Goal: Information Seeking & Learning: Learn about a topic

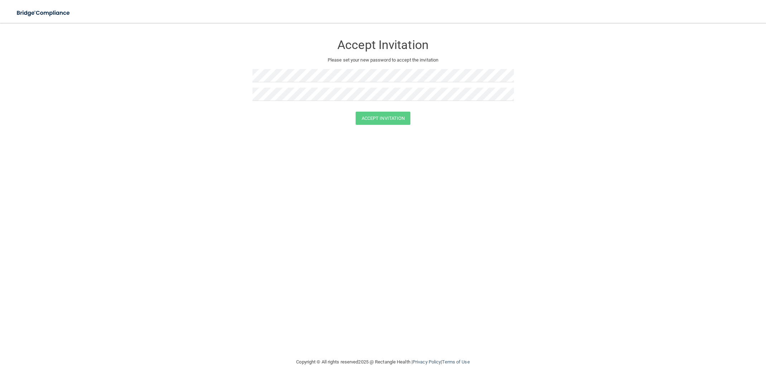
click at [235, 126] on form "Accept Invitation Please set your new password to accept the invitation Accept …" at bounding box center [383, 82] width 738 height 104
click at [53, 9] on img at bounding box center [44, 13] width 66 height 15
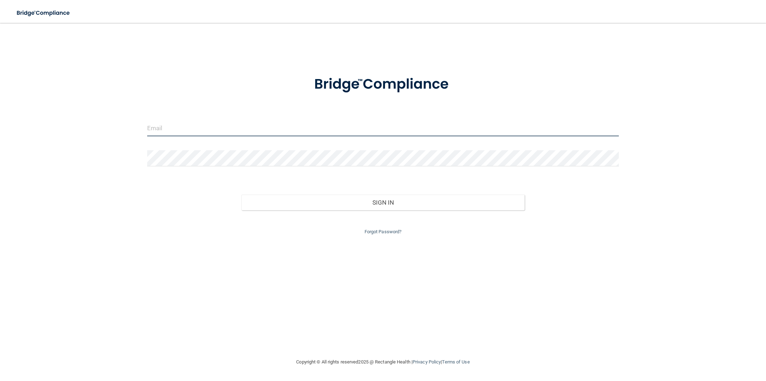
click at [212, 121] on input "email" at bounding box center [383, 128] width 472 height 16
type input "[EMAIL_ADDRESS][PERSON_NAME][DOMAIN_NAME]"
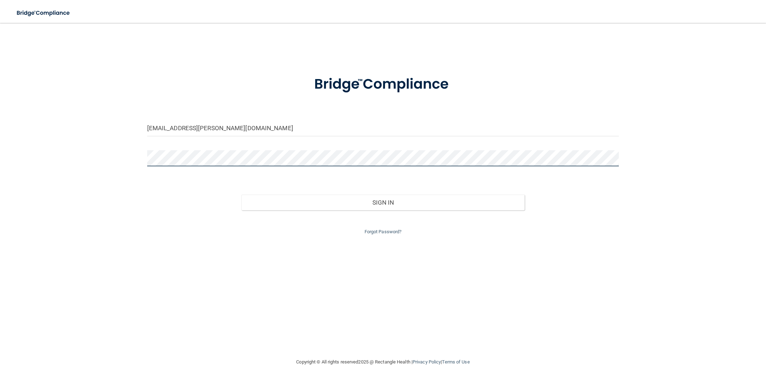
click at [241, 195] on button "Sign In" at bounding box center [382, 203] width 283 height 16
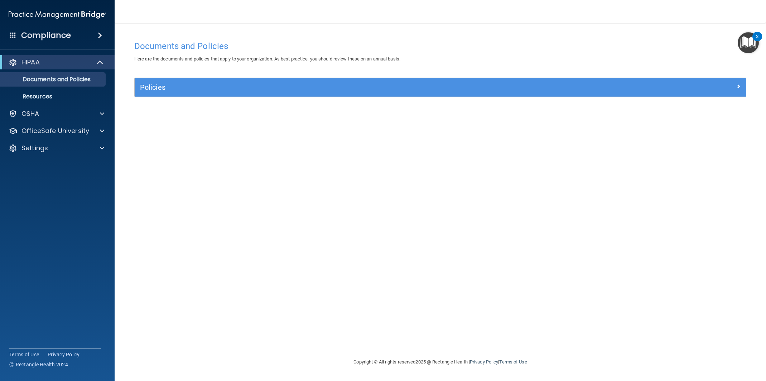
click at [744, 52] on img "Open Resource Center, 2 new notifications" at bounding box center [748, 42] width 21 height 21
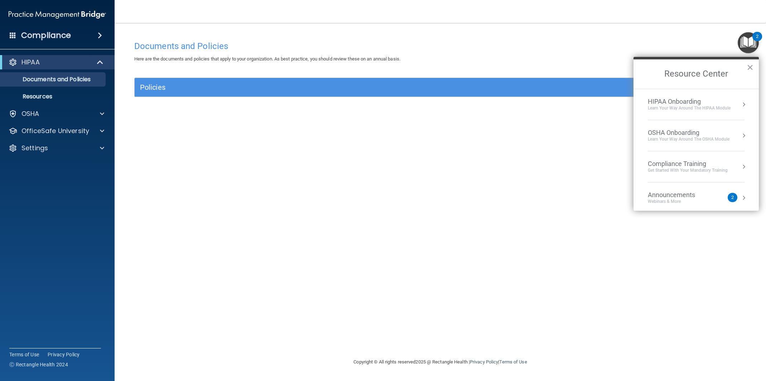
click at [736, 194] on div "2" at bounding box center [733, 197] width 10 height 9
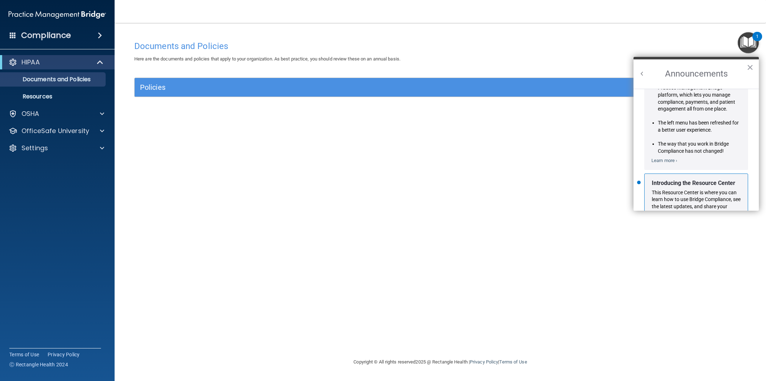
scroll to position [111, 0]
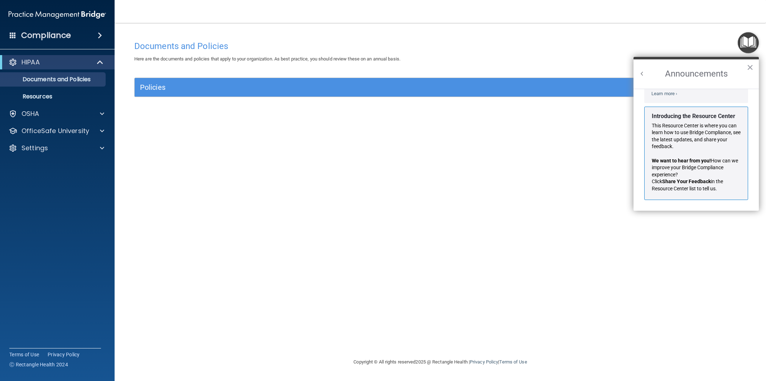
click at [744, 73] on h2 "Announcements" at bounding box center [696, 73] width 125 height 29
click at [752, 71] on button "×" at bounding box center [750, 67] width 7 height 11
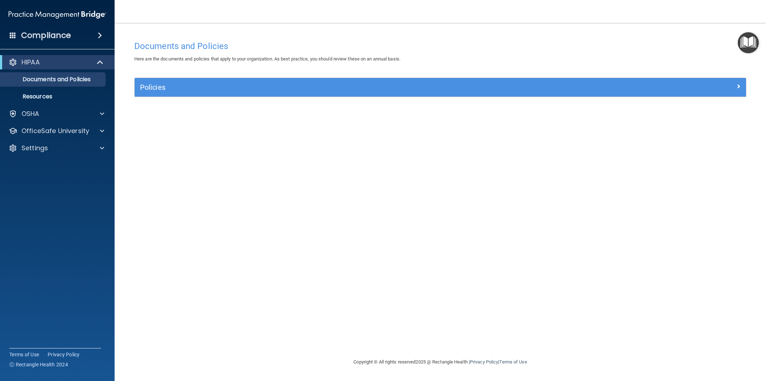
click at [748, 50] on img "Open Resource Center" at bounding box center [748, 42] width 21 height 21
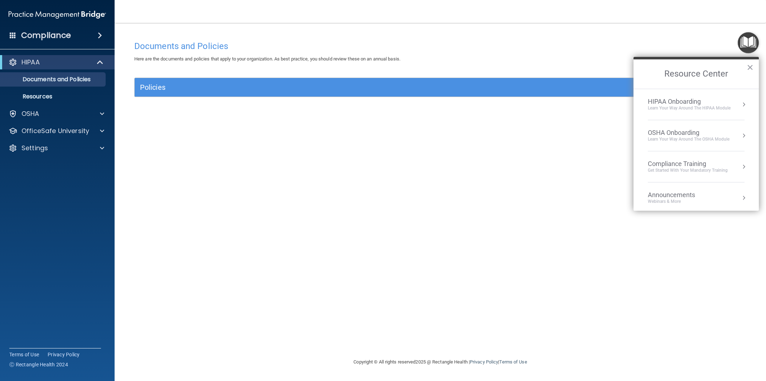
click at [682, 107] on div "Learn Your Way around the HIPAA module" at bounding box center [689, 108] width 83 height 6
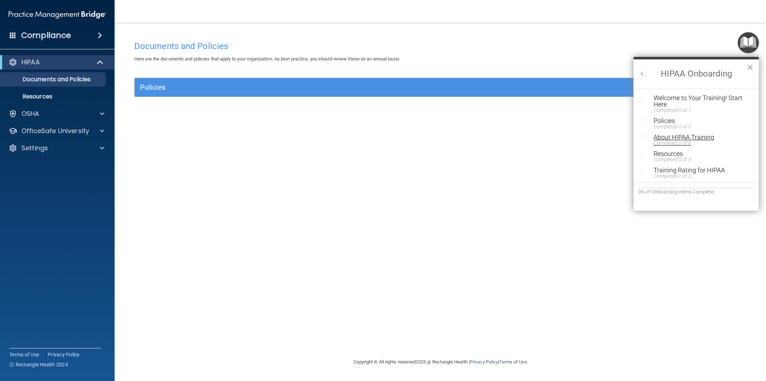
scroll to position [0, 0]
click at [675, 104] on div "Welcome to Your Training! Start Here" at bounding box center [702, 101] width 96 height 13
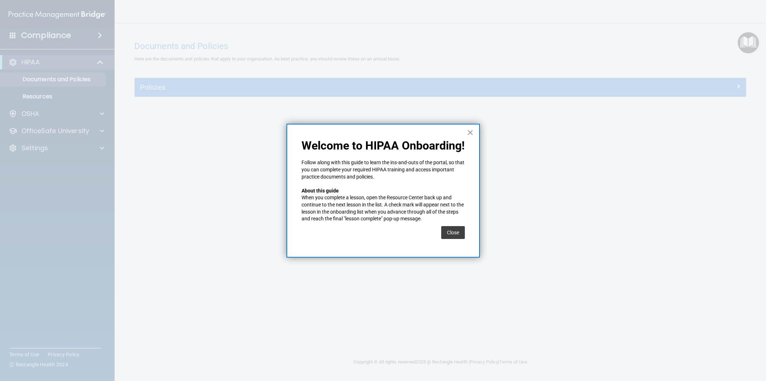
drag, startPoint x: 460, startPoint y: 248, endPoint x: 458, endPoint y: 241, distance: 7.7
click at [459, 247] on div "× Welcome to HIPAA Onboarding! Follow along with this guide to learn the ins-an…" at bounding box center [383, 191] width 193 height 134
click at [458, 241] on div "Close" at bounding box center [453, 233] width 24 height 20
click at [447, 236] on button "Close" at bounding box center [453, 232] width 24 height 13
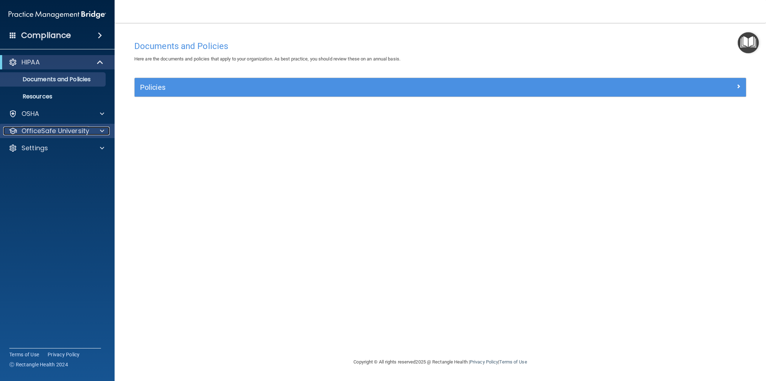
click at [82, 132] on p "OfficeSafe University" at bounding box center [55, 131] width 68 height 9
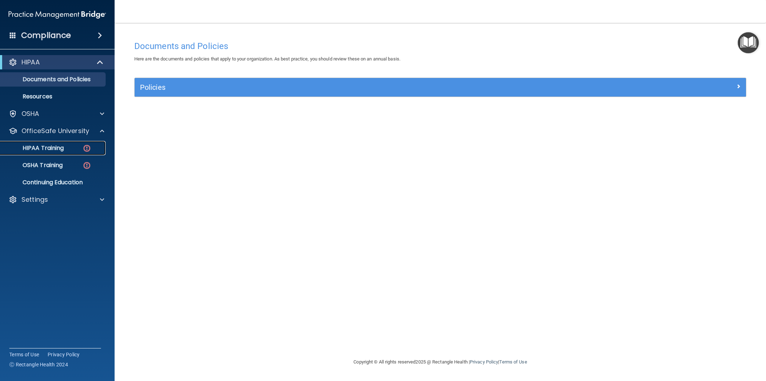
click at [69, 147] on div "HIPAA Training" at bounding box center [54, 148] width 98 height 7
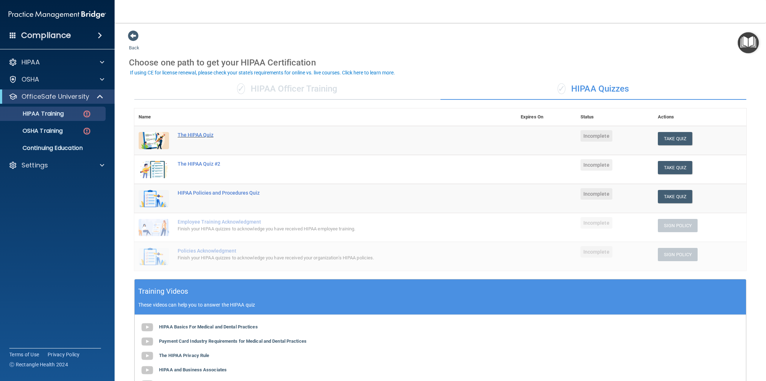
click at [194, 135] on div "The HIPAA Quiz" at bounding box center [329, 135] width 303 height 6
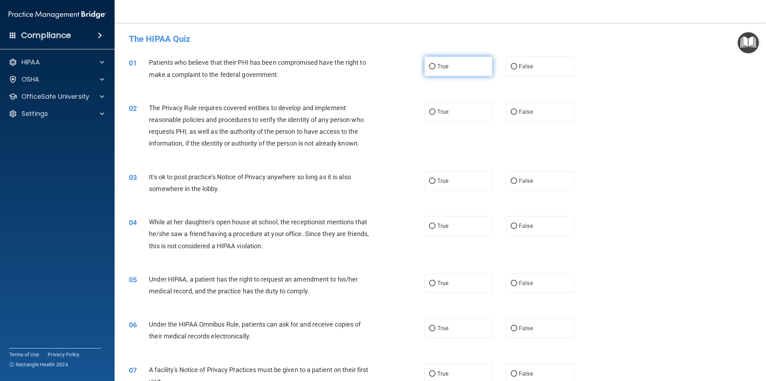
click at [438, 72] on label "True" at bounding box center [458, 67] width 68 height 20
click at [436, 69] on input "True" at bounding box center [432, 66] width 6 height 5
radio input "true"
click at [447, 111] on span "True" at bounding box center [442, 112] width 11 height 7
click at [436, 111] on input "True" at bounding box center [432, 112] width 6 height 5
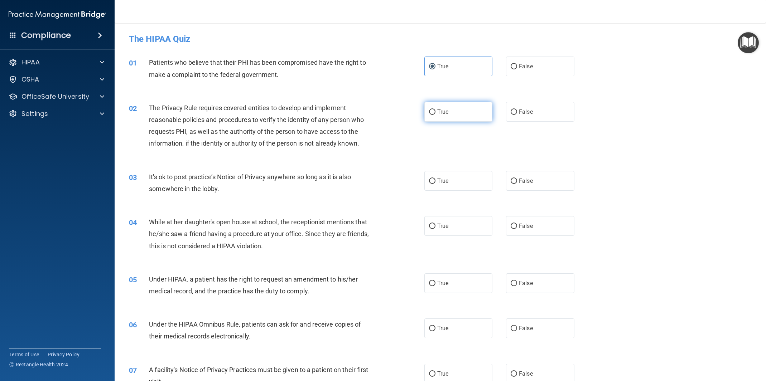
radio input "true"
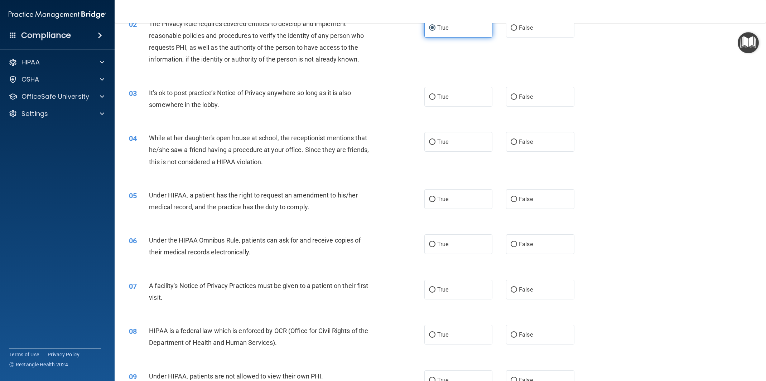
scroll to position [86, 0]
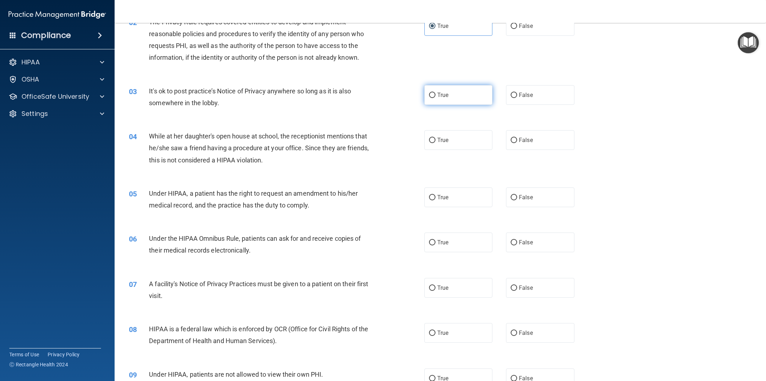
click at [454, 100] on label "True" at bounding box center [458, 95] width 68 height 20
click at [436, 98] on input "True" at bounding box center [432, 95] width 6 height 5
radio input "true"
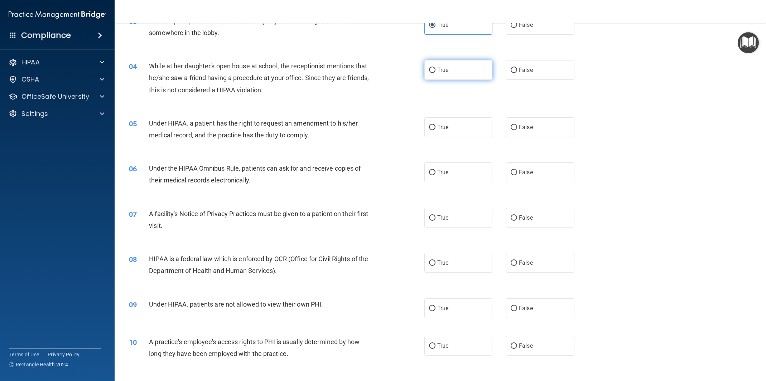
scroll to position [158, 0]
click at [518, 79] on div "04 While at her daughter's open house at school, the receptionist mentions that…" at bounding box center [441, 78] width 634 height 57
click at [519, 75] on label "False" at bounding box center [540, 69] width 68 height 20
click at [517, 72] on input "False" at bounding box center [514, 68] width 6 height 5
radio input "true"
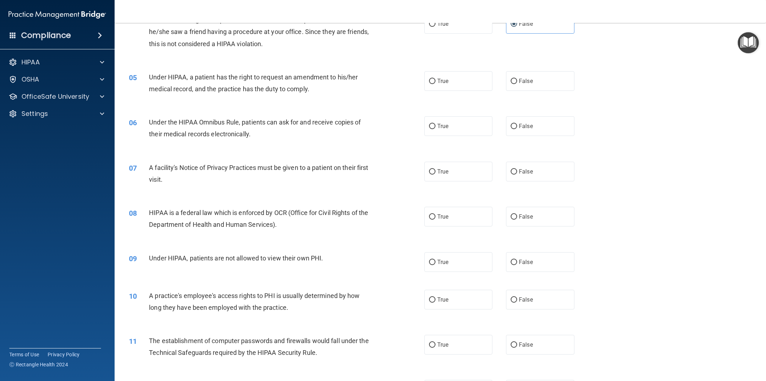
scroll to position [203, 0]
click at [432, 124] on input "True" at bounding box center [432, 125] width 6 height 5
radio input "true"
click at [524, 87] on label "False" at bounding box center [540, 80] width 68 height 20
click at [517, 83] on input "False" at bounding box center [514, 80] width 6 height 5
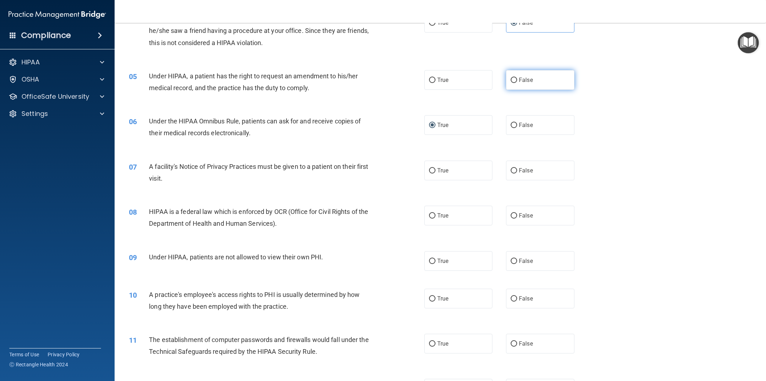
radio input "true"
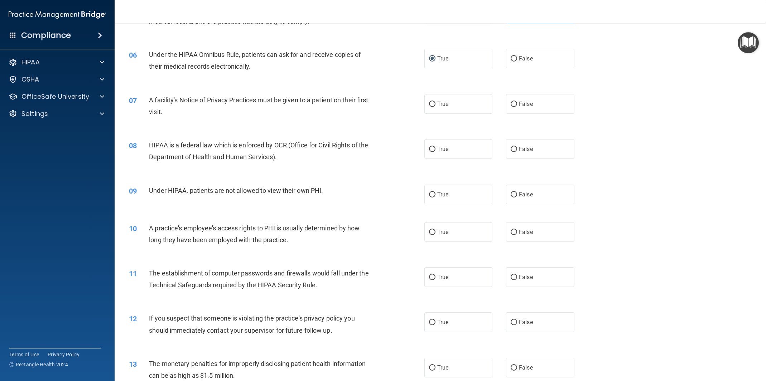
scroll to position [272, 0]
click at [456, 110] on label "True" at bounding box center [458, 103] width 68 height 20
click at [436, 106] on input "True" at bounding box center [432, 102] width 6 height 5
radio input "true"
click at [460, 142] on label "True" at bounding box center [458, 148] width 68 height 20
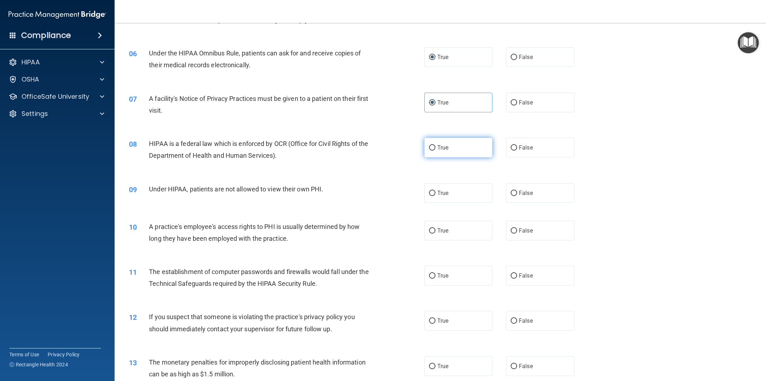
click at [436, 145] on input "True" at bounding box center [432, 147] width 6 height 5
radio input "true"
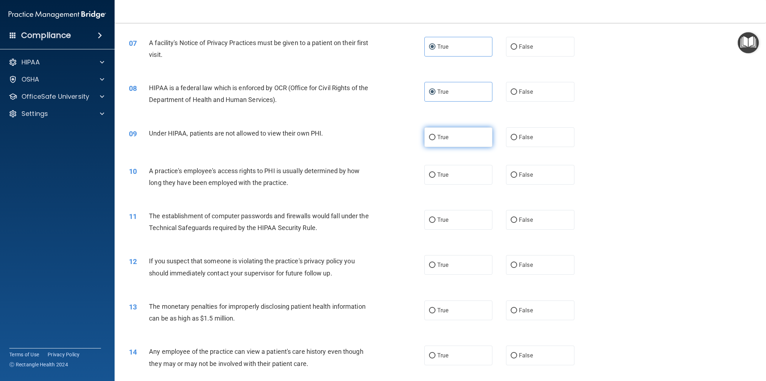
scroll to position [329, 0]
drag, startPoint x: 499, startPoint y: 140, endPoint x: 523, endPoint y: 138, distance: 24.4
click at [500, 140] on div "True False" at bounding box center [506, 136] width 164 height 20
click at [525, 138] on span "False" at bounding box center [526, 136] width 14 height 7
click at [517, 138] on input "False" at bounding box center [514, 136] width 6 height 5
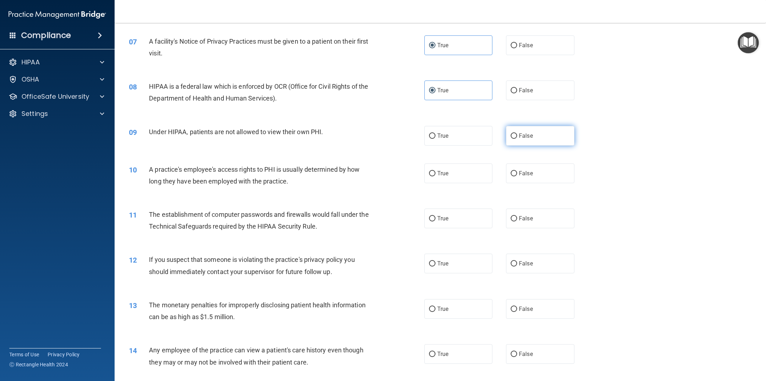
radio input "true"
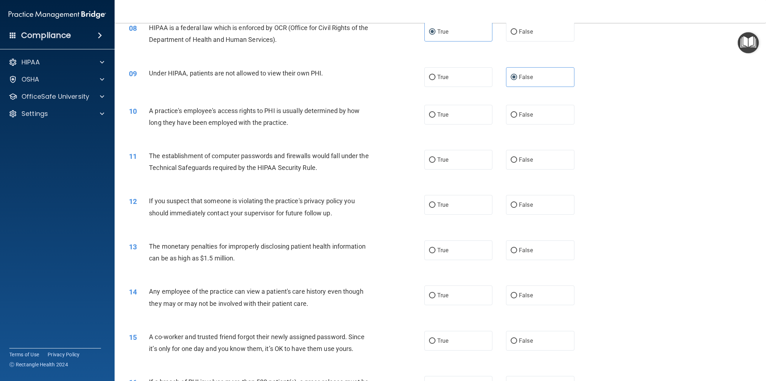
scroll to position [389, 0]
click at [521, 120] on label "False" at bounding box center [540, 114] width 68 height 20
click at [517, 116] on input "False" at bounding box center [514, 113] width 6 height 5
radio input "true"
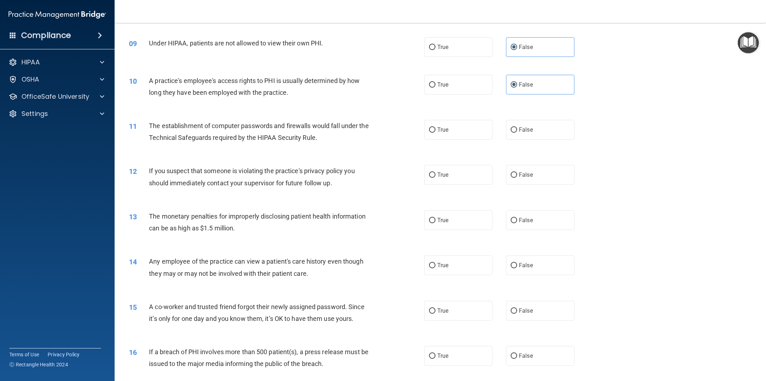
scroll to position [421, 0]
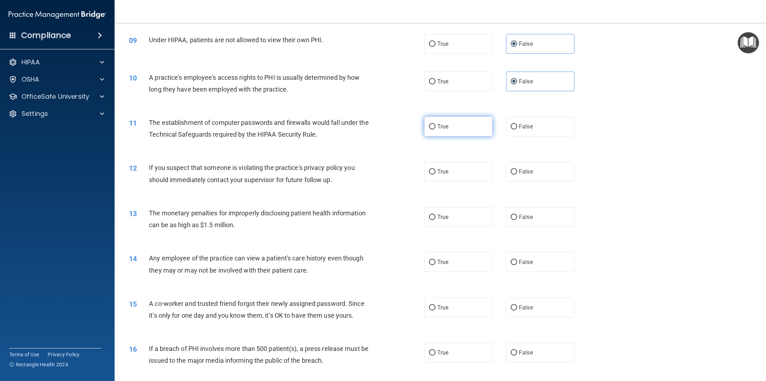
click at [432, 133] on label "True" at bounding box center [458, 127] width 68 height 20
click at [432, 130] on input "True" at bounding box center [432, 126] width 6 height 5
radio input "true"
click at [439, 171] on span "True" at bounding box center [442, 171] width 11 height 7
click at [436, 171] on input "True" at bounding box center [432, 171] width 6 height 5
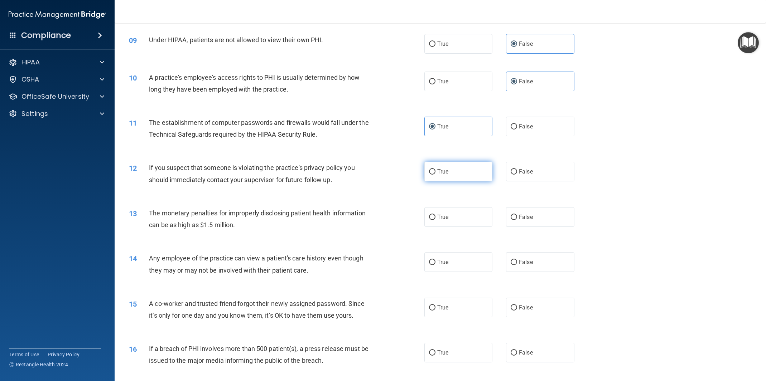
radio input "true"
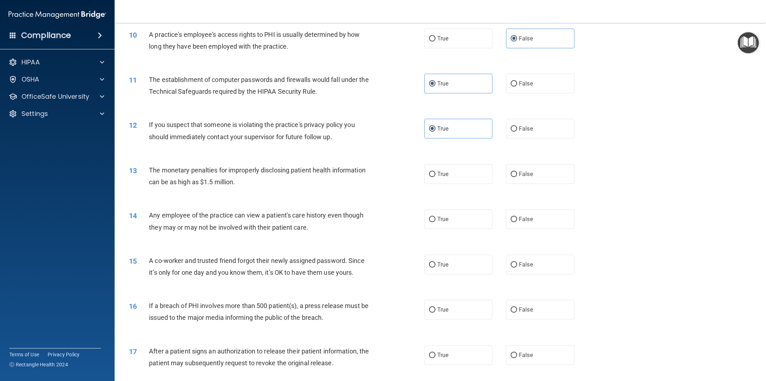
scroll to position [516, 0]
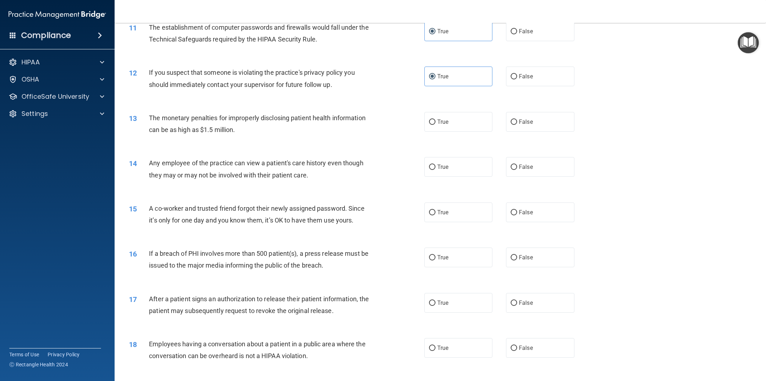
drag, startPoint x: 429, startPoint y: 124, endPoint x: 390, endPoint y: 126, distance: 39.5
click at [428, 124] on label "True" at bounding box center [458, 122] width 68 height 20
click at [429, 124] on input "True" at bounding box center [432, 122] width 6 height 5
radio input "true"
click at [514, 165] on input "False" at bounding box center [514, 167] width 6 height 5
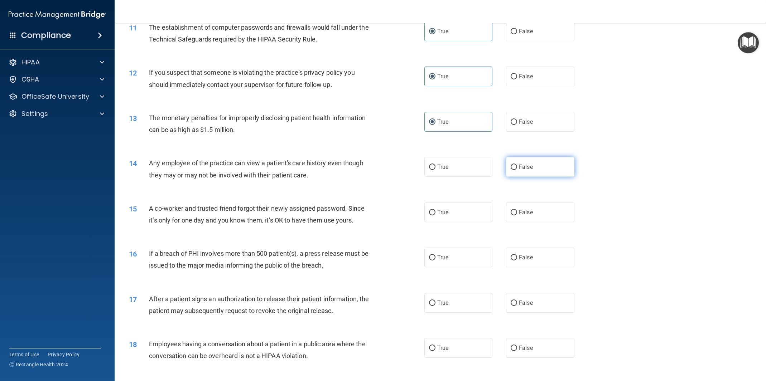
radio input "true"
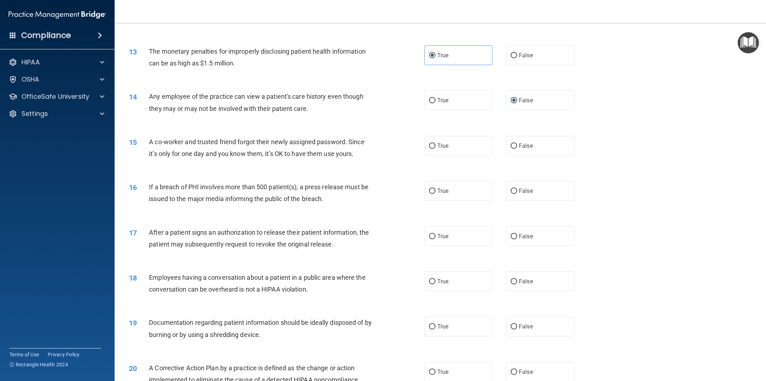
scroll to position [587, 0]
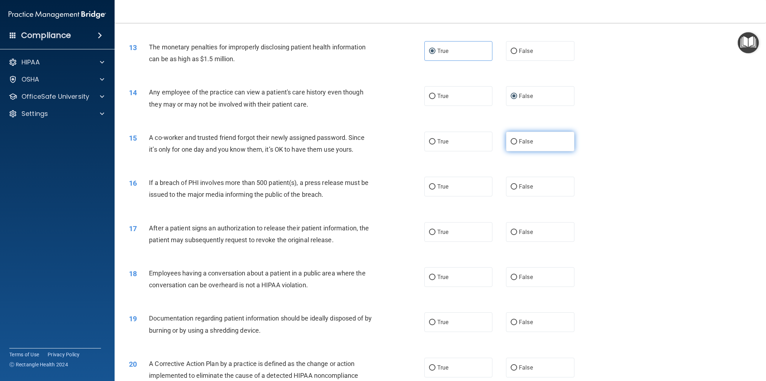
click at [525, 146] on label "False" at bounding box center [540, 142] width 68 height 20
click at [517, 145] on input "False" at bounding box center [514, 141] width 6 height 5
radio input "true"
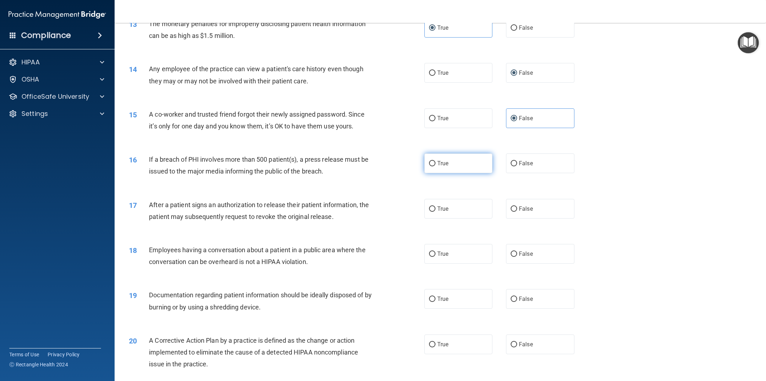
scroll to position [620, 0]
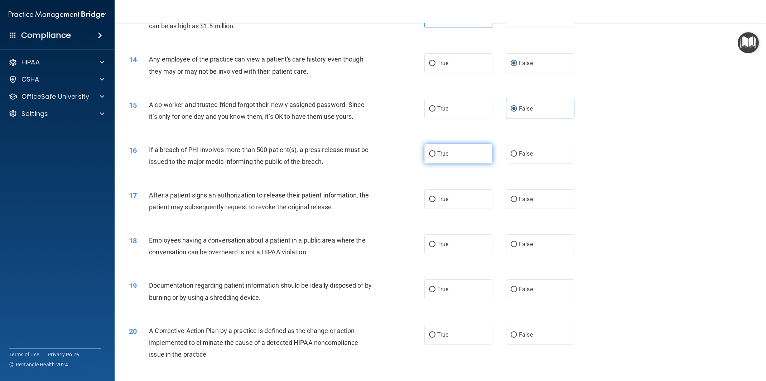
click at [457, 158] on label "True" at bounding box center [458, 154] width 68 height 20
click at [436, 157] on input "True" at bounding box center [432, 154] width 6 height 5
radio input "true"
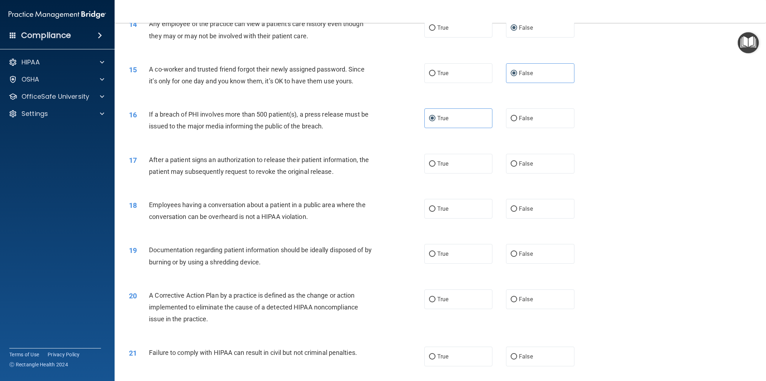
scroll to position [656, 0]
click at [450, 168] on label "True" at bounding box center [458, 163] width 68 height 20
click at [436, 166] on input "True" at bounding box center [432, 163] width 6 height 5
radio input "true"
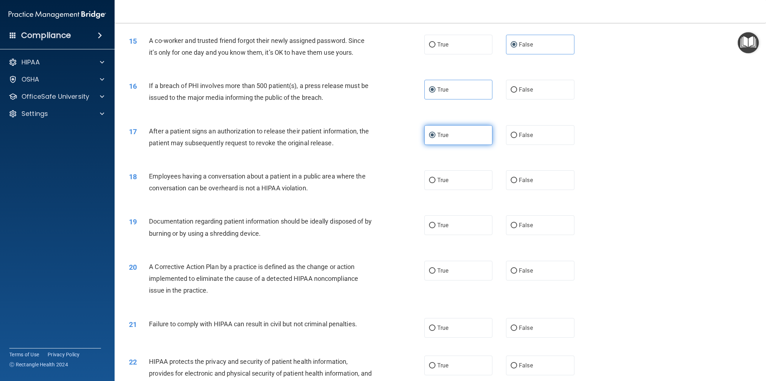
scroll to position [686, 0]
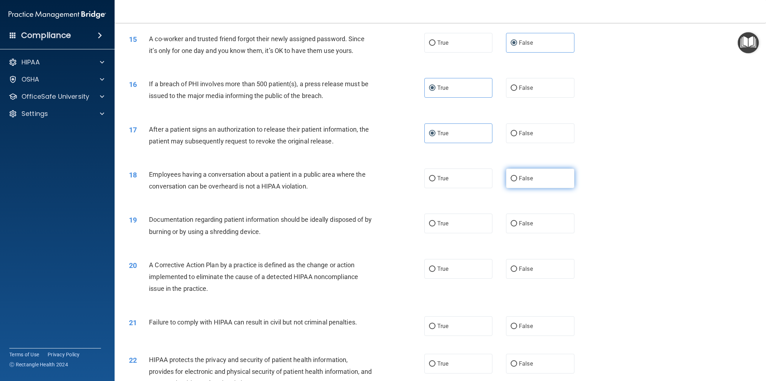
click at [520, 178] on span "False" at bounding box center [526, 178] width 14 height 7
click at [517, 178] on input "False" at bounding box center [514, 178] width 6 height 5
radio input "true"
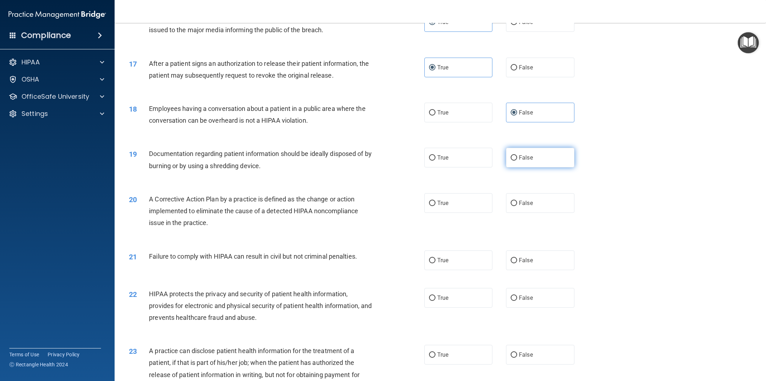
scroll to position [752, 0]
click at [470, 160] on label "True" at bounding box center [458, 158] width 68 height 20
click at [436, 160] on input "True" at bounding box center [432, 157] width 6 height 5
radio input "true"
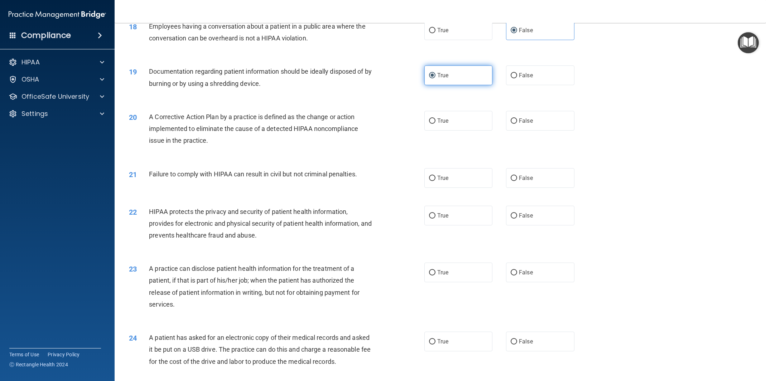
scroll to position [836, 0]
click at [452, 126] on label "True" at bounding box center [458, 120] width 68 height 20
click at [436, 123] on input "True" at bounding box center [432, 119] width 6 height 5
radio input "true"
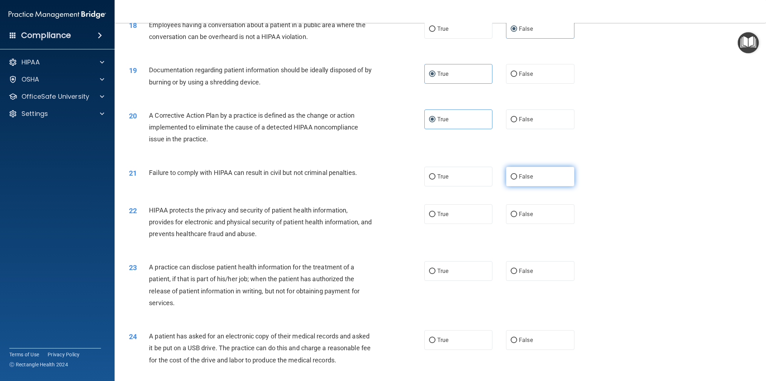
click at [524, 177] on span "False" at bounding box center [526, 176] width 14 height 7
click at [517, 177] on input "False" at bounding box center [514, 176] width 6 height 5
radio input "true"
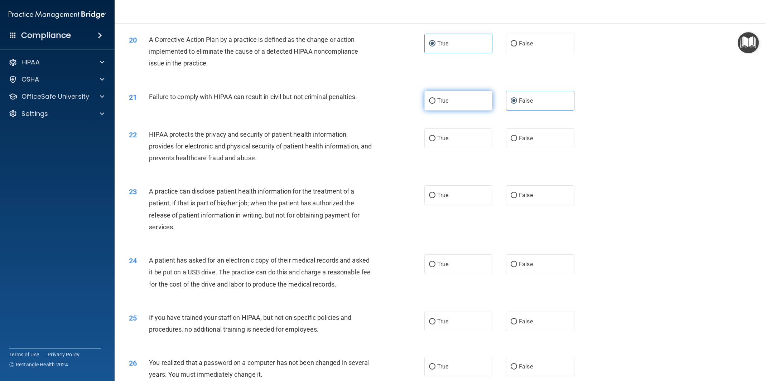
scroll to position [911, 0]
click at [457, 144] on label "True" at bounding box center [458, 140] width 68 height 20
click at [436, 143] on input "True" at bounding box center [432, 139] width 6 height 5
radio input "true"
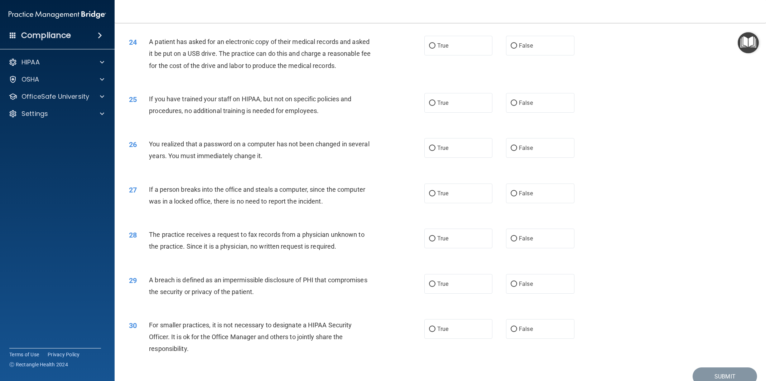
scroll to position [1163, 0]
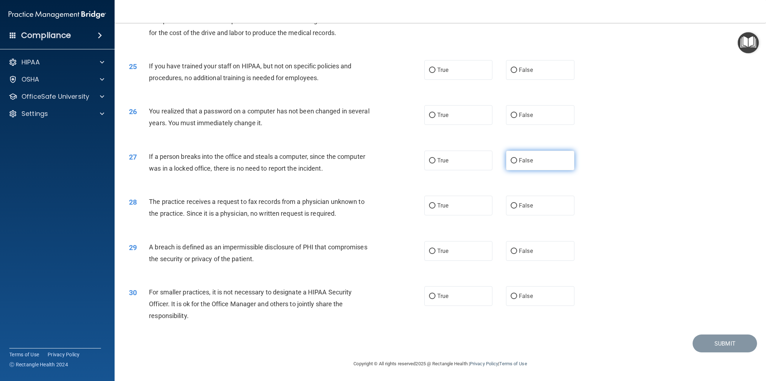
click at [521, 167] on label "False" at bounding box center [540, 161] width 68 height 20
click at [517, 164] on input "False" at bounding box center [514, 160] width 6 height 5
radio input "true"
click at [516, 208] on input "False" at bounding box center [514, 205] width 6 height 5
radio input "true"
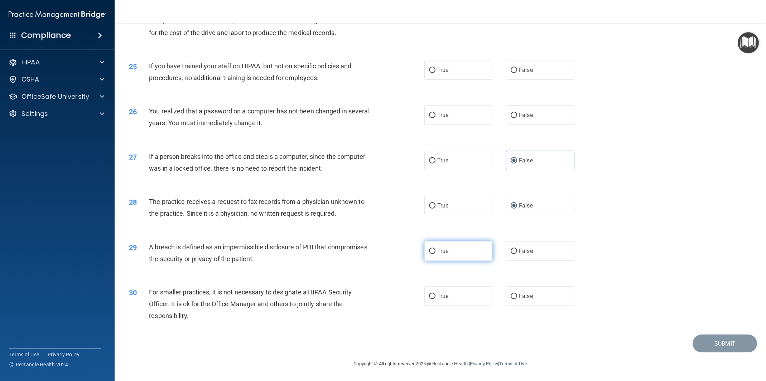
click at [457, 250] on label "True" at bounding box center [458, 251] width 68 height 20
click at [436, 250] on input "True" at bounding box center [432, 251] width 6 height 5
radio input "true"
click at [458, 293] on label "True" at bounding box center [458, 297] width 68 height 20
click at [436, 294] on input "True" at bounding box center [432, 296] width 6 height 5
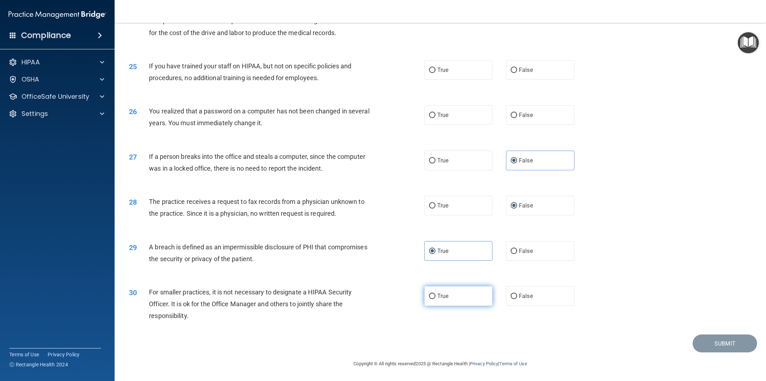
radio input "true"
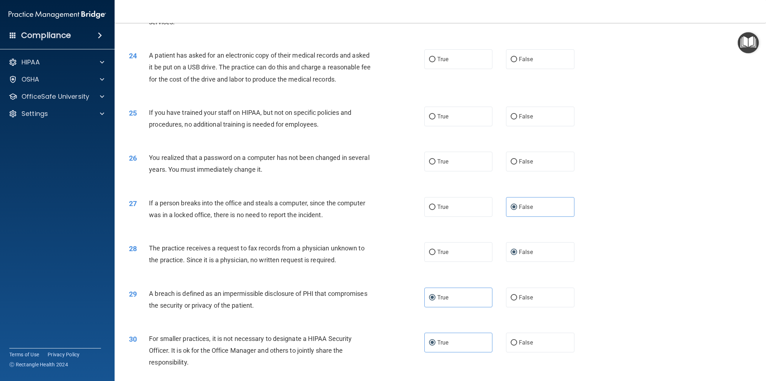
scroll to position [1119, 0]
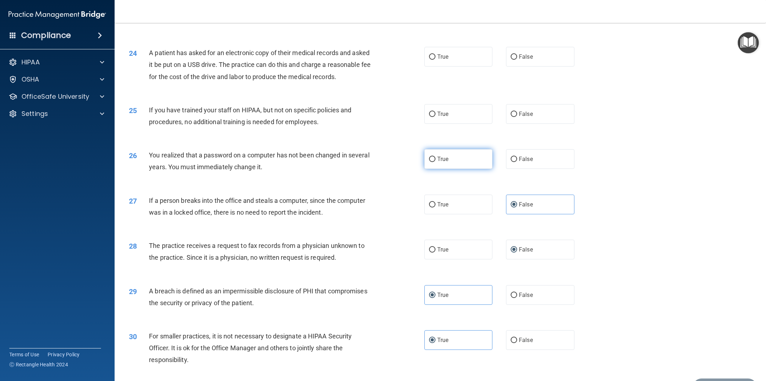
click at [452, 165] on label "True" at bounding box center [458, 159] width 68 height 20
click at [436, 162] on input "True" at bounding box center [432, 159] width 6 height 5
radio input "true"
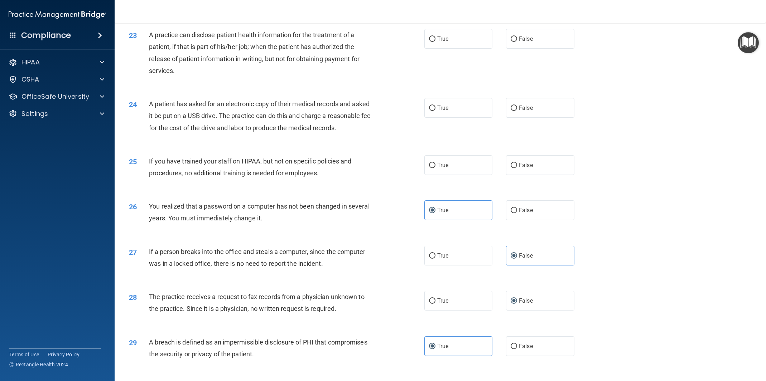
scroll to position [1069, 0]
click at [535, 159] on label "False" at bounding box center [540, 165] width 68 height 20
click at [517, 162] on input "False" at bounding box center [514, 164] width 6 height 5
radio input "true"
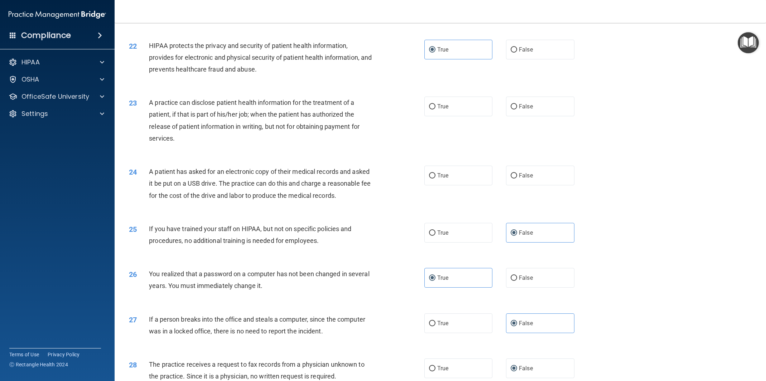
scroll to position [999, 0]
click at [466, 179] on label "True" at bounding box center [458, 177] width 68 height 20
click at [436, 179] on input "True" at bounding box center [432, 177] width 6 height 5
radio input "true"
click at [448, 106] on label "True" at bounding box center [458, 108] width 68 height 20
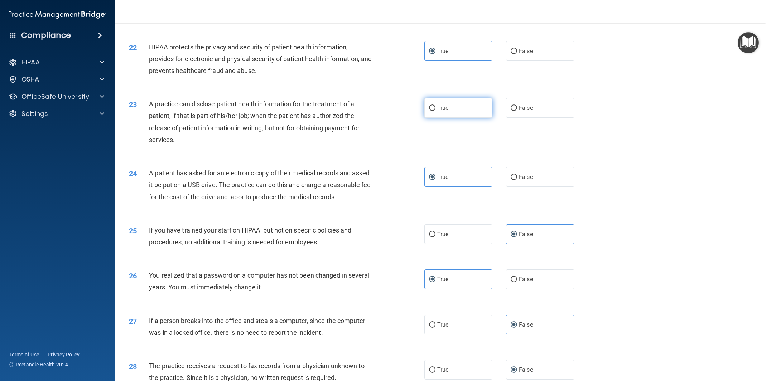
click at [436, 106] on input "True" at bounding box center [432, 108] width 6 height 5
radio input "true"
click at [457, 114] on label "True" at bounding box center [458, 108] width 68 height 20
click at [436, 111] on input "True" at bounding box center [432, 108] width 6 height 5
click at [506, 111] on label "False" at bounding box center [540, 108] width 68 height 20
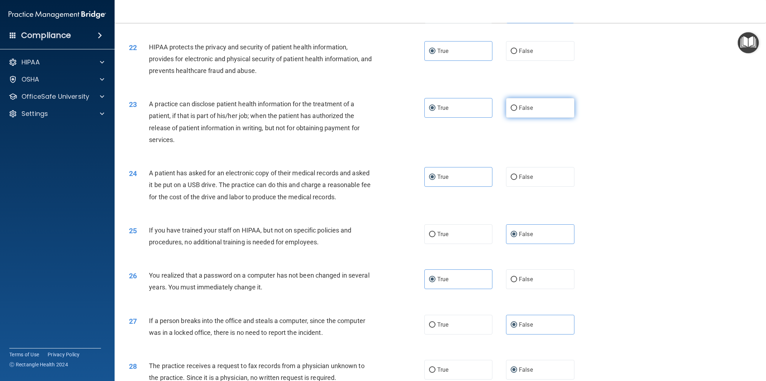
click at [511, 111] on input "False" at bounding box center [514, 108] width 6 height 5
radio input "true"
radio input "false"
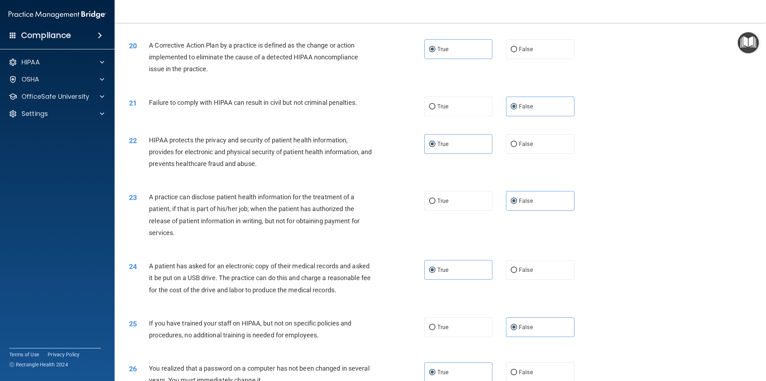
scroll to position [1163, 0]
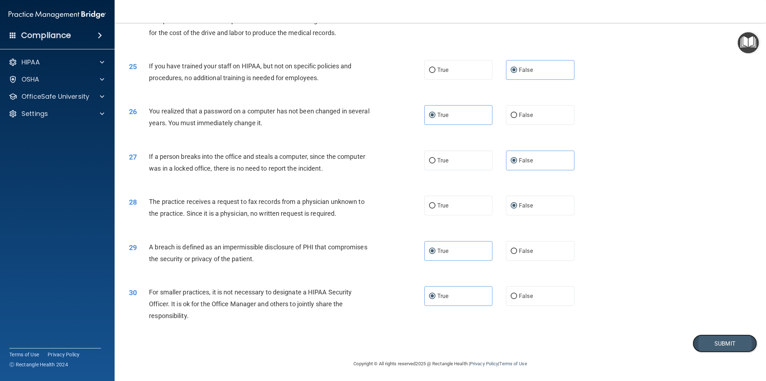
click at [700, 341] on button "Submit" at bounding box center [725, 344] width 64 height 18
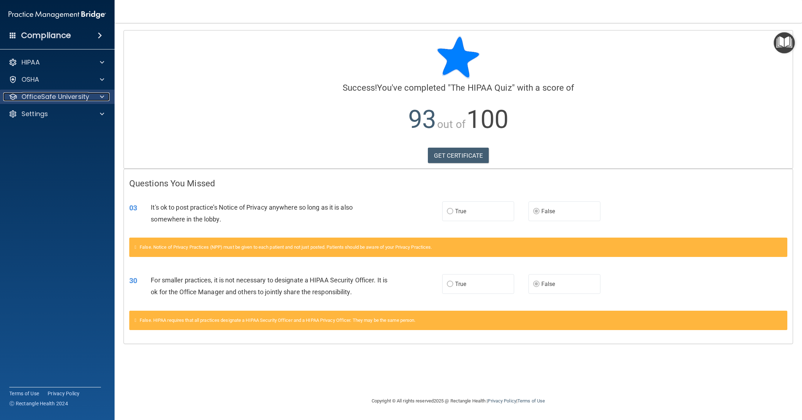
click at [105, 97] on div at bounding box center [101, 96] width 18 height 9
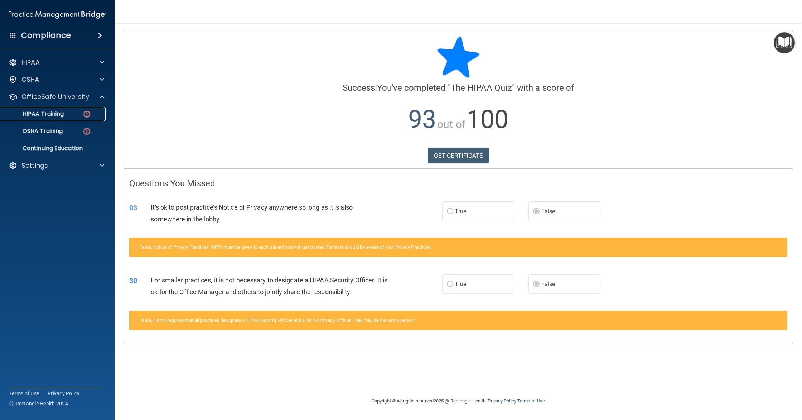
click at [61, 117] on p "HIPAA Training" at bounding box center [34, 113] width 59 height 7
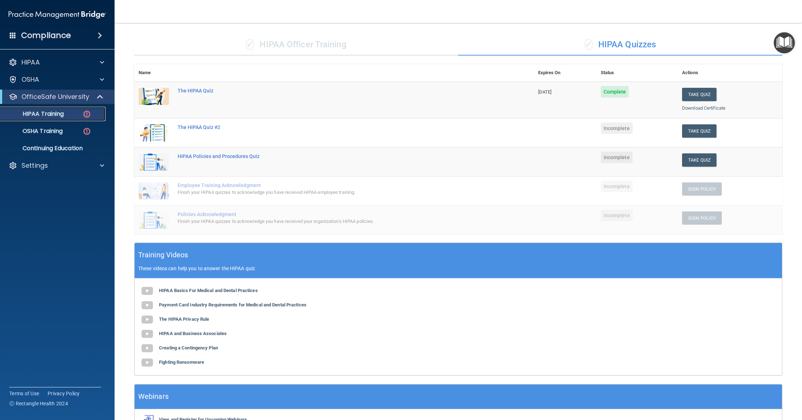
scroll to position [39, 0]
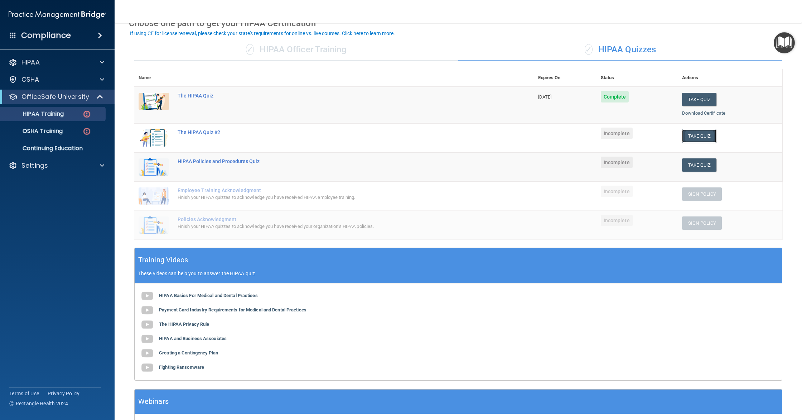
click at [703, 136] on button "Take Quiz" at bounding box center [699, 135] width 34 height 13
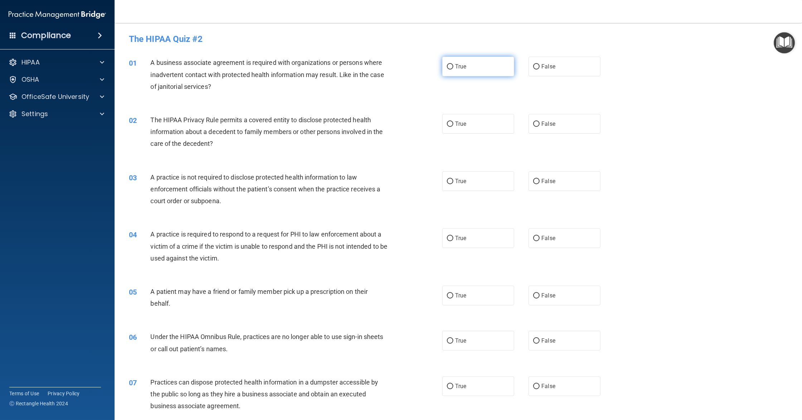
click at [467, 68] on label "True" at bounding box center [478, 67] width 72 height 20
click at [453, 68] on input "True" at bounding box center [450, 66] width 6 height 5
radio input "true"
click at [546, 123] on span "False" at bounding box center [549, 123] width 14 height 7
click at [540, 123] on input "False" at bounding box center [536, 123] width 6 height 5
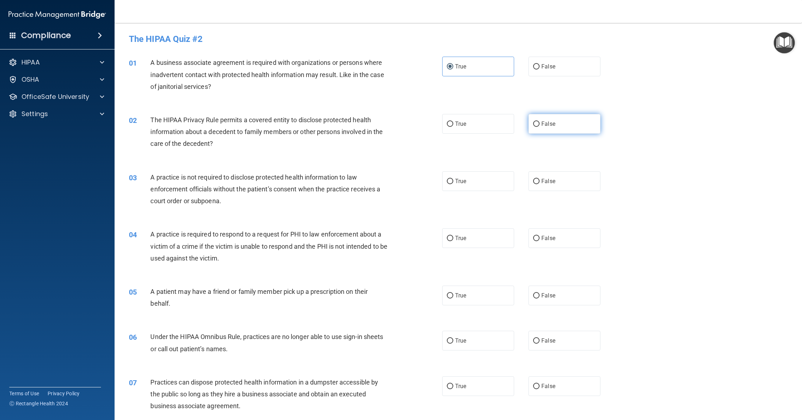
radio input "true"
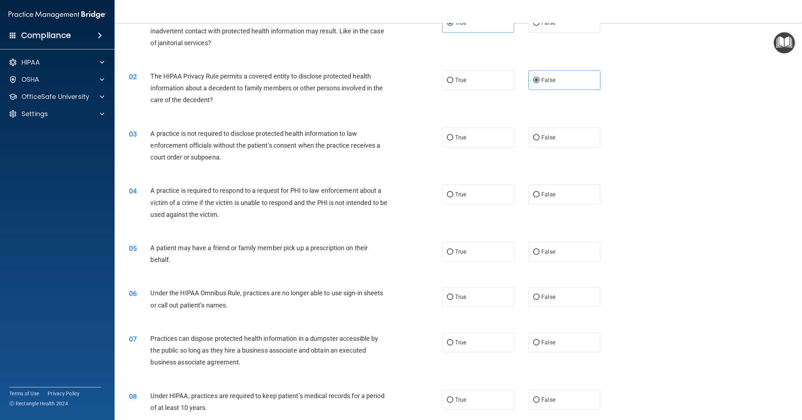
scroll to position [44, 0]
click at [536, 138] on input "False" at bounding box center [536, 136] width 6 height 5
radio input "true"
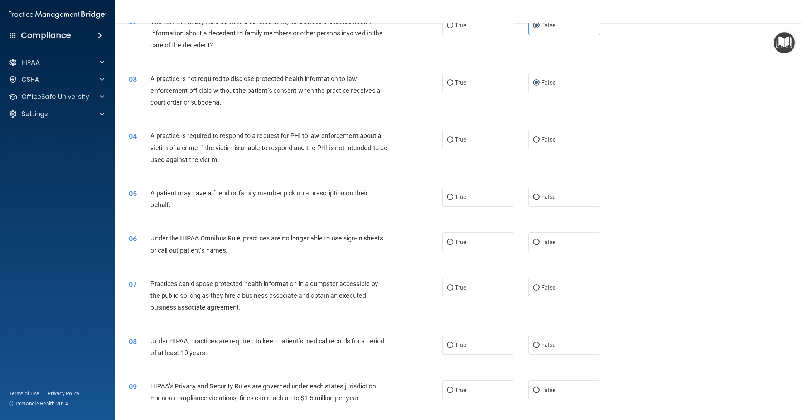
scroll to position [100, 0]
click at [464, 146] on label "True" at bounding box center [478, 138] width 72 height 20
click at [453, 141] on input "True" at bounding box center [450, 138] width 6 height 5
radio input "true"
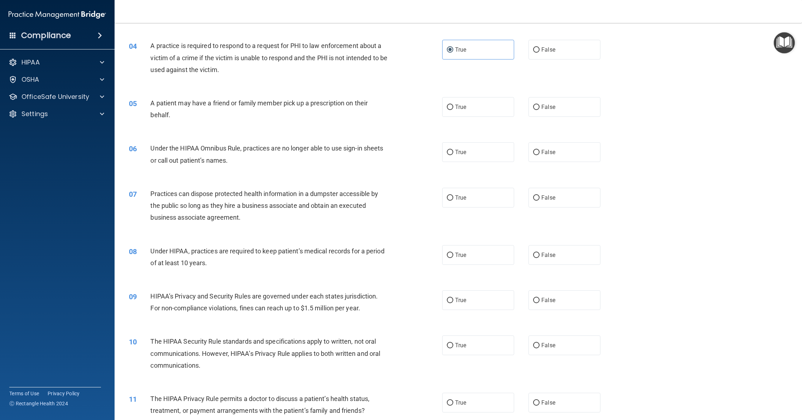
scroll to position [197, 0]
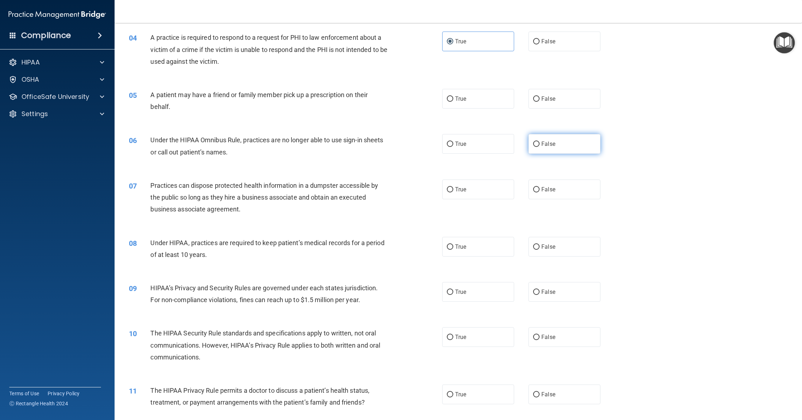
click at [562, 150] on label "False" at bounding box center [565, 144] width 72 height 20
click at [540, 147] on input "False" at bounding box center [536, 143] width 6 height 5
radio input "true"
click at [486, 108] on label "True" at bounding box center [478, 99] width 72 height 20
click at [453, 102] on input "True" at bounding box center [450, 98] width 6 height 5
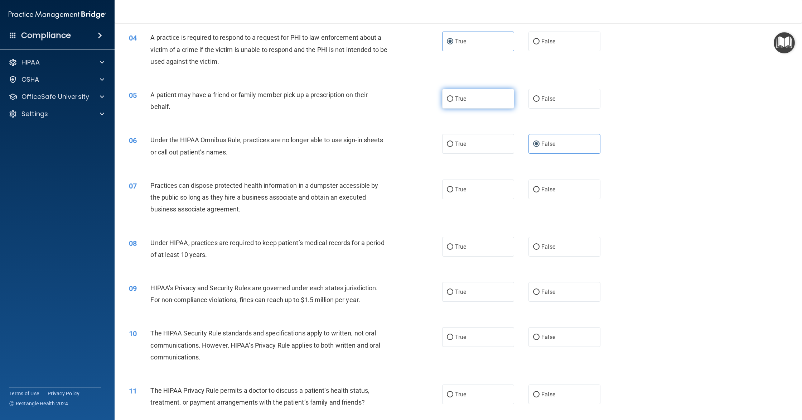
radio input "true"
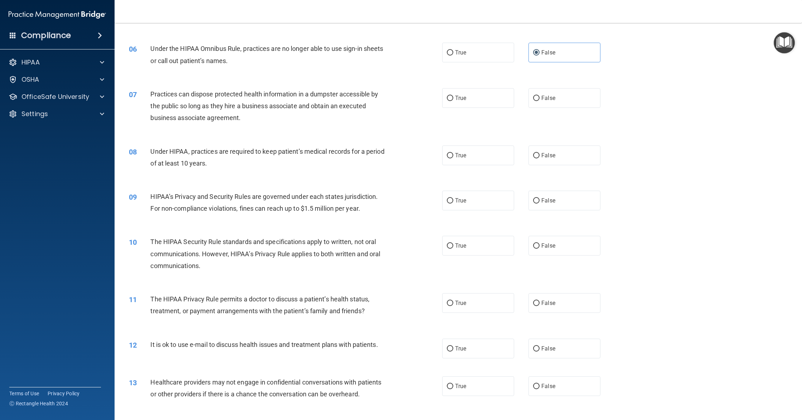
scroll to position [289, 0]
click at [560, 105] on label "False" at bounding box center [565, 97] width 72 height 20
click at [540, 100] on input "False" at bounding box center [536, 97] width 6 height 5
radio input "true"
click at [471, 152] on label "True" at bounding box center [478, 154] width 72 height 20
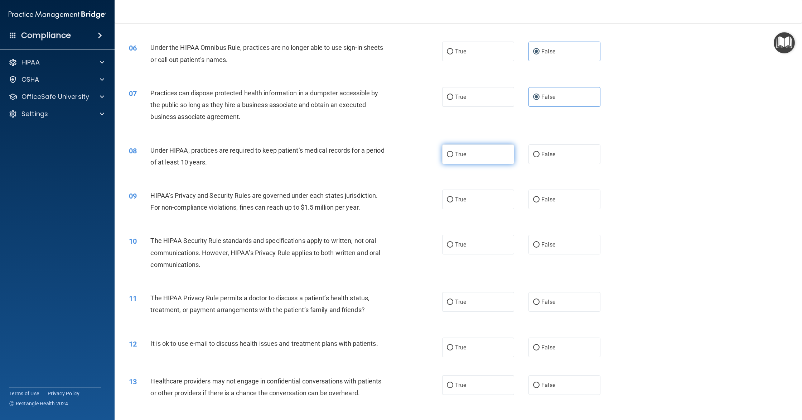
click at [453, 152] on input "True" at bounding box center [450, 154] width 6 height 5
radio input "true"
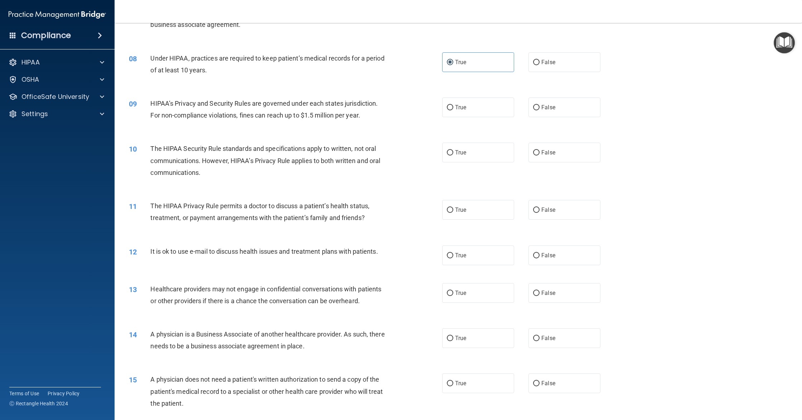
scroll to position [381, 0]
click at [458, 114] on label "True" at bounding box center [478, 108] width 72 height 20
click at [453, 111] on input "True" at bounding box center [450, 107] width 6 height 5
radio input "true"
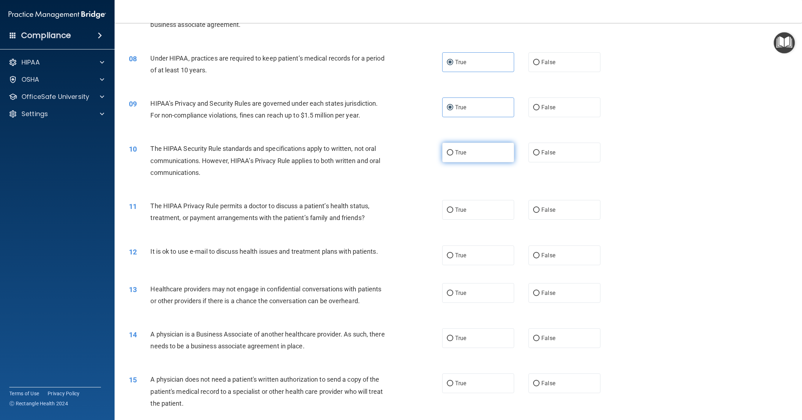
click at [482, 150] on label "True" at bounding box center [478, 153] width 72 height 20
click at [453, 150] on input "True" at bounding box center [450, 152] width 6 height 5
radio input "true"
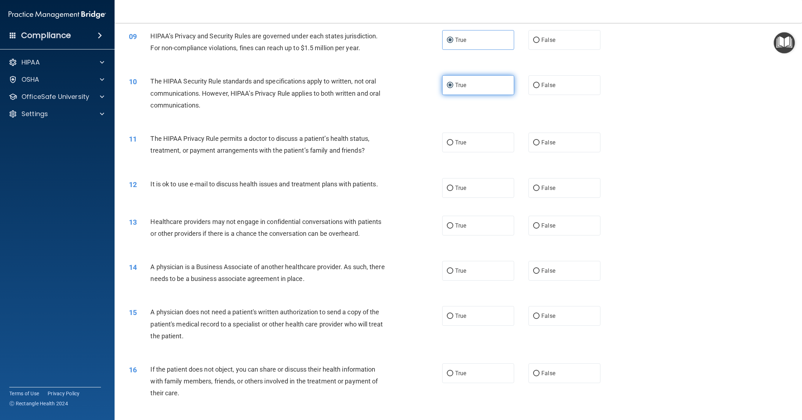
scroll to position [449, 0]
click at [548, 151] on label "False" at bounding box center [565, 142] width 72 height 20
click at [540, 145] on input "False" at bounding box center [536, 141] width 6 height 5
radio input "true"
click at [481, 192] on label "True" at bounding box center [478, 187] width 72 height 20
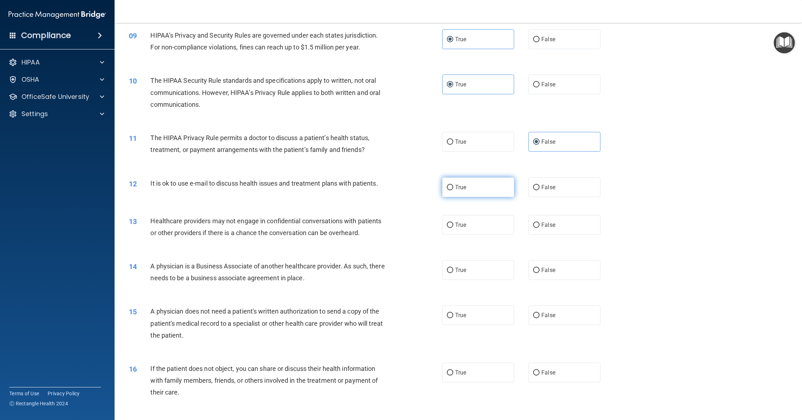
click at [453, 190] on input "True" at bounding box center [450, 187] width 6 height 5
radio input "true"
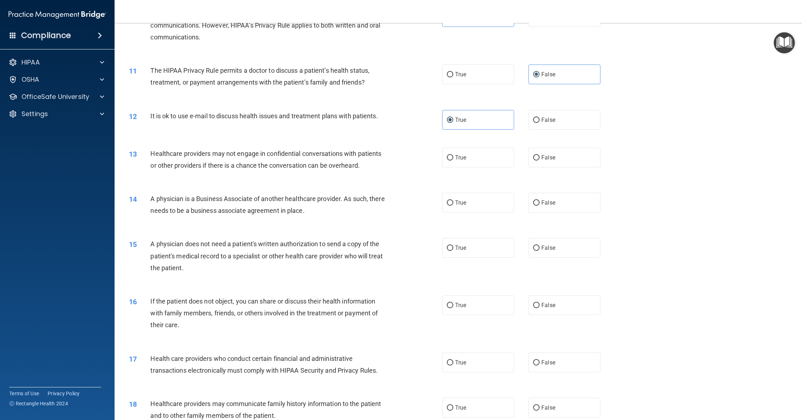
scroll to position [518, 0]
click at [454, 163] on label "True" at bounding box center [478, 156] width 72 height 20
click at [453, 159] on input "True" at bounding box center [450, 156] width 6 height 5
radio input "true"
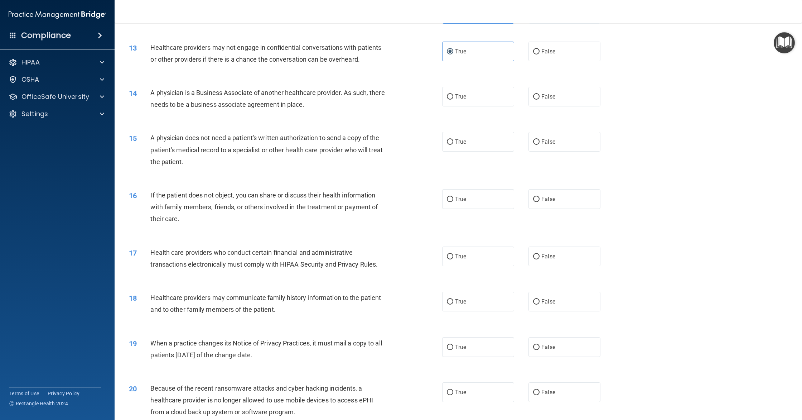
scroll to position [624, 0]
click at [480, 146] on label "True" at bounding box center [478, 140] width 72 height 20
click at [453, 143] on input "True" at bounding box center [450, 140] width 6 height 5
radio input "true"
drag, startPoint x: 459, startPoint y: 93, endPoint x: 477, endPoint y: 93, distance: 18.3
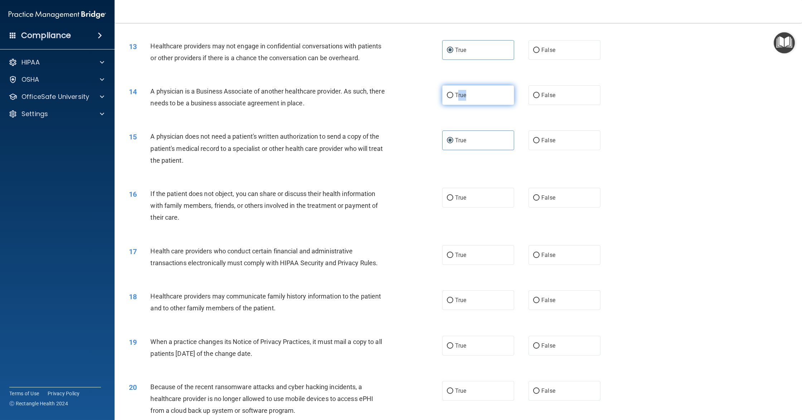
click at [477, 93] on label "True" at bounding box center [478, 95] width 72 height 20
click at [453, 93] on input "True" at bounding box center [450, 95] width 6 height 5
radio input "true"
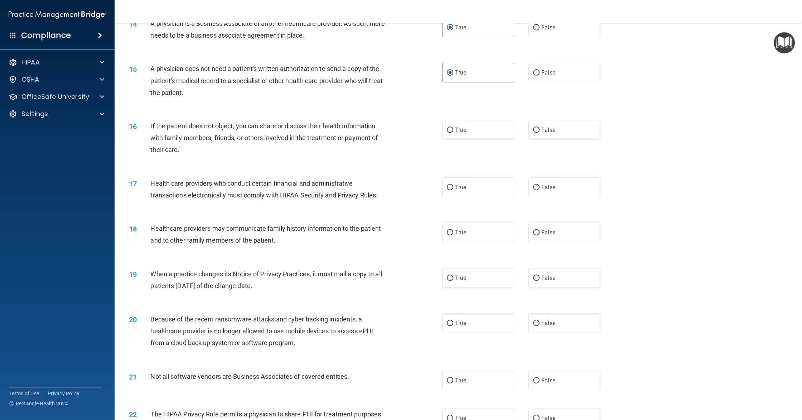
scroll to position [698, 0]
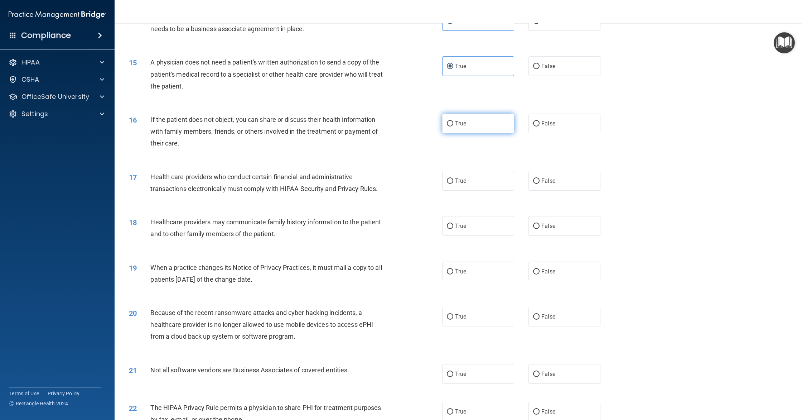
click at [478, 129] on label "True" at bounding box center [478, 124] width 72 height 20
click at [453, 126] on input "True" at bounding box center [450, 123] width 6 height 5
radio input "true"
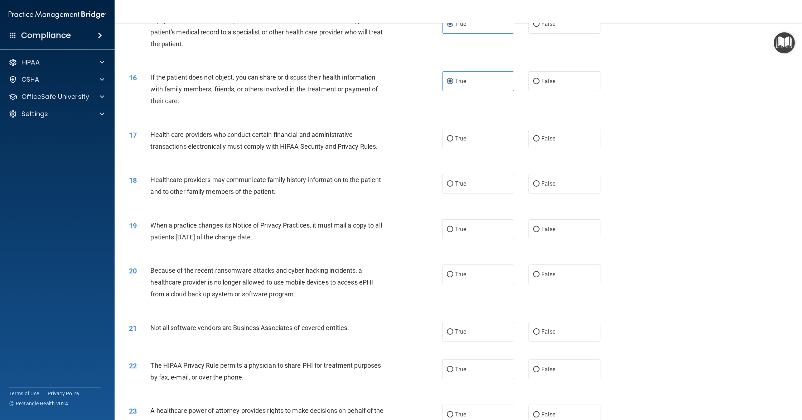
scroll to position [767, 0]
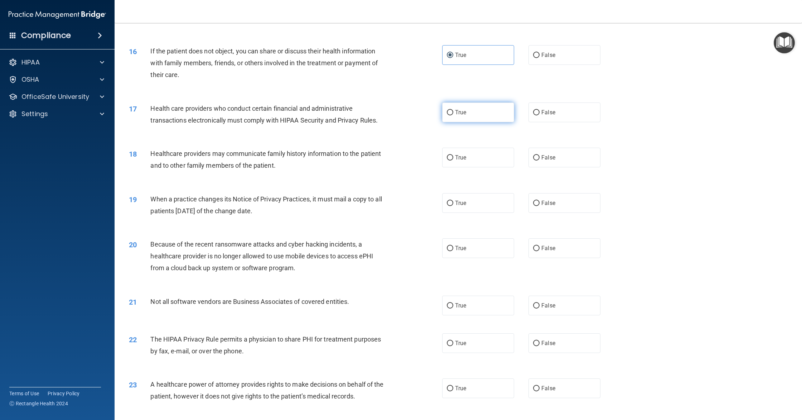
click at [448, 117] on label "True" at bounding box center [478, 112] width 72 height 20
click at [448, 115] on input "True" at bounding box center [450, 112] width 6 height 5
radio input "true"
click at [563, 159] on label "False" at bounding box center [565, 158] width 72 height 20
click at [540, 159] on input "False" at bounding box center [536, 157] width 6 height 5
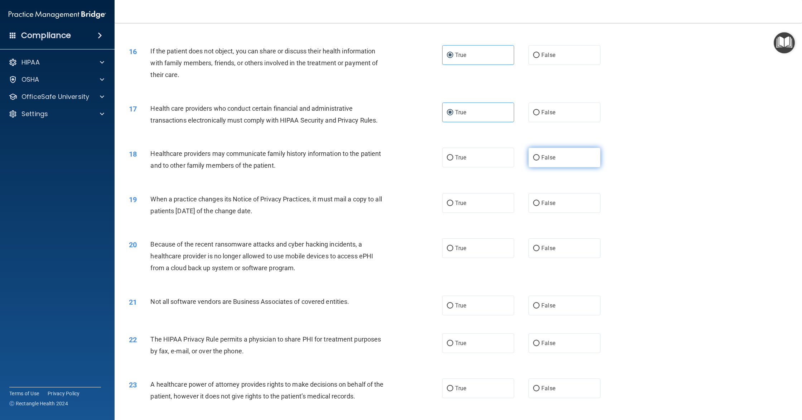
radio input "true"
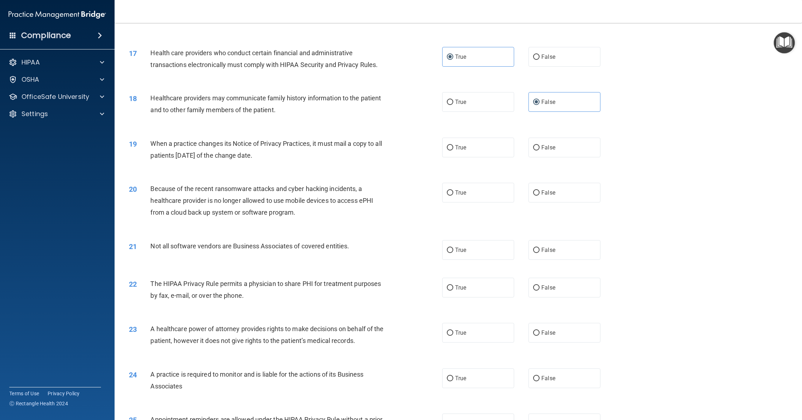
scroll to position [822, 0]
click at [457, 155] on label "True" at bounding box center [478, 147] width 72 height 20
click at [453, 150] on input "True" at bounding box center [450, 147] width 6 height 5
radio input "true"
click at [540, 197] on label "False" at bounding box center [565, 192] width 72 height 20
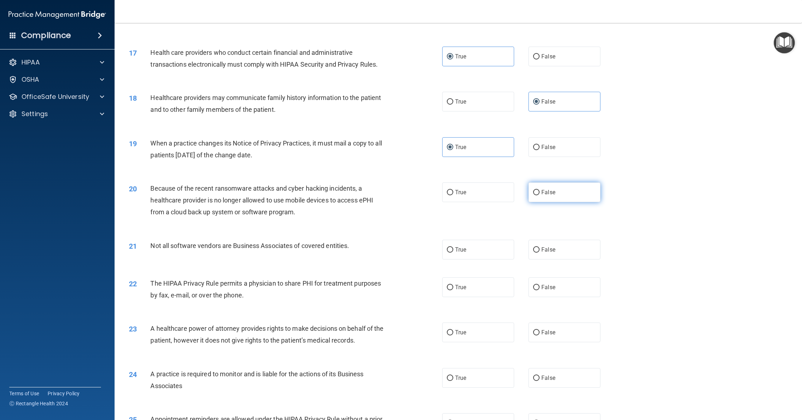
click at [540, 195] on input "False" at bounding box center [536, 192] width 6 height 5
radio input "true"
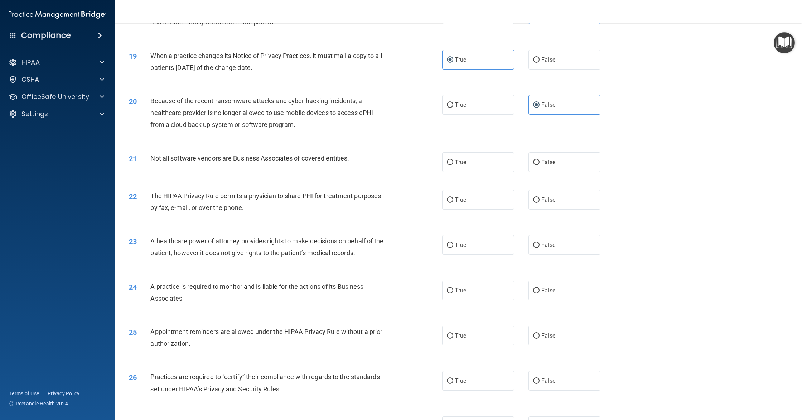
scroll to position [924, 0]
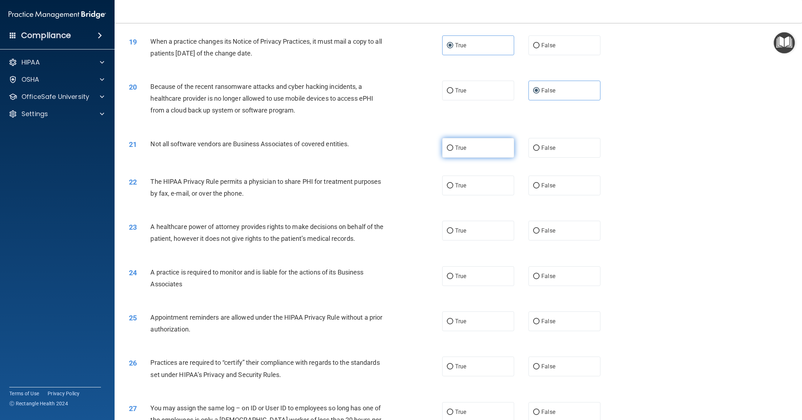
click at [481, 150] on label "True" at bounding box center [478, 148] width 72 height 20
click at [453, 150] on input "True" at bounding box center [450, 147] width 6 height 5
radio input "true"
click at [473, 187] on label "True" at bounding box center [478, 186] width 72 height 20
click at [453, 187] on input "True" at bounding box center [450, 185] width 6 height 5
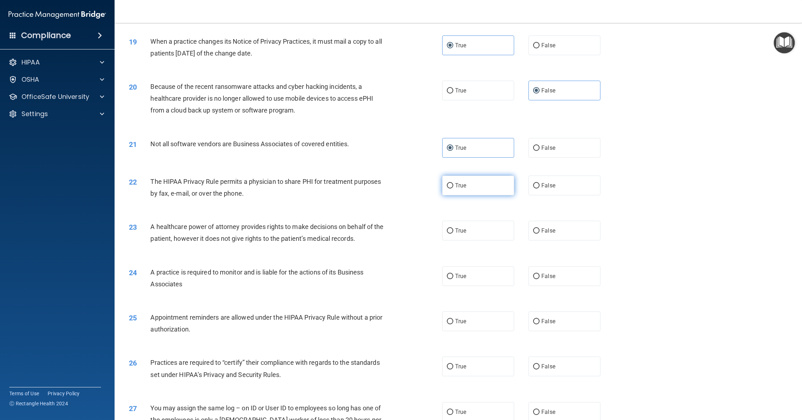
radio input "true"
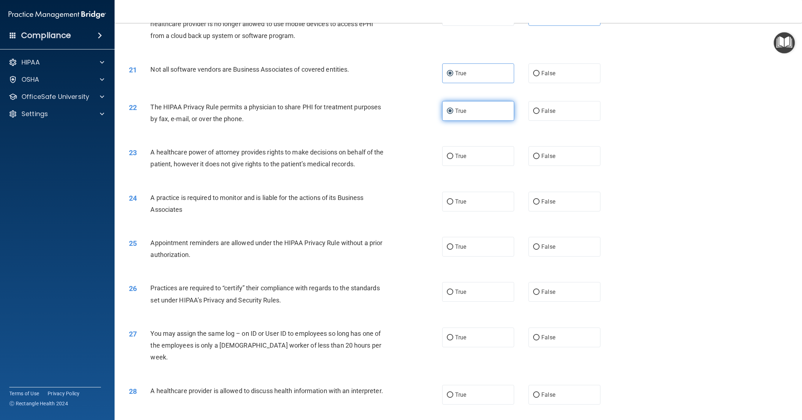
scroll to position [999, 0]
drag, startPoint x: 526, startPoint y: 153, endPoint x: 552, endPoint y: 154, distance: 25.8
click at [527, 153] on div "True False" at bounding box center [528, 156] width 173 height 20
drag, startPoint x: 556, startPoint y: 154, endPoint x: 543, endPoint y: 162, distance: 14.8
click at [555, 154] on label "False" at bounding box center [565, 156] width 72 height 20
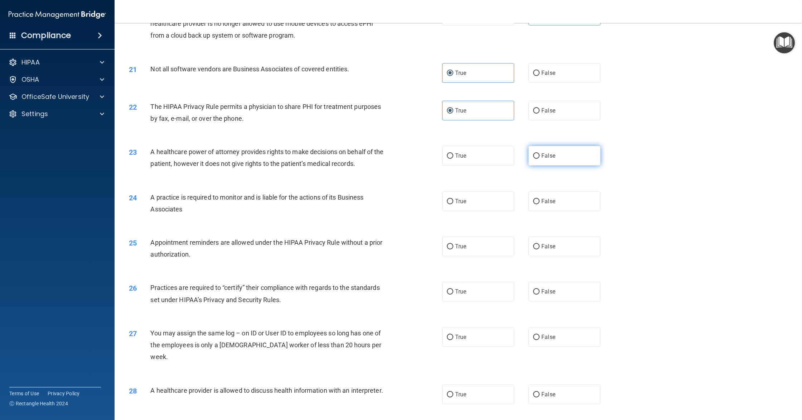
click at [540, 154] on input "False" at bounding box center [536, 155] width 6 height 5
radio input "true"
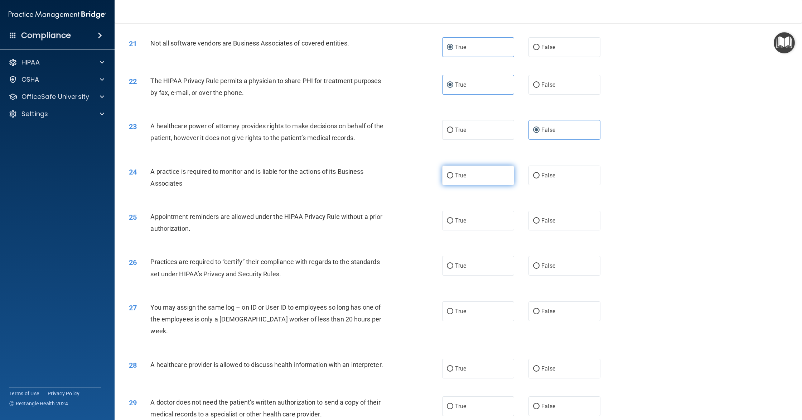
click at [467, 176] on label "True" at bounding box center [478, 175] width 72 height 20
click at [453, 176] on input "True" at bounding box center [450, 175] width 6 height 5
radio input "true"
click at [478, 213] on label "True" at bounding box center [478, 221] width 72 height 20
click at [453, 218] on input "True" at bounding box center [450, 220] width 6 height 5
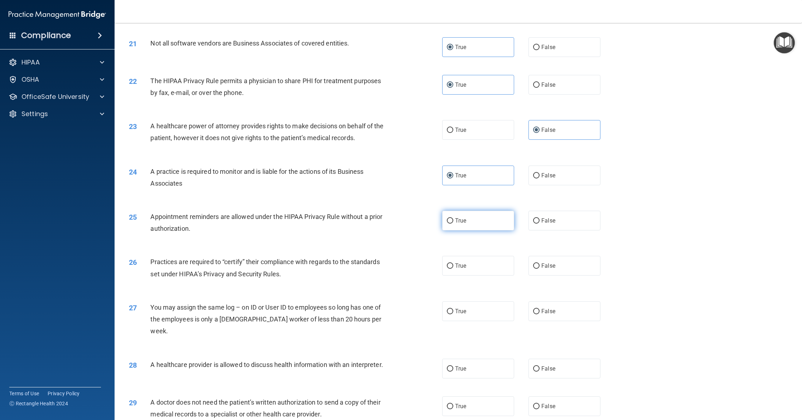
radio input "true"
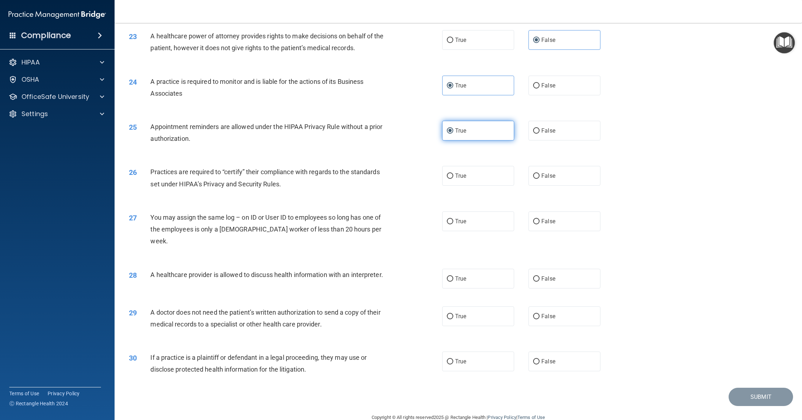
scroll to position [1118, 0]
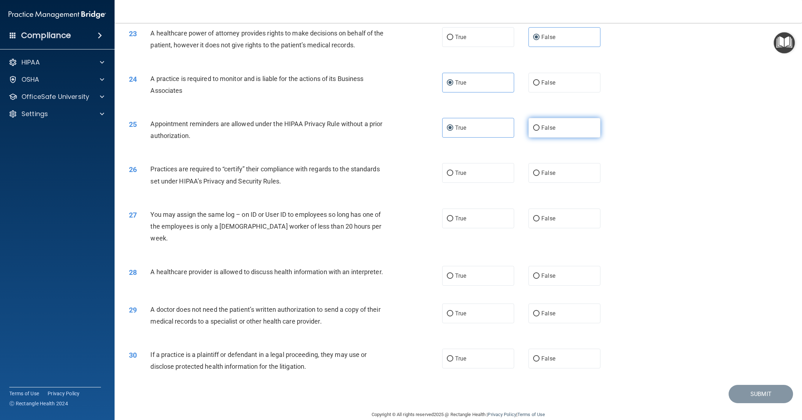
click at [556, 138] on label "False" at bounding box center [565, 128] width 72 height 20
click at [540, 131] on input "False" at bounding box center [536, 127] width 6 height 5
radio input "true"
radio input "false"
click at [482, 175] on label "True" at bounding box center [478, 173] width 72 height 20
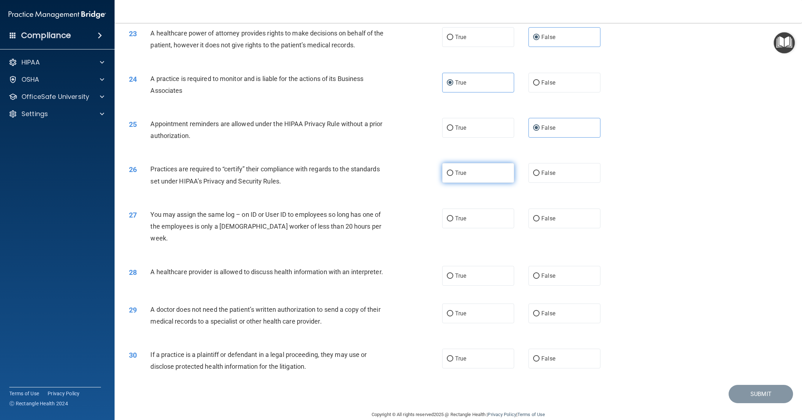
click at [453, 175] on input "True" at bounding box center [450, 172] width 6 height 5
radio input "true"
click at [547, 218] on span "False" at bounding box center [549, 218] width 14 height 7
click at [540, 218] on input "False" at bounding box center [536, 218] width 6 height 5
radio input "true"
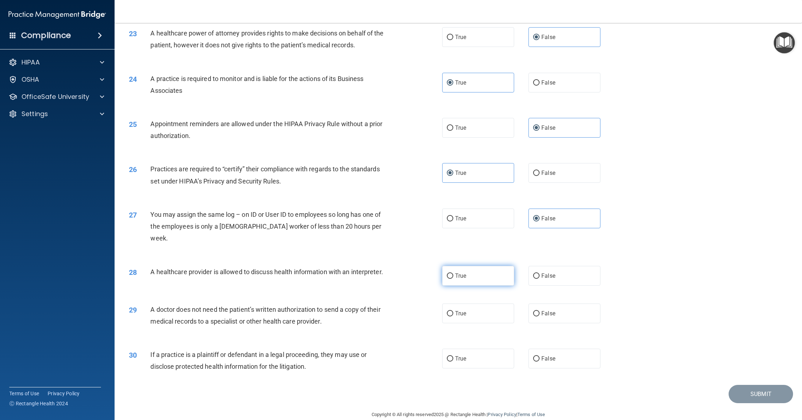
click at [470, 266] on label "True" at bounding box center [478, 276] width 72 height 20
click at [453, 273] on input "True" at bounding box center [450, 275] width 6 height 5
radio input "true"
click at [465, 303] on label "True" at bounding box center [478, 313] width 72 height 20
click at [453, 311] on input "True" at bounding box center [450, 313] width 6 height 5
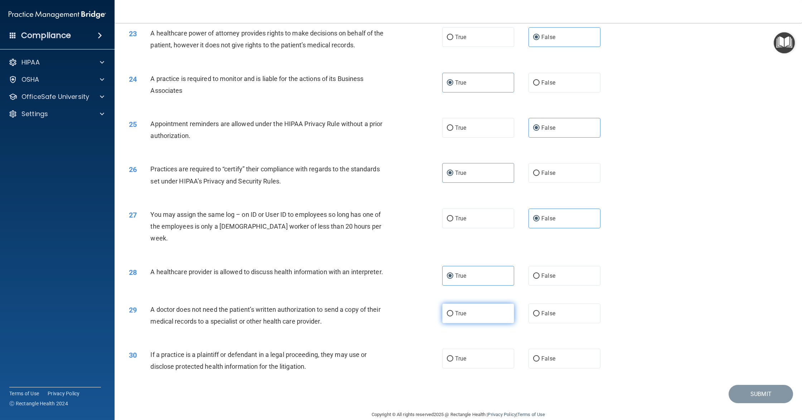
radio input "true"
click at [474, 349] on label "True" at bounding box center [478, 359] width 72 height 20
click at [453, 356] on input "True" at bounding box center [450, 358] width 6 height 5
radio input "true"
click at [739, 381] on button "Submit" at bounding box center [761, 394] width 64 height 18
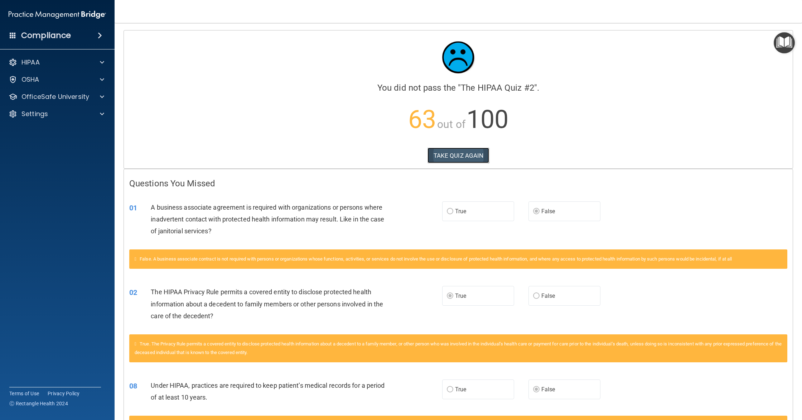
drag, startPoint x: 469, startPoint y: 154, endPoint x: 455, endPoint y: 144, distance: 17.3
click at [469, 153] on button "TAKE QUIZ AGAIN" at bounding box center [459, 156] width 62 height 16
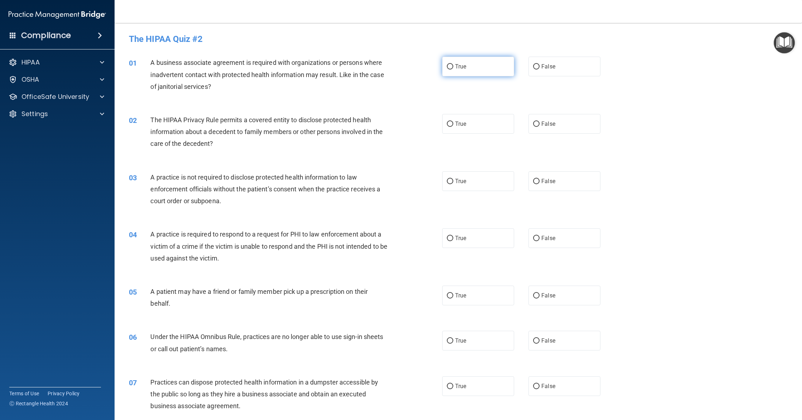
click at [474, 73] on label "True" at bounding box center [478, 67] width 72 height 20
click at [453, 69] on input "True" at bounding box center [450, 66] width 6 height 5
radio input "true"
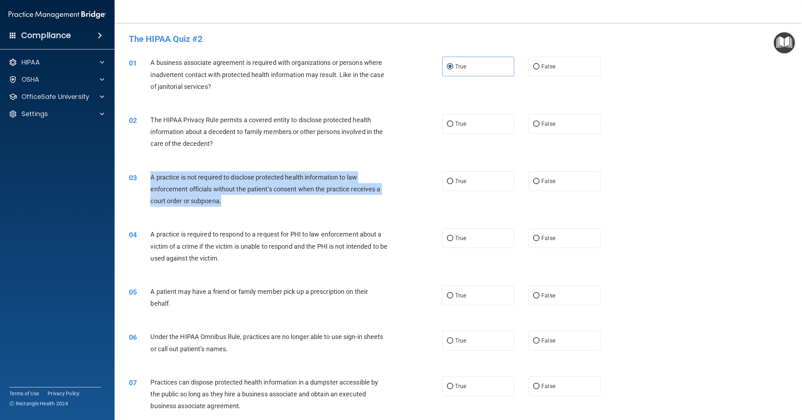
drag, startPoint x: 150, startPoint y: 177, endPoint x: 237, endPoint y: 203, distance: 91.1
click at [237, 203] on div "03 A practice is not required to disclose protected health information to law e…" at bounding box center [285, 190] width 335 height 39
copy div "A practice is not required to disclose protected health information to law enfo…"
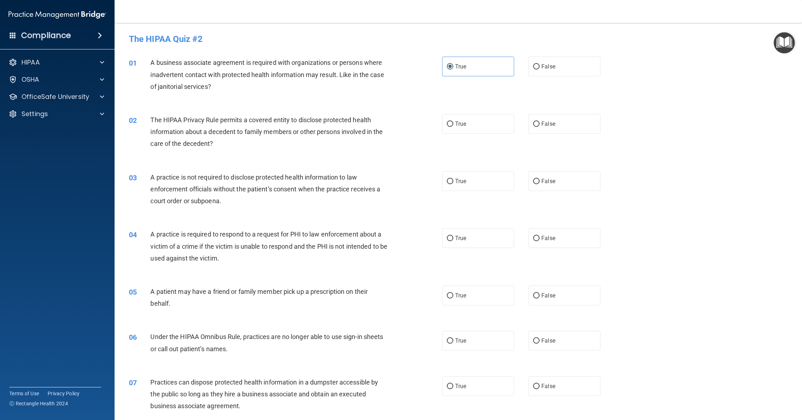
click at [267, 84] on div "A business associate agreement is required with organizations or persons where …" at bounding box center [271, 75] width 243 height 36
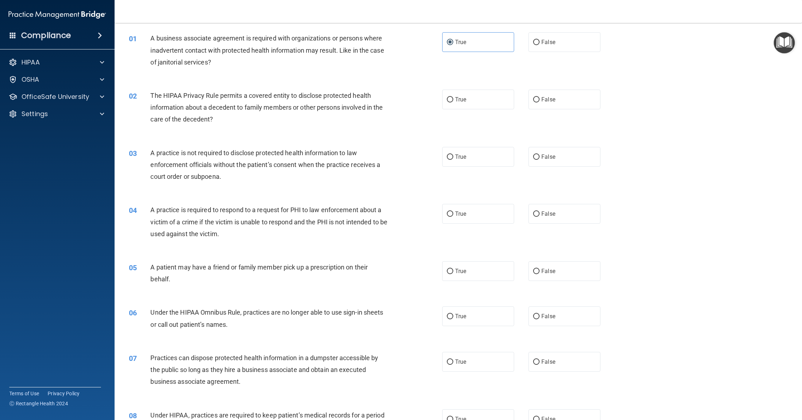
scroll to position [21, 0]
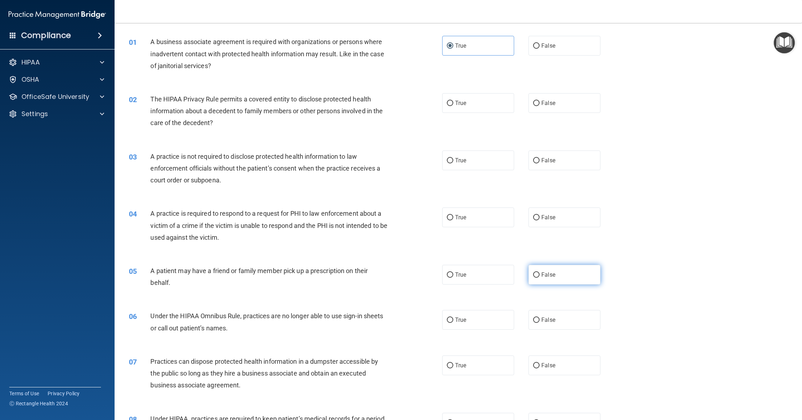
click at [541, 277] on label "False" at bounding box center [565, 275] width 72 height 20
click at [540, 277] on input "False" at bounding box center [536, 274] width 6 height 5
radio input "true"
click at [470, 324] on label "True" at bounding box center [478, 320] width 72 height 20
click at [453, 323] on input "True" at bounding box center [450, 319] width 6 height 5
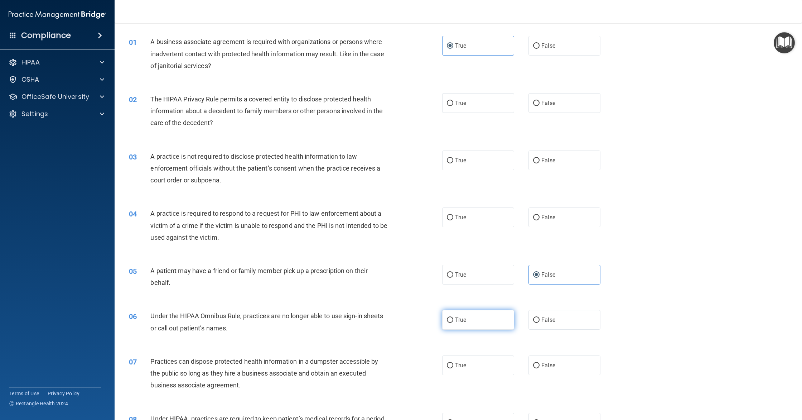
radio input "true"
click at [593, 167] on label "False" at bounding box center [565, 160] width 72 height 20
click at [540, 163] on input "False" at bounding box center [536, 160] width 6 height 5
radio input "true"
click at [471, 218] on label "True" at bounding box center [478, 217] width 72 height 20
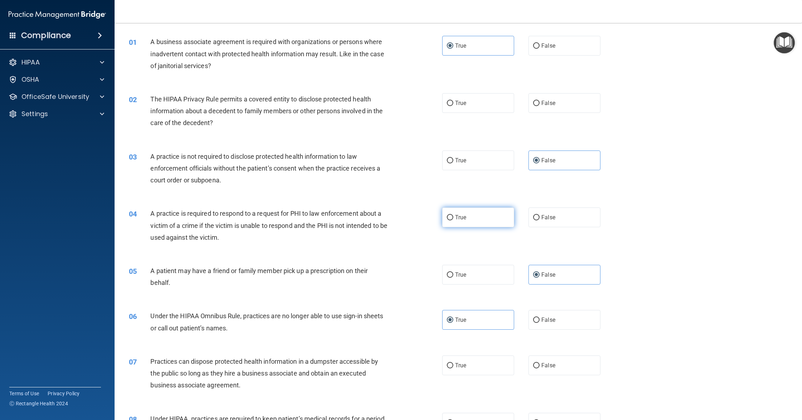
click at [453, 218] on input "True" at bounding box center [450, 217] width 6 height 5
radio input "true"
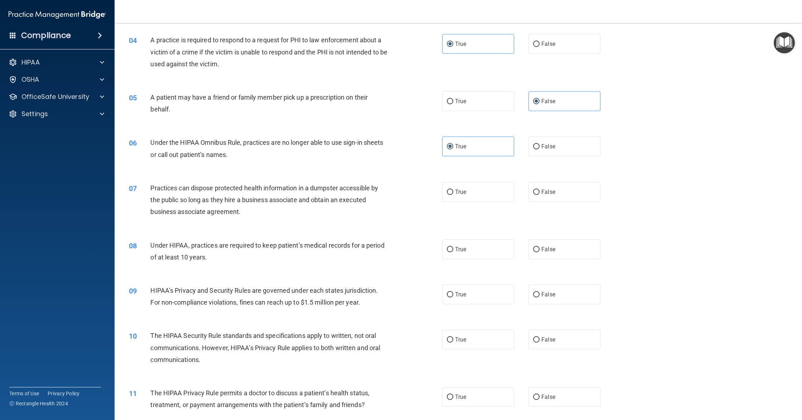
scroll to position [217, 0]
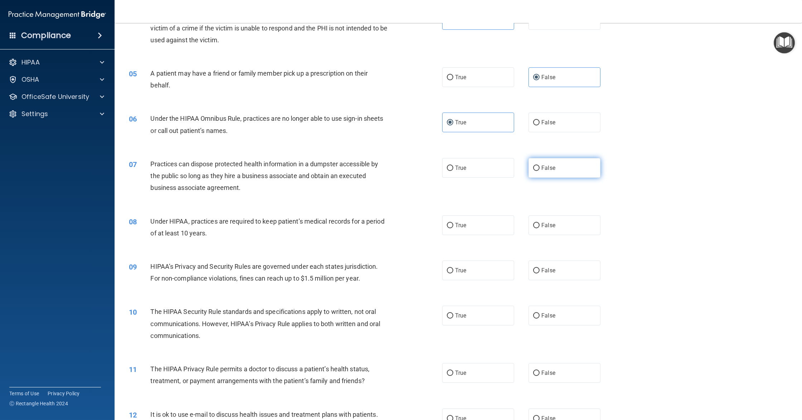
click at [567, 173] on label "False" at bounding box center [565, 168] width 72 height 20
click at [540, 171] on input "False" at bounding box center [536, 167] width 6 height 5
radio input "true"
click at [500, 220] on label "True" at bounding box center [478, 226] width 72 height 20
click at [453, 224] on input "True" at bounding box center [450, 226] width 6 height 5
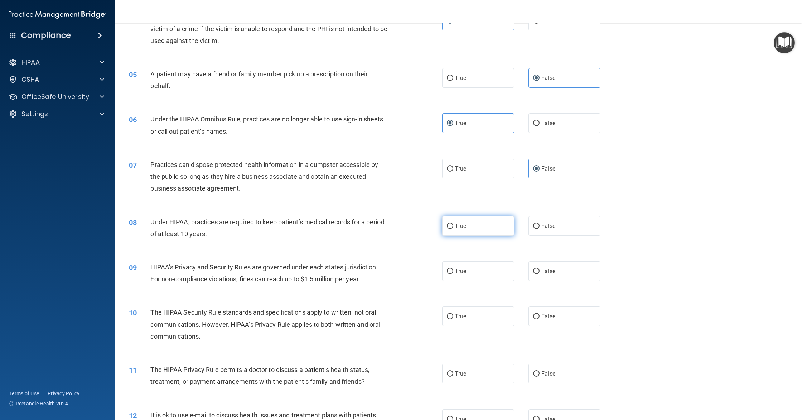
radio input "true"
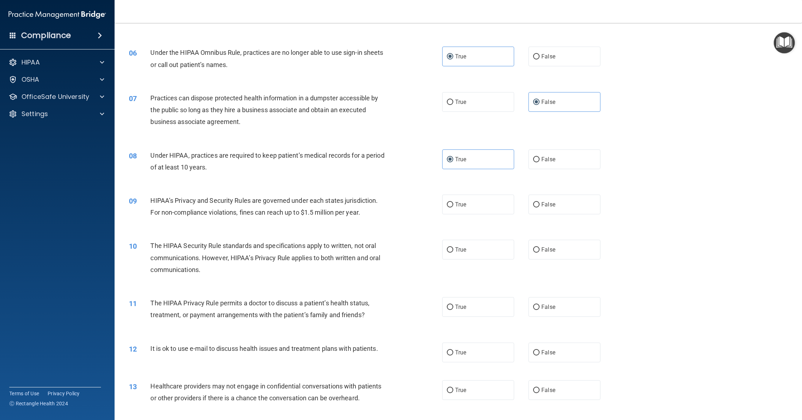
scroll to position [305, 0]
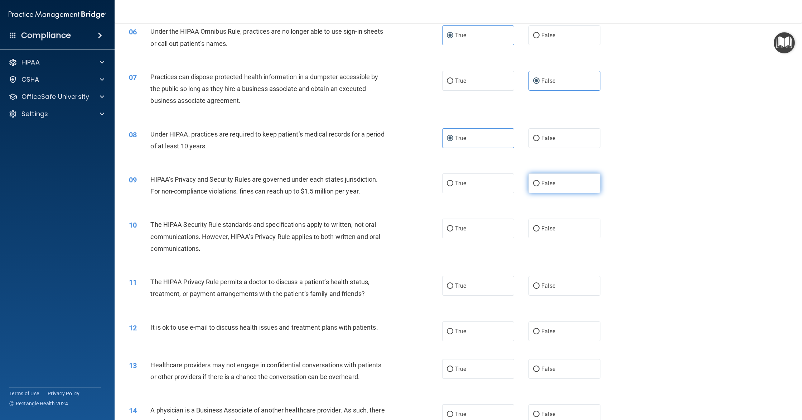
click at [571, 191] on label "False" at bounding box center [565, 183] width 72 height 20
click at [540, 186] on input "False" at bounding box center [536, 183] width 6 height 5
radio input "true"
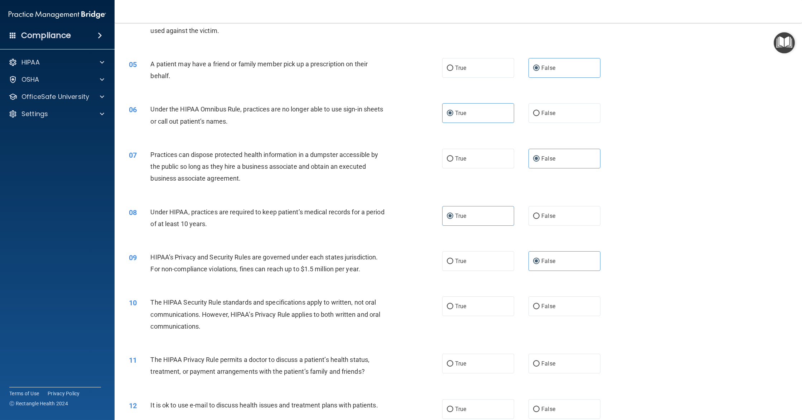
scroll to position [0, 0]
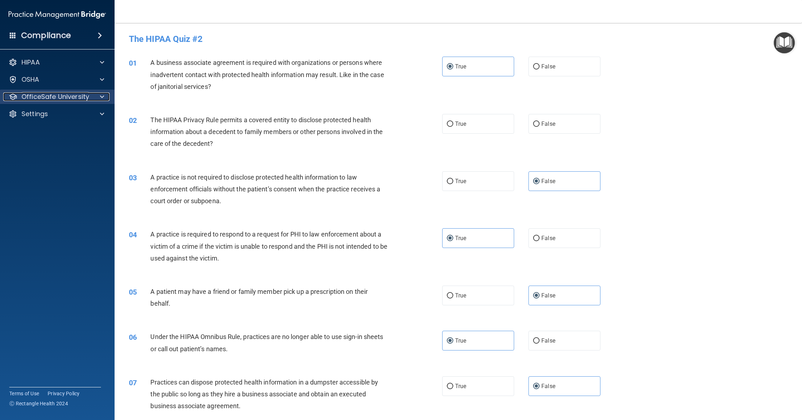
click at [87, 95] on p "OfficeSafe University" at bounding box center [55, 96] width 68 height 9
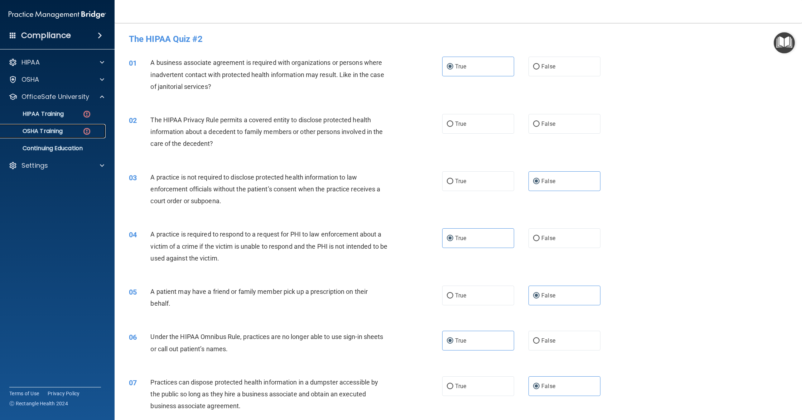
click at [64, 128] on div "OSHA Training" at bounding box center [54, 131] width 98 height 7
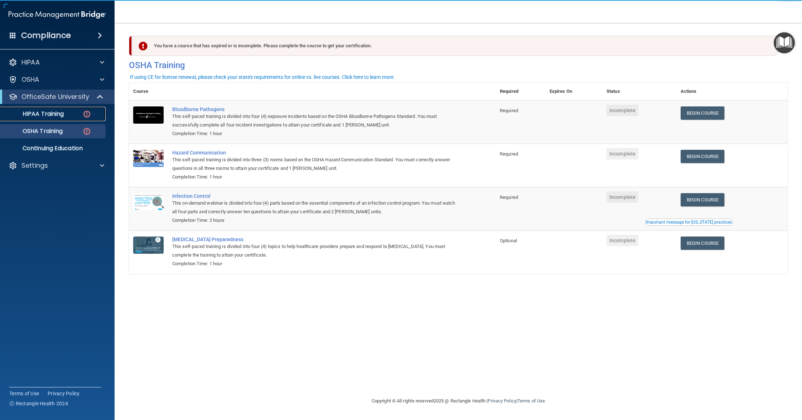
click at [56, 114] on p "HIPAA Training" at bounding box center [34, 113] width 59 height 7
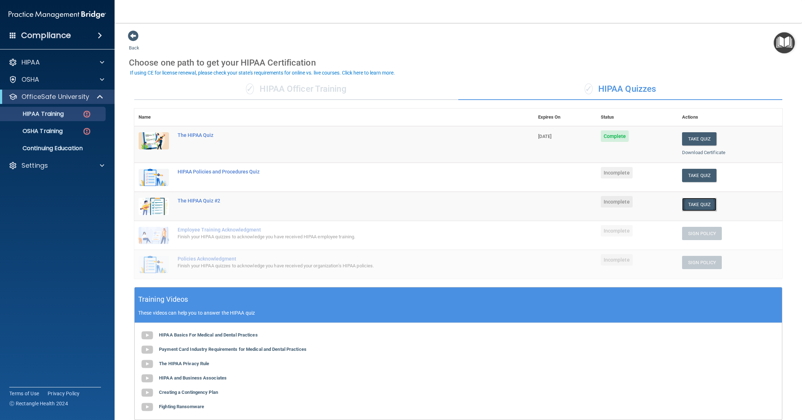
click at [710, 207] on button "Take Quiz" at bounding box center [699, 204] width 34 height 13
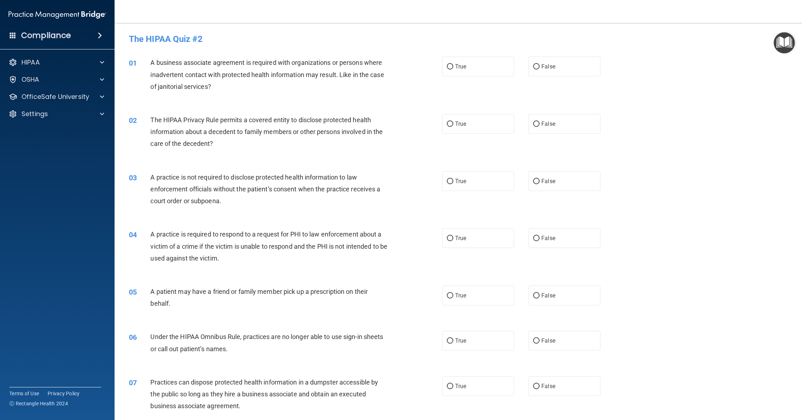
click at [69, 105] on div "HIPAA Documents and Policies Report an Incident Business Associates Emergency P…" at bounding box center [57, 89] width 115 height 75
click at [74, 101] on div "OfficeSafe University" at bounding box center [57, 97] width 115 height 14
click at [106, 101] on div "OfficeSafe University" at bounding box center [57, 97] width 115 height 14
click at [102, 97] on span at bounding box center [102, 96] width 4 height 9
click at [68, 119] on link "HIPAA Training" at bounding box center [49, 114] width 113 height 14
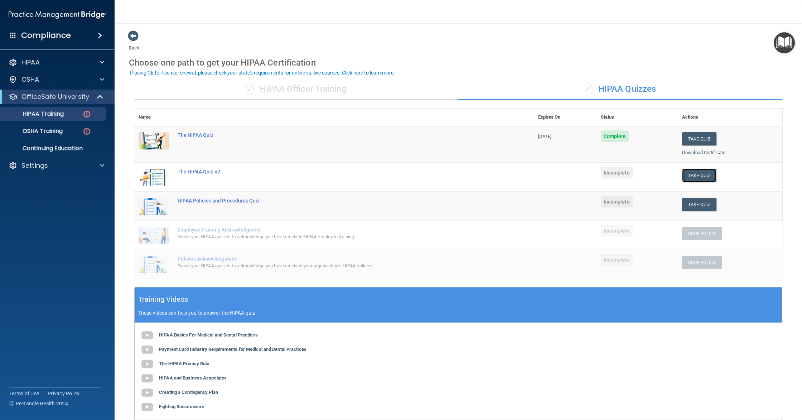
click at [706, 177] on button "Take Quiz" at bounding box center [699, 175] width 34 height 13
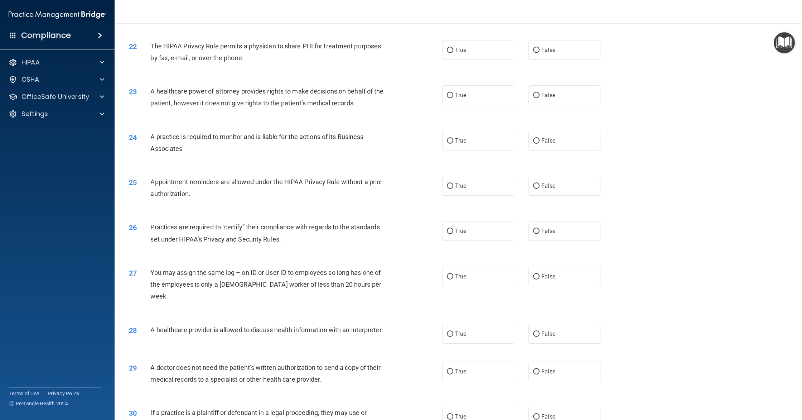
scroll to position [1118, 0]
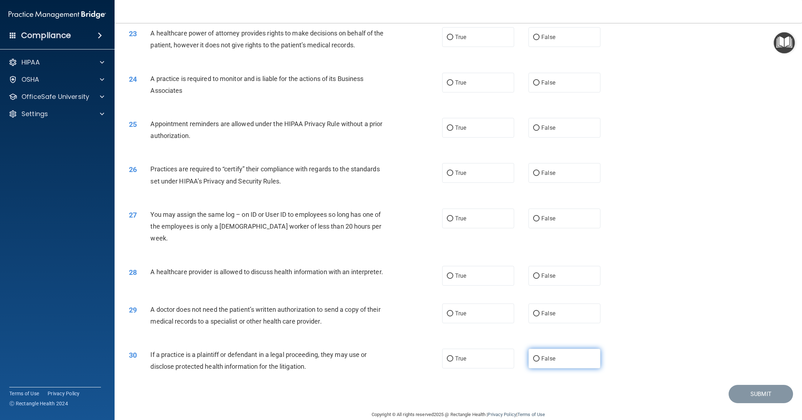
click at [567, 349] on label "False" at bounding box center [565, 359] width 72 height 20
click at [540, 356] on input "False" at bounding box center [536, 358] width 6 height 5
radio input "true"
click at [570, 308] on label "False" at bounding box center [565, 313] width 72 height 20
click at [540, 311] on input "False" at bounding box center [536, 313] width 6 height 5
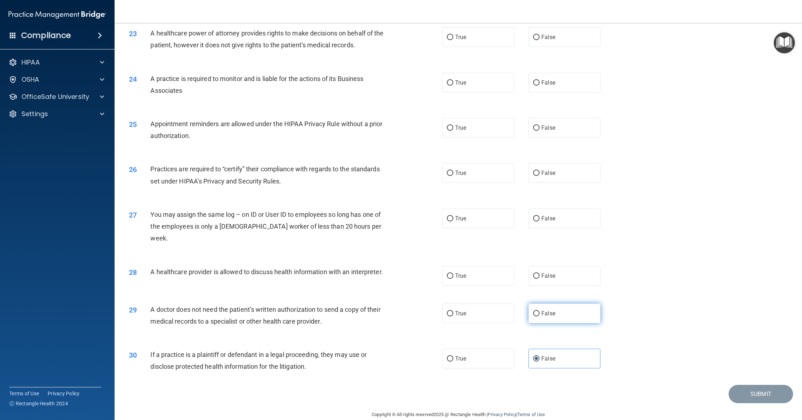
radio input "true"
click at [490, 272] on label "True" at bounding box center [478, 276] width 72 height 20
click at [453, 273] on input "True" at bounding box center [450, 275] width 6 height 5
radio input "true"
click at [558, 227] on label "False" at bounding box center [565, 218] width 72 height 20
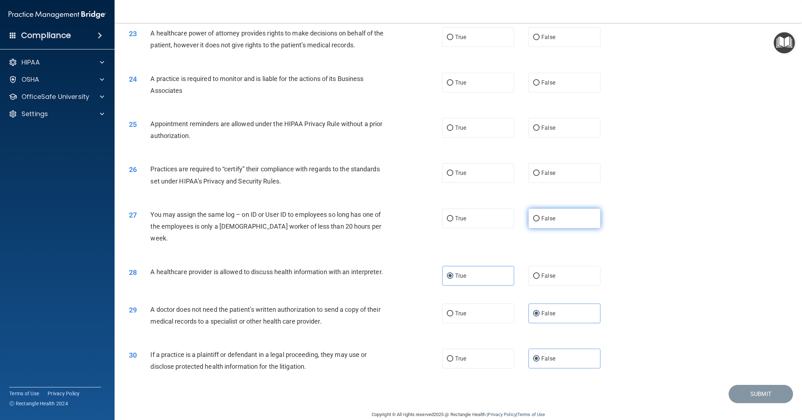
click at [540, 221] on input "False" at bounding box center [536, 218] width 6 height 5
radio input "true"
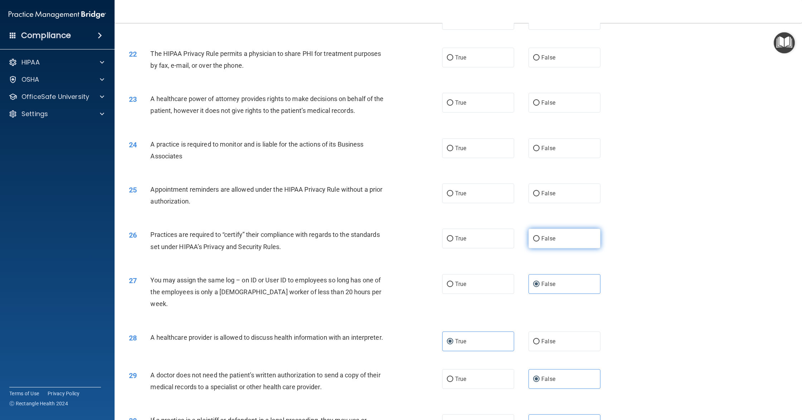
scroll to position [1052, 0]
click at [457, 248] on label "True" at bounding box center [478, 239] width 72 height 20
click at [453, 241] on input "True" at bounding box center [450, 238] width 6 height 5
radio input "true"
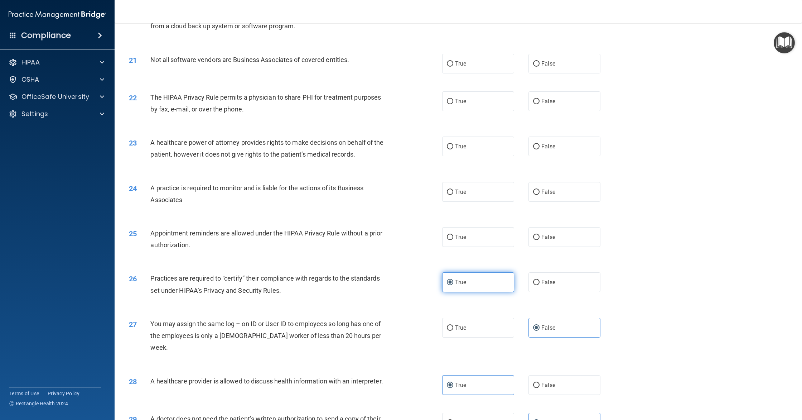
scroll to position [1008, 0]
click at [551, 244] on label "False" at bounding box center [565, 238] width 72 height 20
click at [540, 241] on input "False" at bounding box center [536, 237] width 6 height 5
radio input "true"
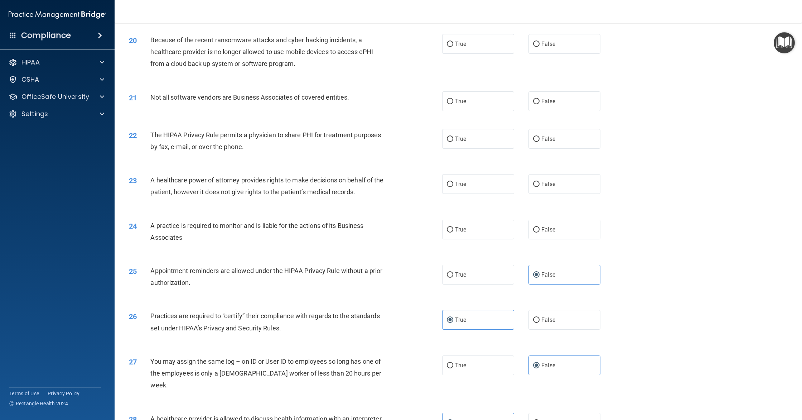
scroll to position [974, 0]
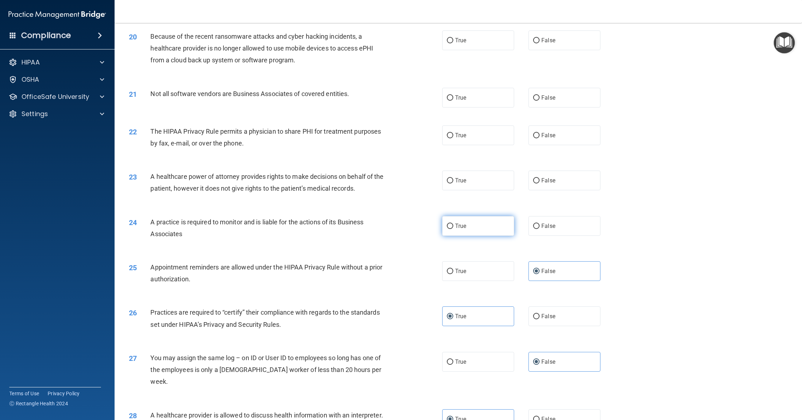
click at [482, 235] on label "True" at bounding box center [478, 226] width 72 height 20
click at [453, 229] on input "True" at bounding box center [450, 226] width 6 height 5
radio input "true"
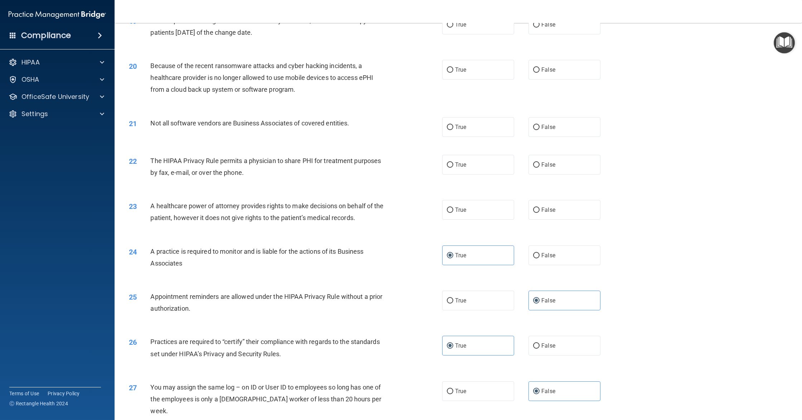
scroll to position [936, 0]
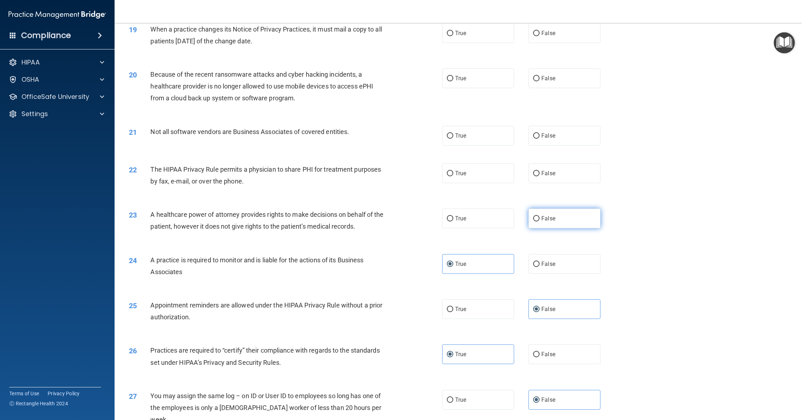
click at [549, 224] on label "False" at bounding box center [565, 218] width 72 height 20
click at [540, 221] on input "False" at bounding box center [536, 218] width 6 height 5
radio input "true"
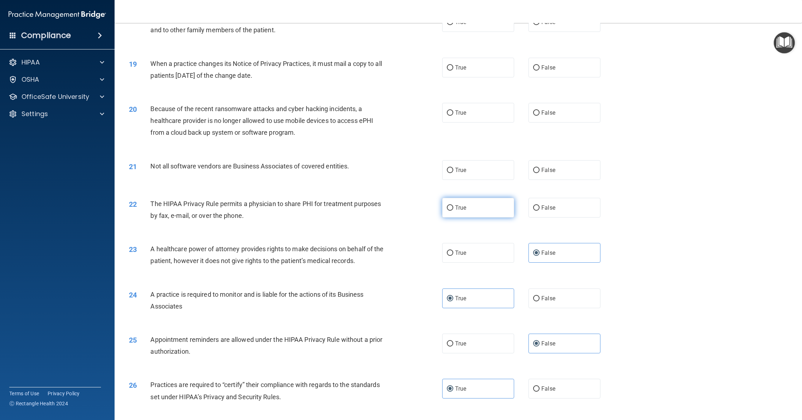
click at [453, 210] on input "True" at bounding box center [450, 207] width 6 height 5
radio input "true"
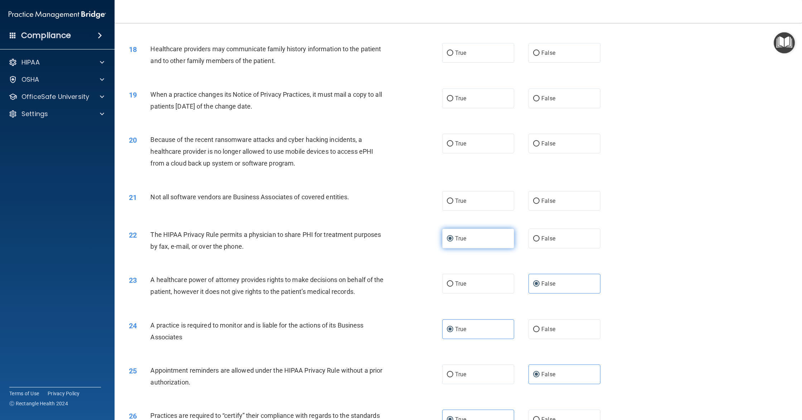
scroll to position [866, 0]
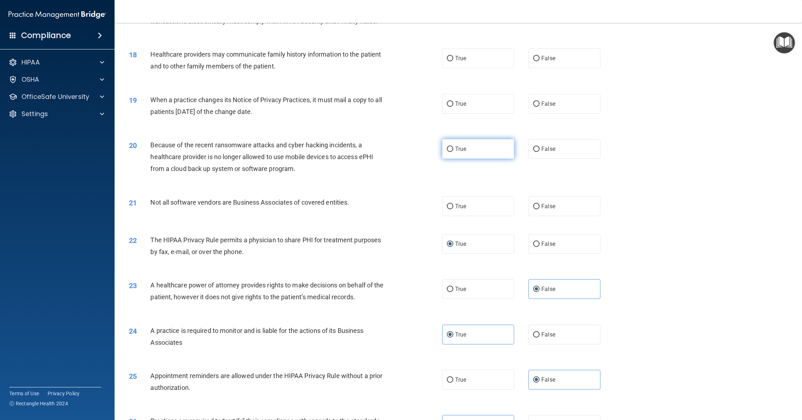
click at [478, 155] on label "True" at bounding box center [478, 149] width 72 height 20
click at [453, 152] on input "True" at bounding box center [450, 148] width 6 height 5
radio input "true"
click at [474, 107] on label "True" at bounding box center [478, 104] width 72 height 20
click at [453, 107] on input "True" at bounding box center [450, 103] width 6 height 5
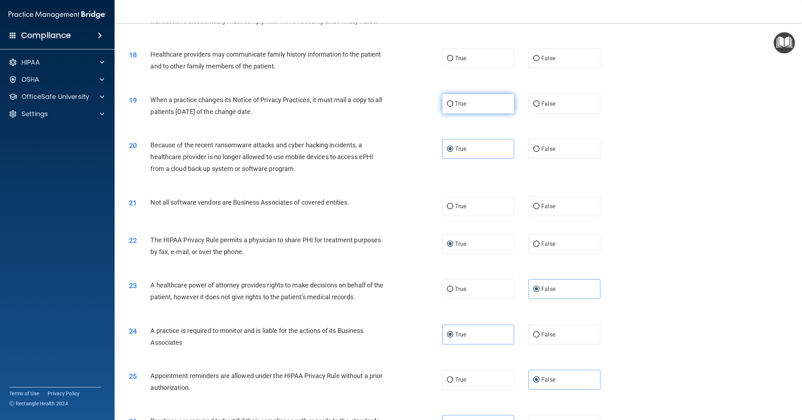
radio input "true"
click at [546, 59] on span "False" at bounding box center [549, 58] width 14 height 7
click at [540, 59] on input "False" at bounding box center [536, 58] width 6 height 5
radio input "true"
click at [476, 207] on label "True" at bounding box center [478, 206] width 72 height 20
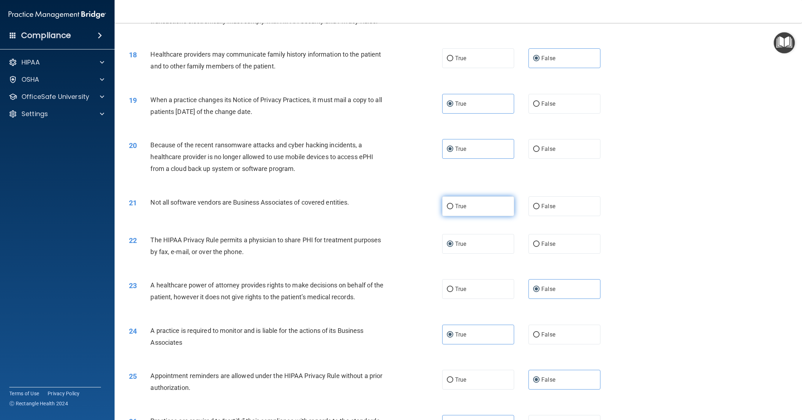
click at [453, 207] on input "True" at bounding box center [450, 206] width 6 height 5
radio input "true"
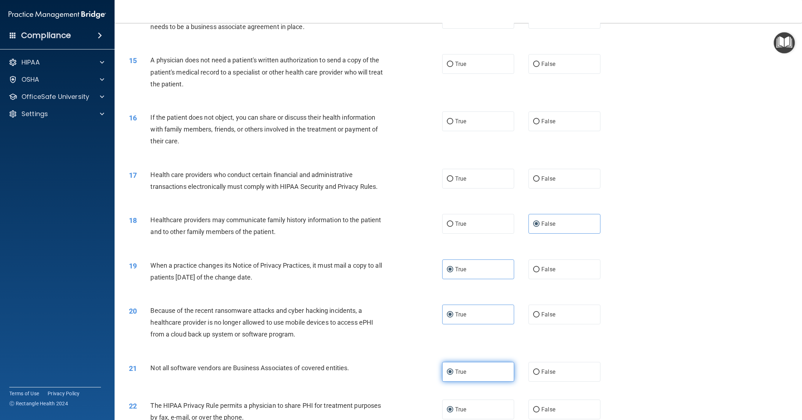
scroll to position [693, 0]
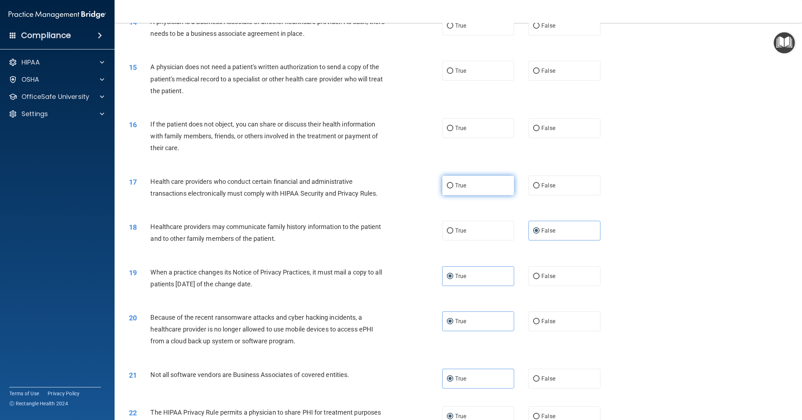
click at [459, 187] on span "True" at bounding box center [460, 185] width 11 height 7
click at [453, 187] on input "True" at bounding box center [450, 185] width 6 height 5
radio input "true"
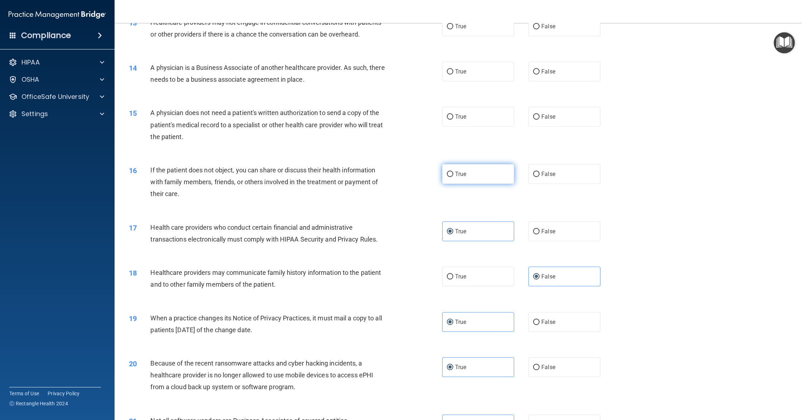
scroll to position [647, 0]
click at [469, 178] on label "True" at bounding box center [478, 174] width 72 height 20
click at [453, 177] on input "True" at bounding box center [450, 174] width 6 height 5
radio input "true"
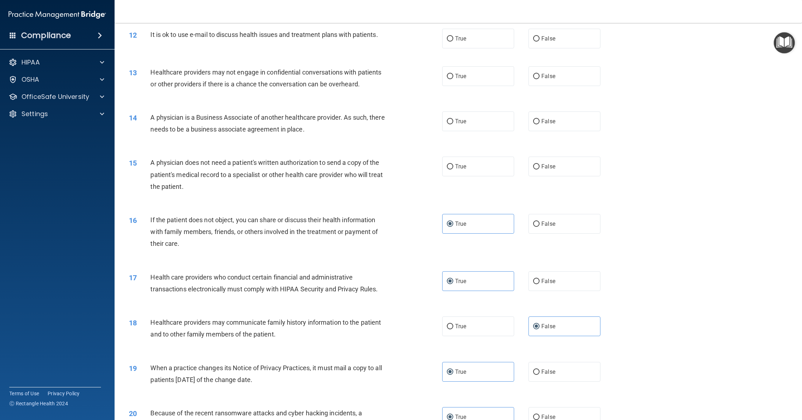
scroll to position [591, 0]
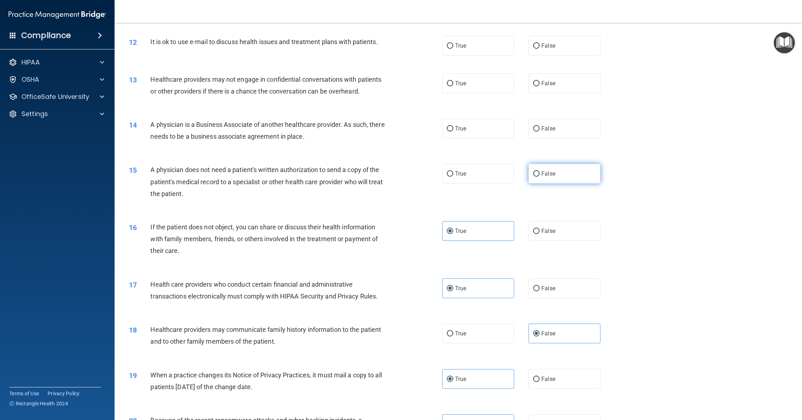
click at [554, 174] on span "False" at bounding box center [549, 173] width 14 height 7
click at [540, 174] on input "False" at bounding box center [536, 173] width 6 height 5
radio input "true"
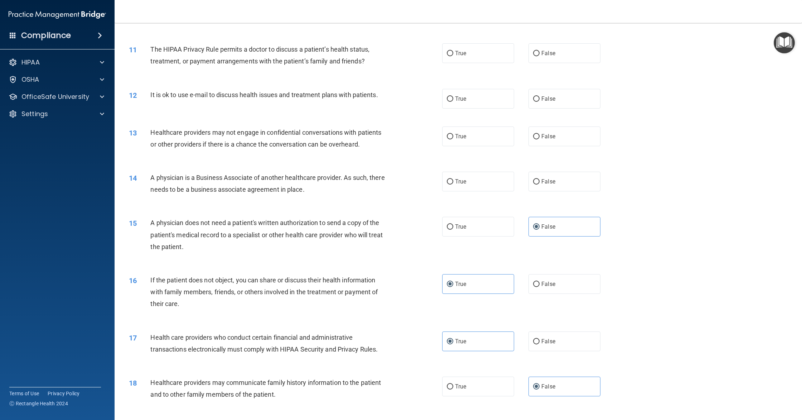
scroll to position [539, 0]
click at [474, 184] on label "True" at bounding box center [478, 180] width 72 height 20
click at [453, 183] on input "True" at bounding box center [450, 180] width 6 height 5
radio input "true"
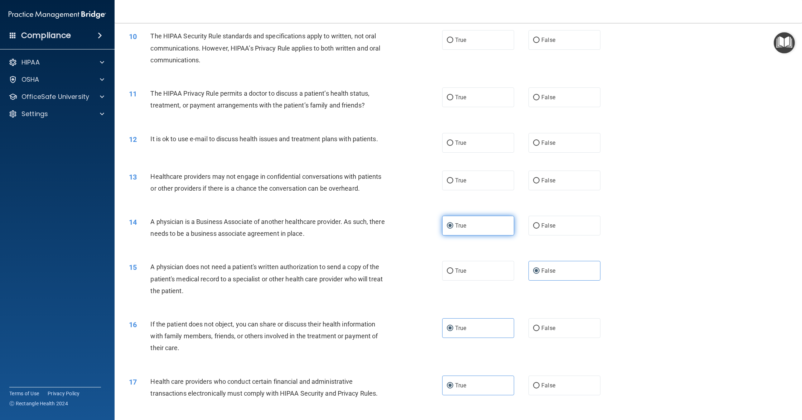
scroll to position [492, 0]
click at [474, 183] on label "True" at bounding box center [478, 182] width 72 height 20
click at [453, 183] on input "True" at bounding box center [450, 181] width 6 height 5
radio input "true"
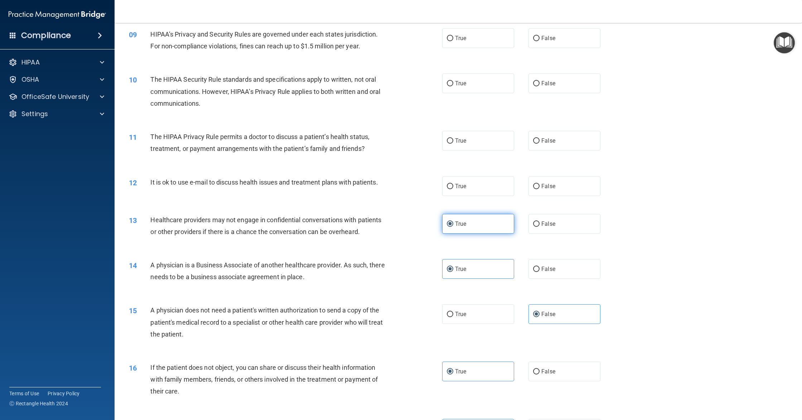
scroll to position [448, 0]
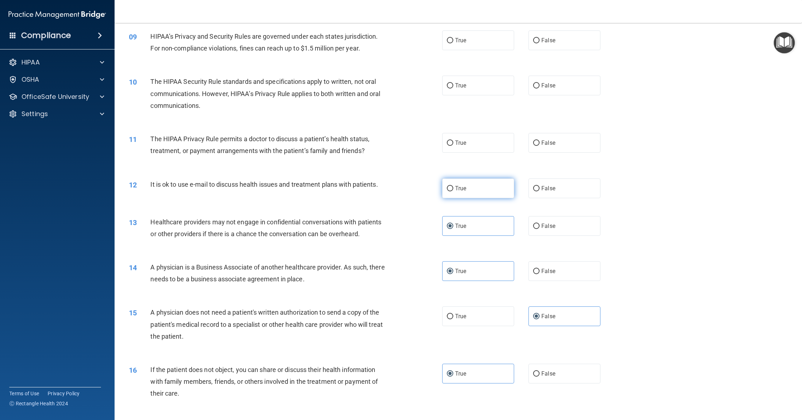
click at [475, 185] on label "True" at bounding box center [478, 188] width 72 height 20
click at [453, 186] on input "True" at bounding box center [450, 188] width 6 height 5
radio input "true"
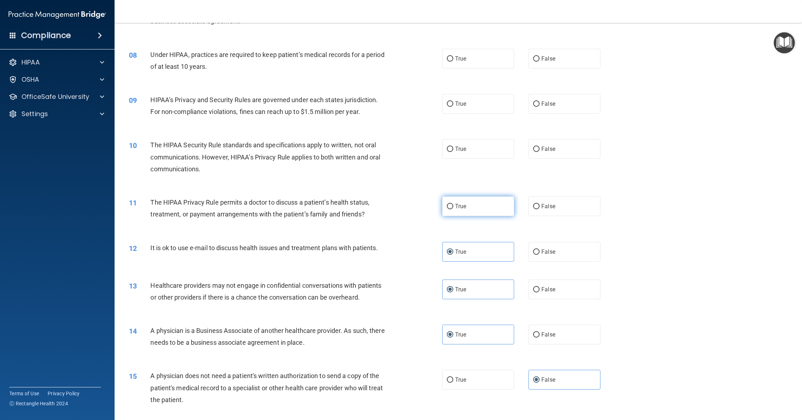
scroll to position [386, 0]
click at [544, 208] on span "False" at bounding box center [549, 205] width 14 height 7
click at [540, 208] on input "False" at bounding box center [536, 205] width 6 height 5
radio input "true"
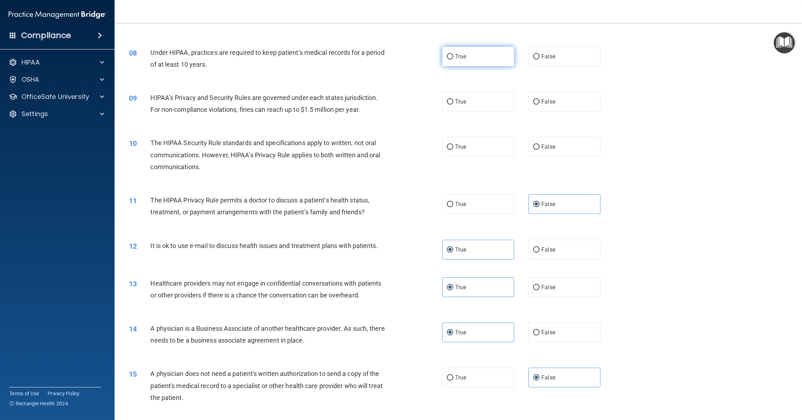
click at [465, 63] on label "True" at bounding box center [478, 57] width 72 height 20
click at [453, 59] on input "True" at bounding box center [450, 56] width 6 height 5
radio input "true"
click at [474, 104] on label "True" at bounding box center [478, 102] width 72 height 20
click at [453, 104] on input "True" at bounding box center [450, 101] width 6 height 5
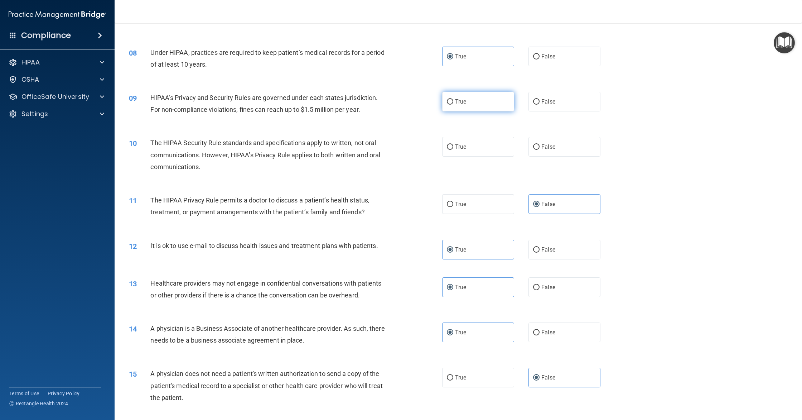
radio input "true"
click at [475, 150] on label "True" at bounding box center [478, 147] width 72 height 20
click at [453, 150] on input "True" at bounding box center [450, 146] width 6 height 5
radio input "true"
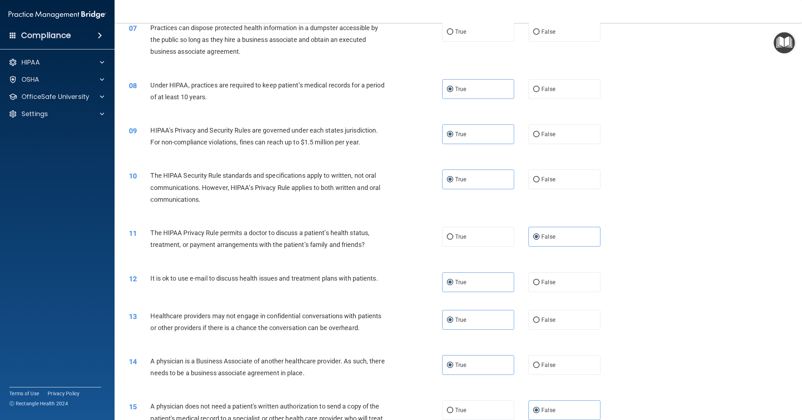
scroll to position [355, 0]
click at [580, 178] on label "False" at bounding box center [565, 179] width 72 height 20
click at [540, 178] on input "False" at bounding box center [536, 179] width 6 height 5
radio input "true"
radio input "false"
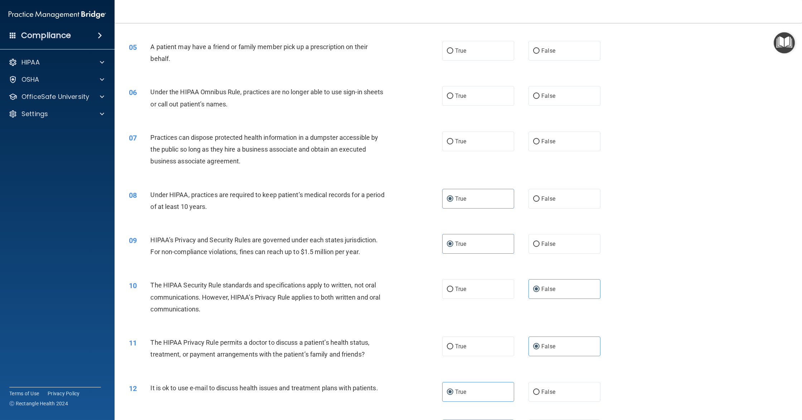
scroll to position [246, 0]
click at [542, 145] on label "False" at bounding box center [565, 140] width 72 height 20
click at [540, 143] on input "False" at bounding box center [536, 139] width 6 height 5
radio input "true"
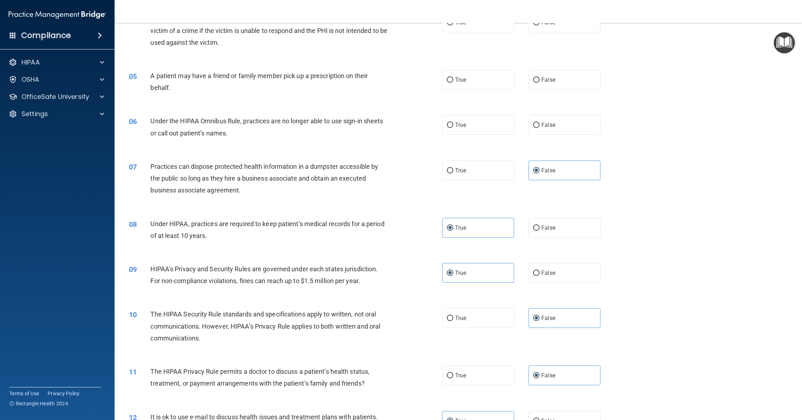
scroll to position [204, 0]
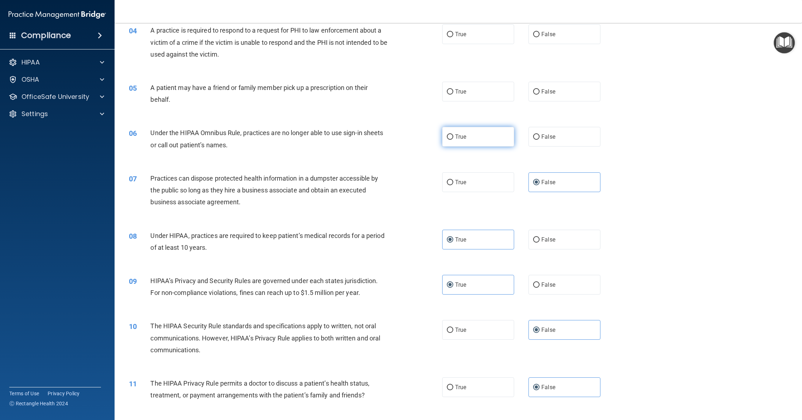
click at [467, 142] on label "True" at bounding box center [478, 137] width 72 height 20
click at [453, 140] on input "True" at bounding box center [450, 136] width 6 height 5
radio input "true"
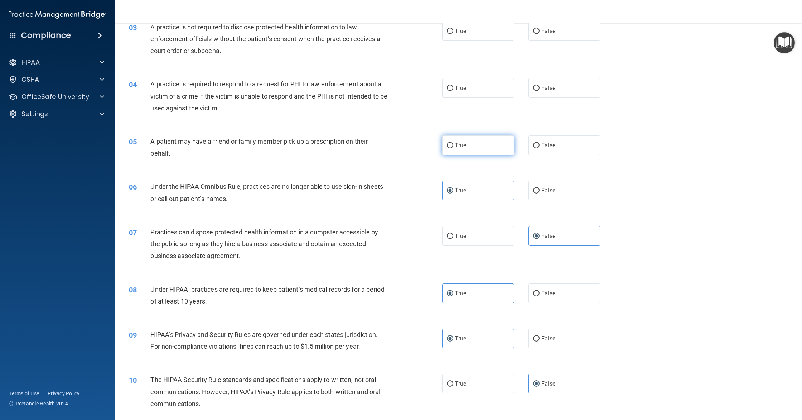
scroll to position [150, 0]
click at [462, 145] on span "True" at bounding box center [460, 144] width 11 height 7
click at [453, 145] on input "True" at bounding box center [450, 145] width 6 height 5
radio input "true"
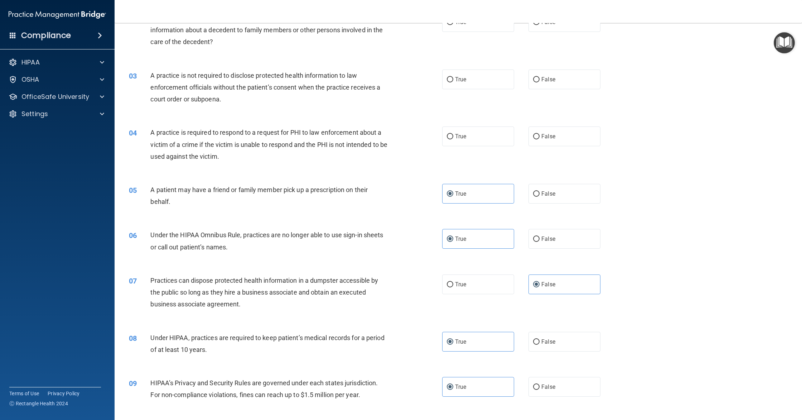
scroll to position [88, 0]
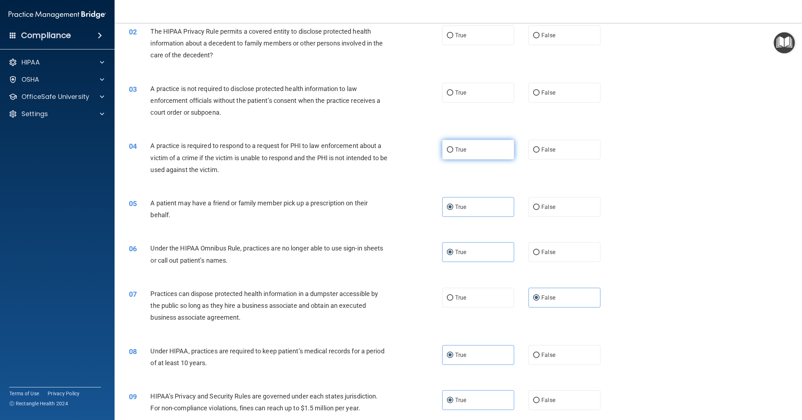
click at [459, 156] on label "True" at bounding box center [478, 150] width 72 height 20
click at [453, 153] on input "True" at bounding box center [450, 149] width 6 height 5
radio input "true"
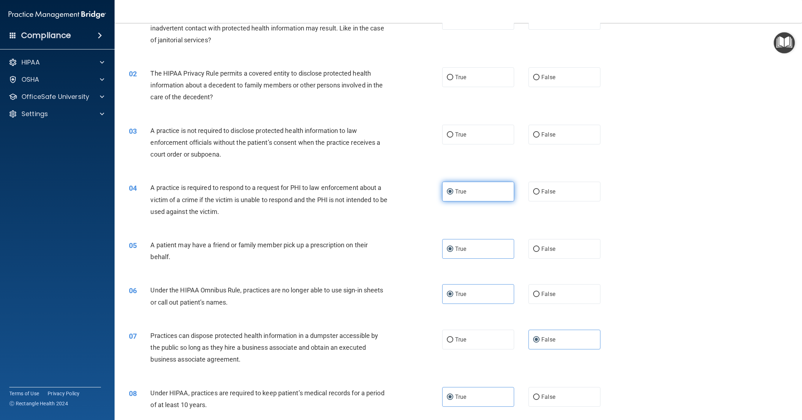
scroll to position [48, 0]
click at [558, 138] on label "False" at bounding box center [565, 134] width 72 height 20
click at [540, 136] on input "False" at bounding box center [536, 133] width 6 height 5
radio input "true"
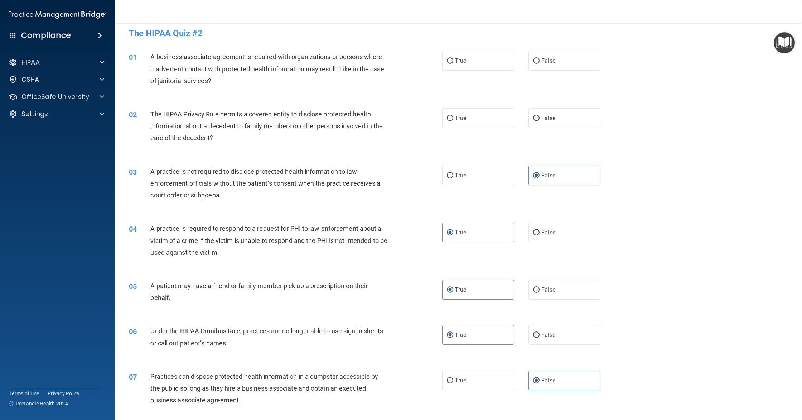
scroll to position [0, 0]
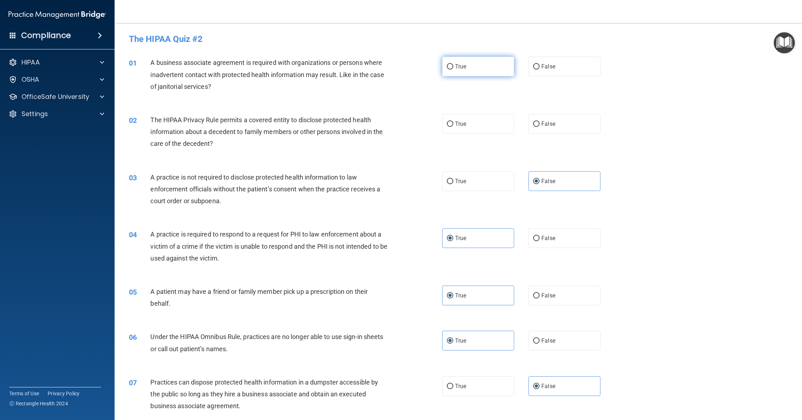
click at [480, 76] on label "True" at bounding box center [478, 67] width 72 height 20
click at [453, 69] on input "True" at bounding box center [450, 66] width 6 height 5
radio input "true"
click at [492, 124] on label "True" at bounding box center [478, 124] width 72 height 20
click at [453, 124] on input "True" at bounding box center [450, 123] width 6 height 5
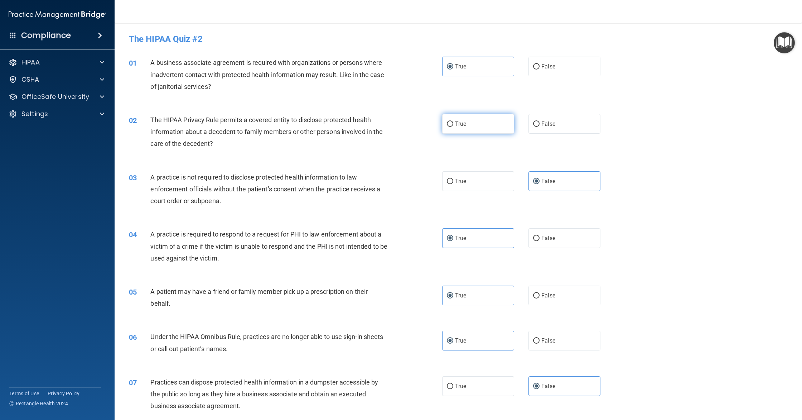
radio input "true"
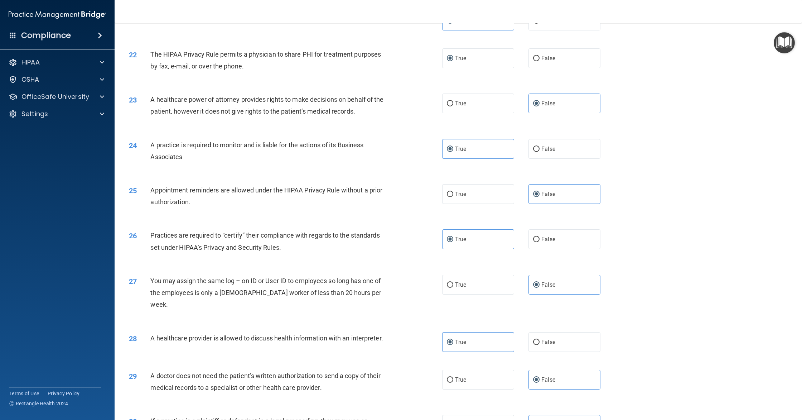
scroll to position [1118, 0]
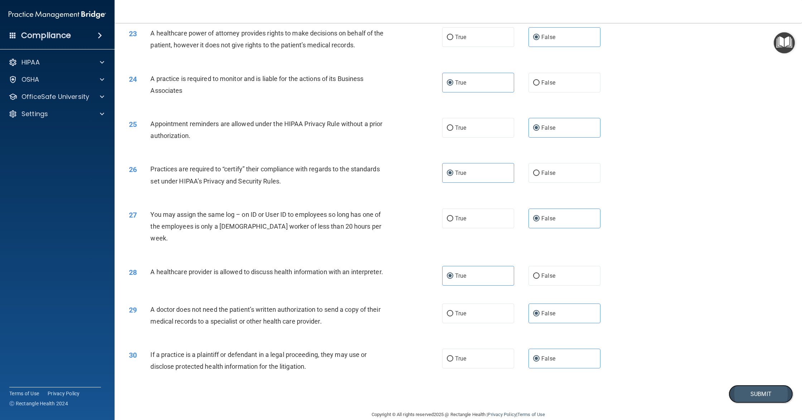
click at [752, 381] on button "Submit" at bounding box center [761, 394] width 64 height 18
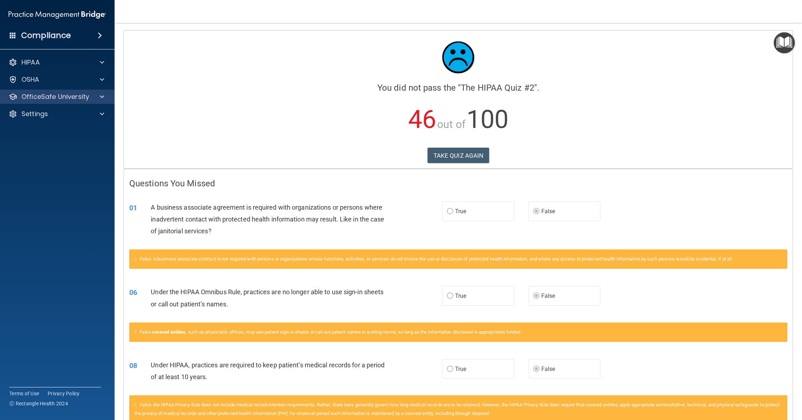
click at [104, 91] on div "OfficeSafe University" at bounding box center [57, 97] width 115 height 14
click at [437, 152] on button "TAKE QUIZ AGAIN" at bounding box center [459, 156] width 62 height 16
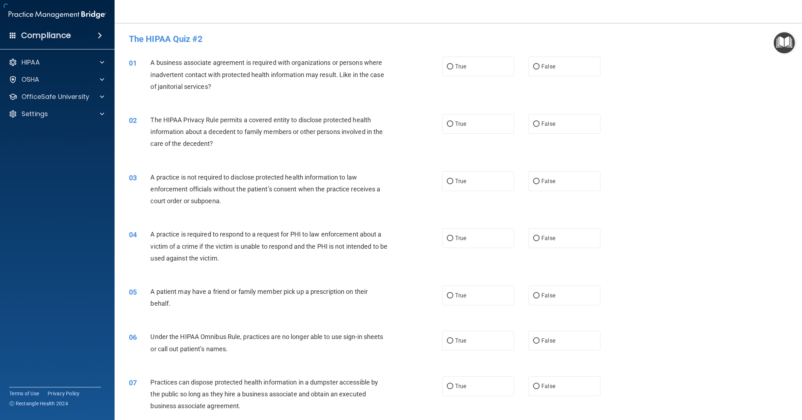
click at [437, 152] on div "02 The HIPAA Privacy Rule permits a covered entity to disclose protected health…" at bounding box center [285, 133] width 335 height 39
click at [555, 74] on label "False" at bounding box center [565, 67] width 72 height 20
click at [540, 69] on input "False" at bounding box center [536, 66] width 6 height 5
radio input "true"
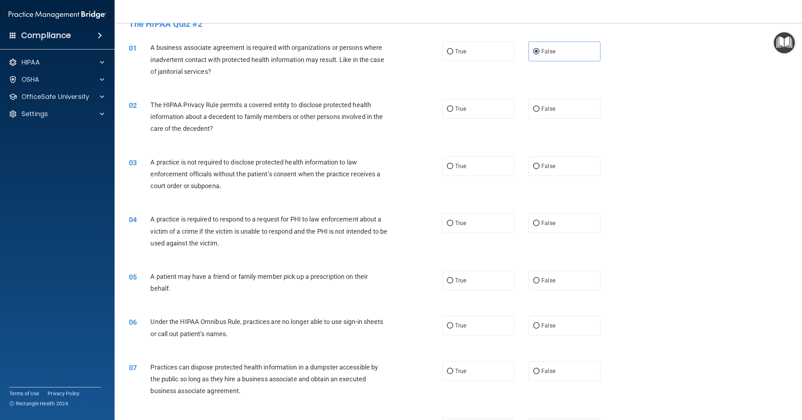
scroll to position [17, 0]
click at [572, 105] on label "False" at bounding box center [565, 107] width 72 height 20
click at [540, 105] on input "False" at bounding box center [536, 107] width 6 height 5
radio input "true"
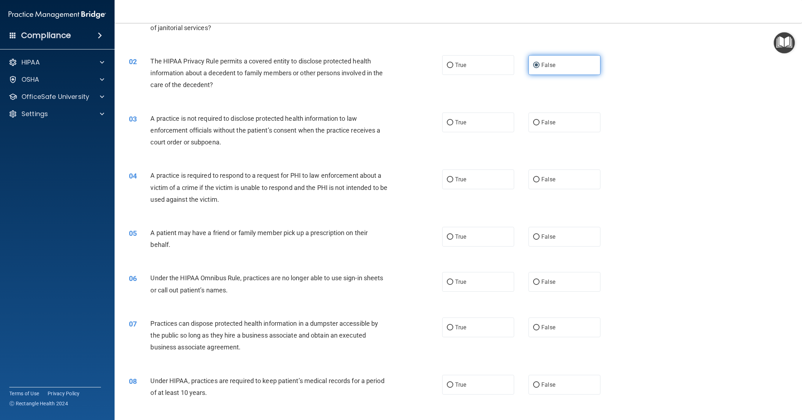
scroll to position [61, 0]
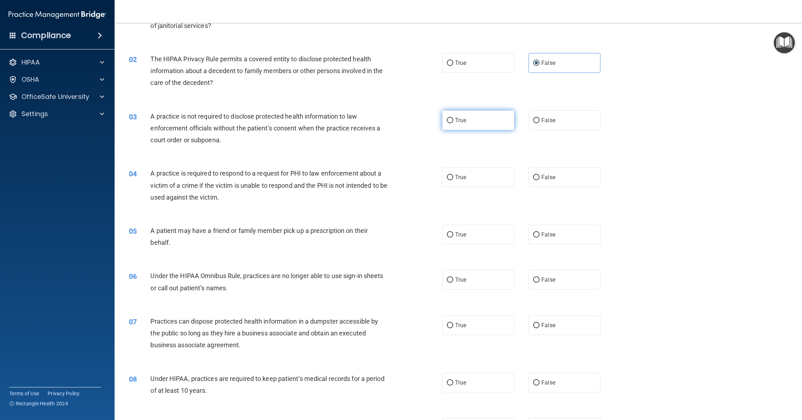
drag, startPoint x: 477, startPoint y: 125, endPoint x: 500, endPoint y: 128, distance: 23.8
click at [500, 128] on label "True" at bounding box center [478, 120] width 72 height 20
click at [453, 123] on input "True" at bounding box center [450, 120] width 6 height 5
radio input "true"
click at [548, 123] on span "False" at bounding box center [549, 120] width 14 height 7
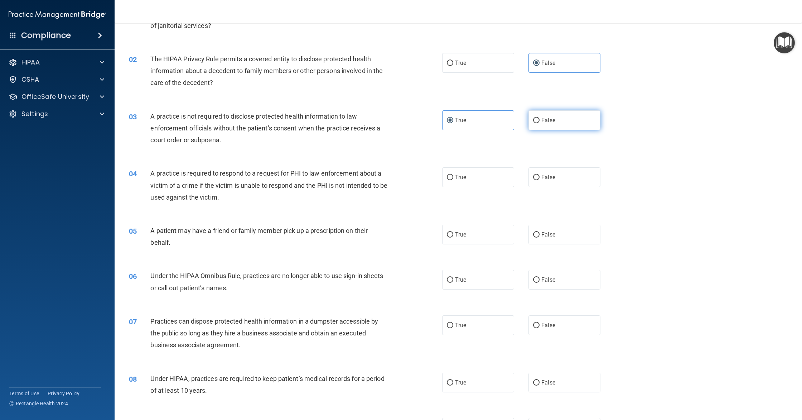
click at [540, 123] on input "False" at bounding box center [536, 120] width 6 height 5
radio input "true"
radio input "false"
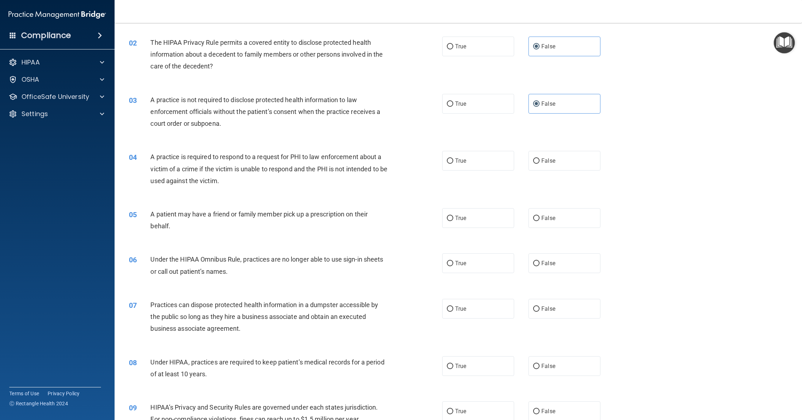
scroll to position [83, 0]
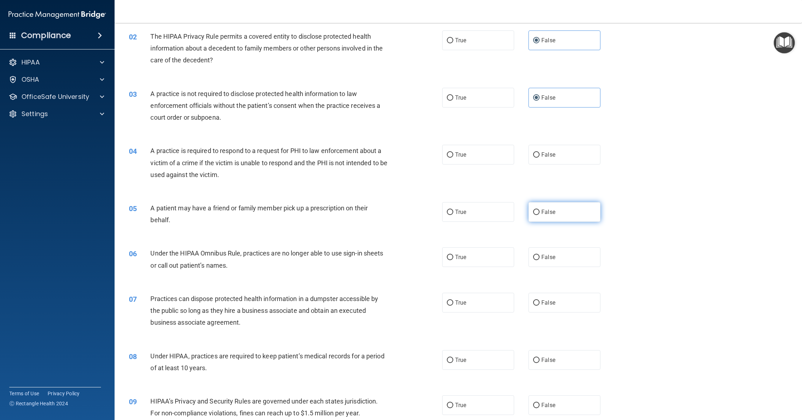
click at [573, 219] on label "False" at bounding box center [565, 212] width 72 height 20
click at [540, 215] on input "False" at bounding box center [536, 212] width 6 height 5
radio input "true"
click at [546, 304] on span "False" at bounding box center [549, 302] width 14 height 7
click at [540, 304] on input "False" at bounding box center [536, 302] width 6 height 5
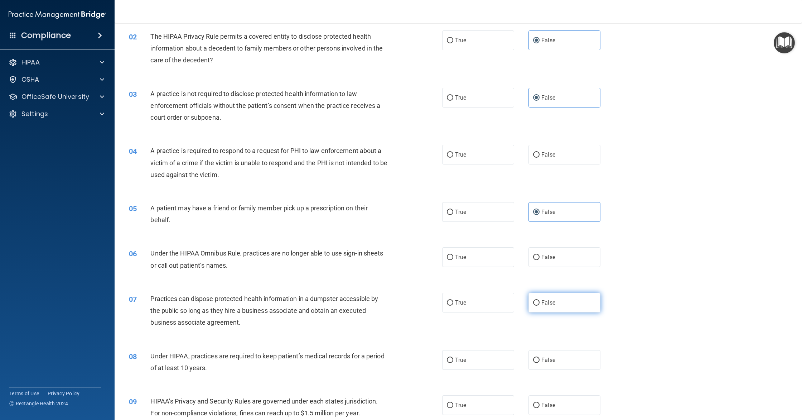
radio input "true"
click at [498, 355] on label "True" at bounding box center [478, 360] width 72 height 20
click at [453, 357] on input "True" at bounding box center [450, 359] width 6 height 5
radio input "true"
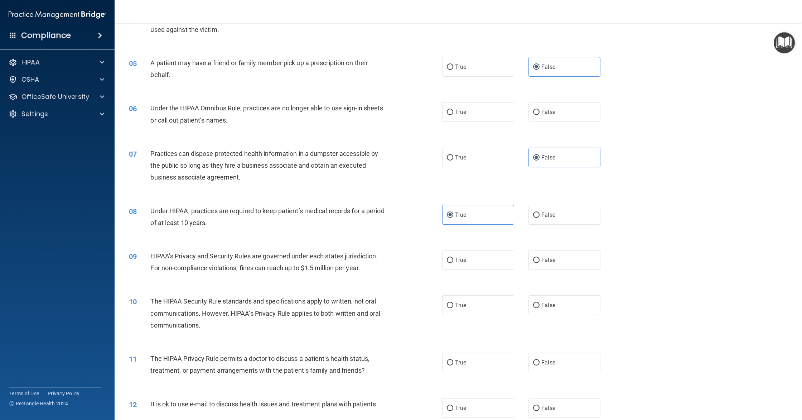
scroll to position [235, 0]
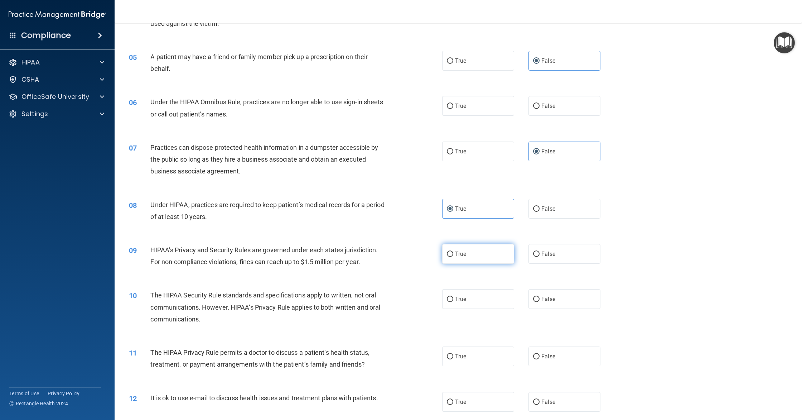
click at [465, 257] on label "True" at bounding box center [478, 254] width 72 height 20
click at [453, 257] on input "True" at bounding box center [450, 253] width 6 height 5
radio input "true"
click at [561, 295] on label "False" at bounding box center [565, 299] width 72 height 20
click at [540, 297] on input "False" at bounding box center [536, 299] width 6 height 5
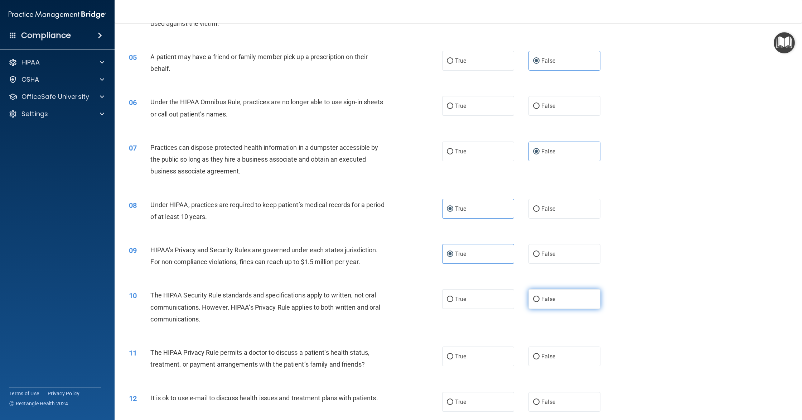
radio input "true"
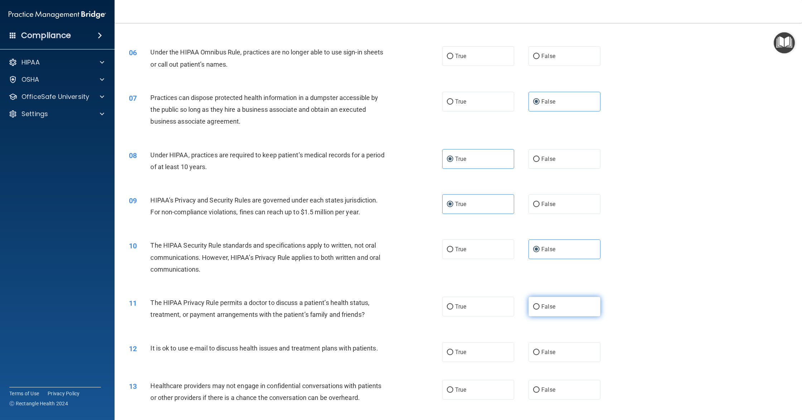
scroll to position [294, 0]
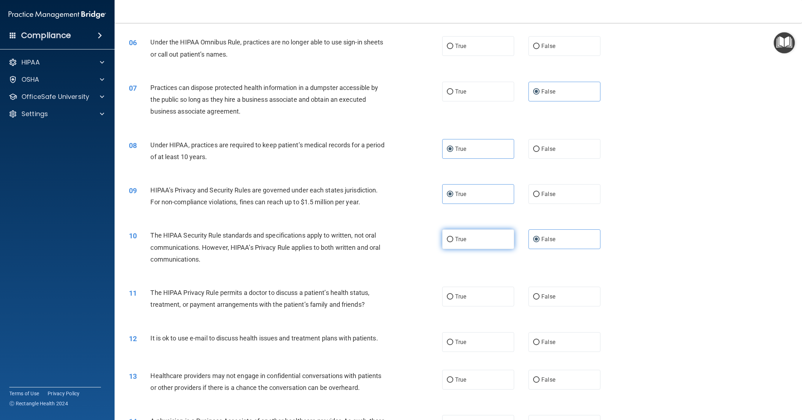
click at [459, 241] on span "True" at bounding box center [460, 239] width 11 height 7
click at [453, 241] on input "True" at bounding box center [450, 239] width 6 height 5
radio input "true"
radio input "false"
click at [548, 339] on span "False" at bounding box center [549, 341] width 14 height 7
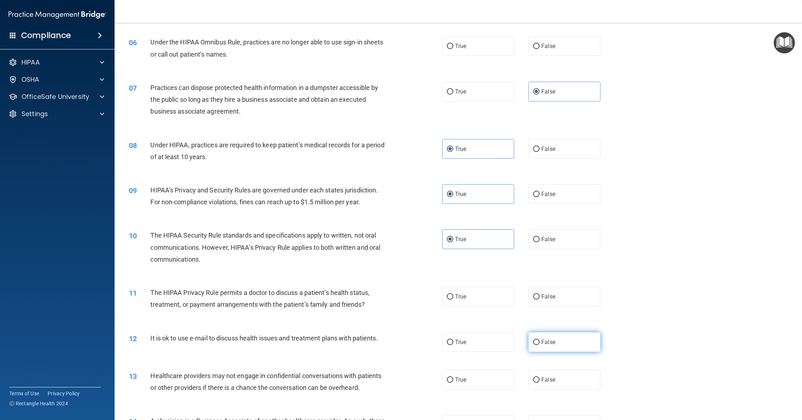
click at [540, 340] on input "False" at bounding box center [536, 342] width 6 height 5
radio input "true"
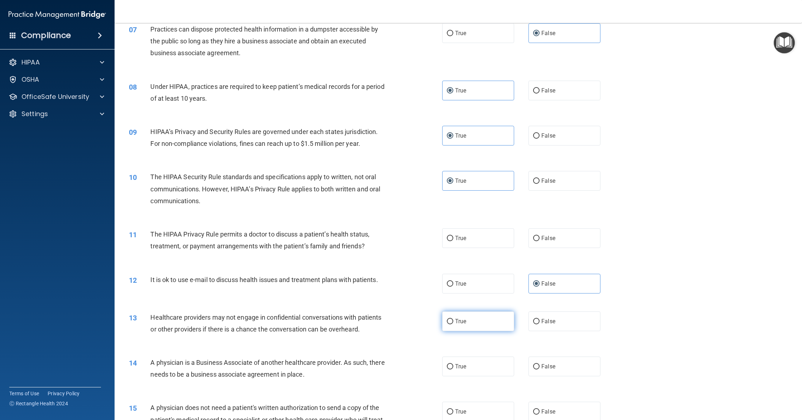
scroll to position [361, 0]
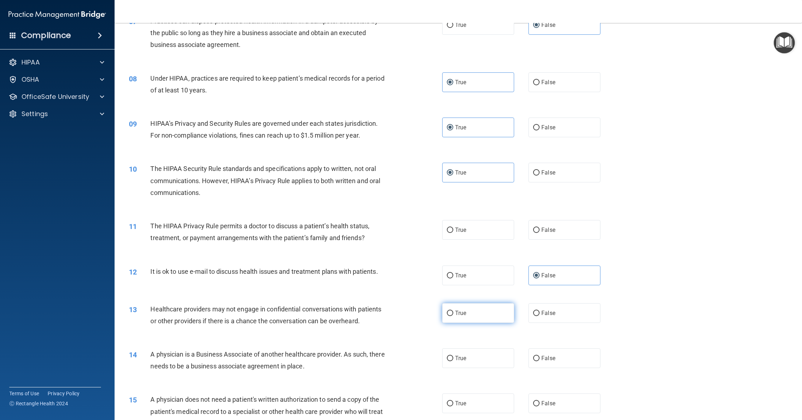
click at [463, 320] on label "True" at bounding box center [478, 313] width 72 height 20
click at [453, 316] on input "True" at bounding box center [450, 313] width 6 height 5
radio input "true"
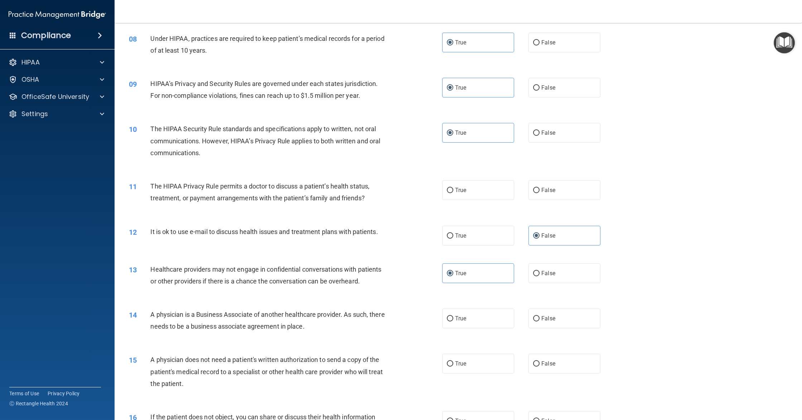
scroll to position [451, 0]
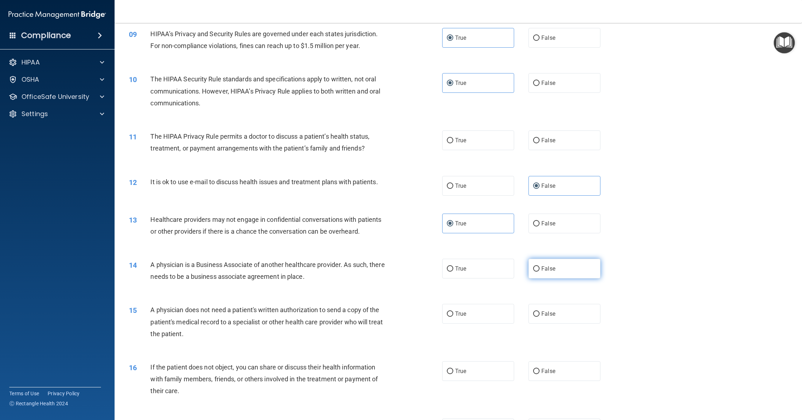
click at [549, 270] on span "False" at bounding box center [549, 268] width 14 height 7
click at [540, 270] on input "False" at bounding box center [536, 268] width 6 height 5
radio input "true"
click at [563, 315] on label "False" at bounding box center [565, 314] width 72 height 20
click at [540, 315] on input "False" at bounding box center [536, 313] width 6 height 5
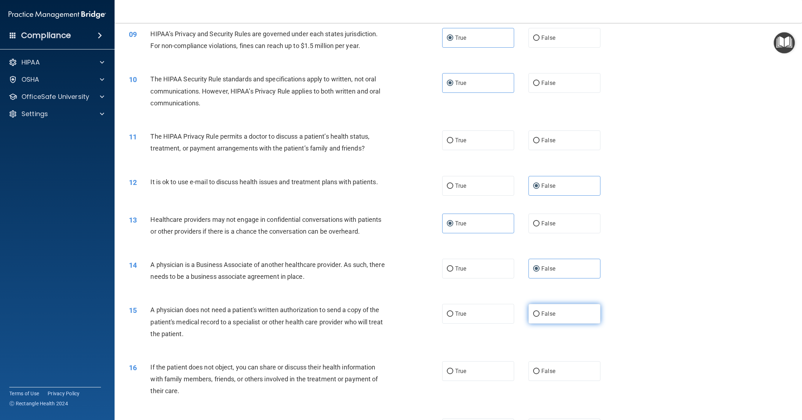
radio input "true"
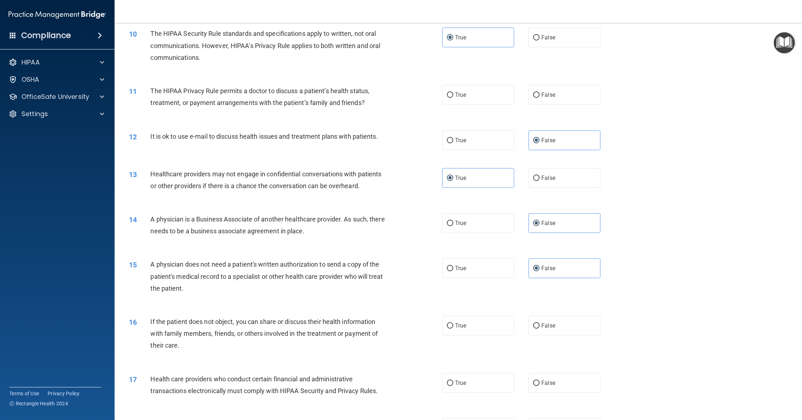
scroll to position [498, 0]
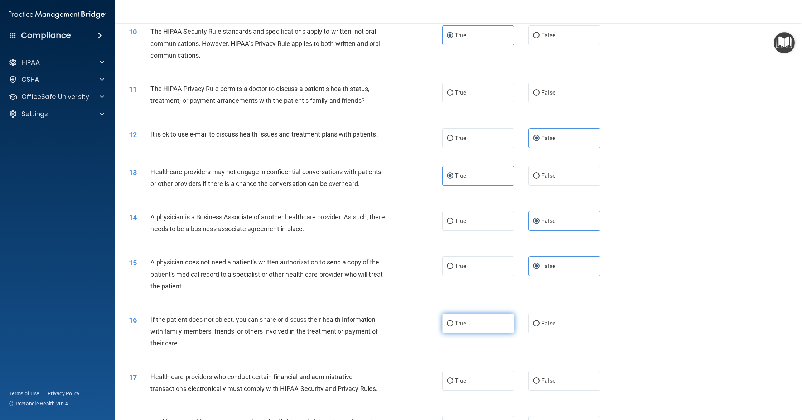
click at [486, 330] on label "True" at bounding box center [478, 323] width 72 height 20
click at [453, 326] on input "True" at bounding box center [450, 323] width 6 height 5
radio input "true"
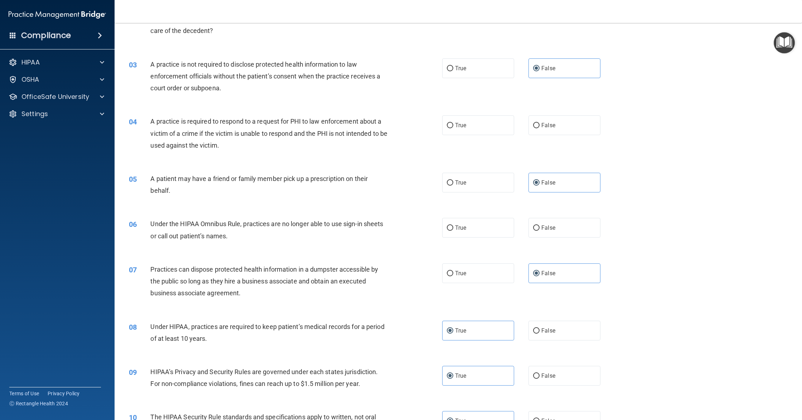
scroll to position [0, 0]
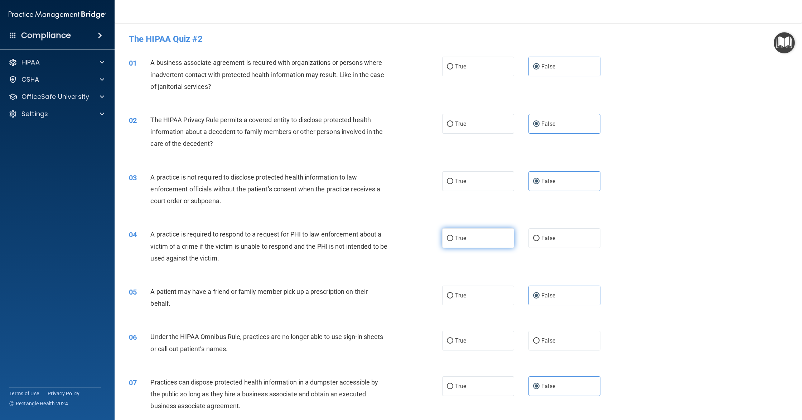
click at [466, 242] on label "True" at bounding box center [478, 238] width 72 height 20
click at [453, 241] on input "True" at bounding box center [450, 238] width 6 height 5
radio input "true"
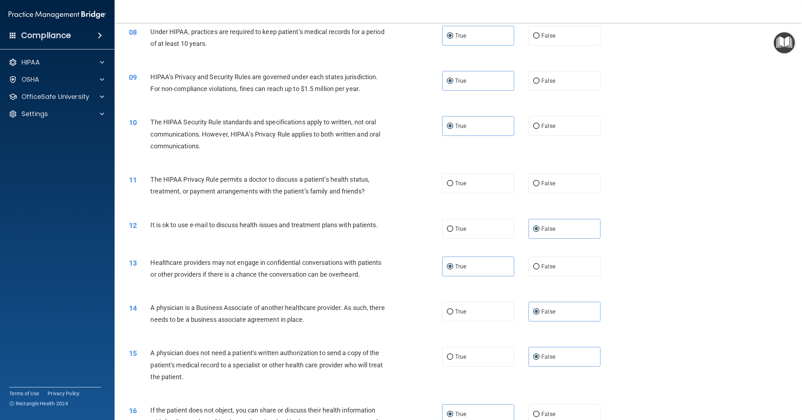
scroll to position [410, 0]
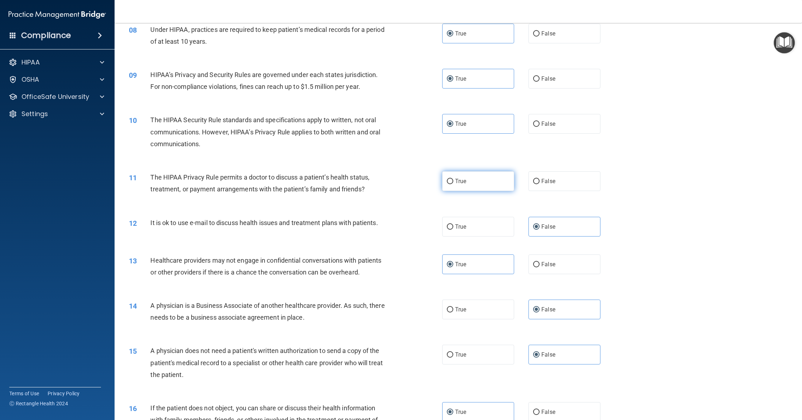
click at [492, 185] on label "True" at bounding box center [478, 181] width 72 height 20
click at [453, 184] on input "True" at bounding box center [450, 181] width 6 height 5
radio input "true"
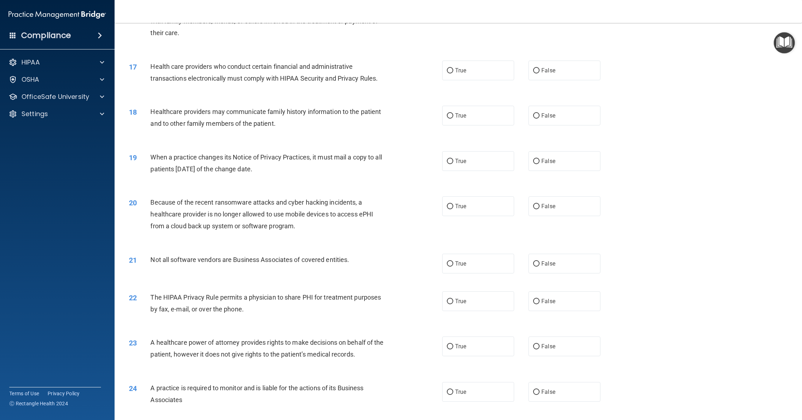
scroll to position [810, 0]
click at [471, 166] on label "True" at bounding box center [478, 160] width 72 height 20
click at [453, 163] on input "True" at bounding box center [450, 160] width 6 height 5
radio input "true"
click at [110, 100] on div "OfficeSafe University" at bounding box center [57, 97] width 115 height 14
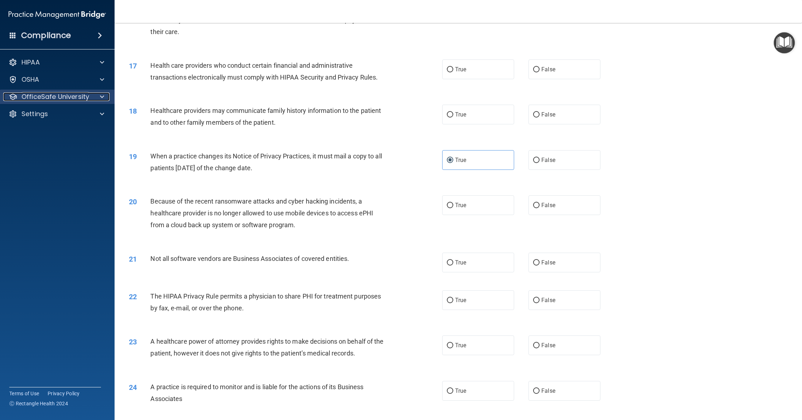
click at [102, 100] on span at bounding box center [102, 96] width 4 height 9
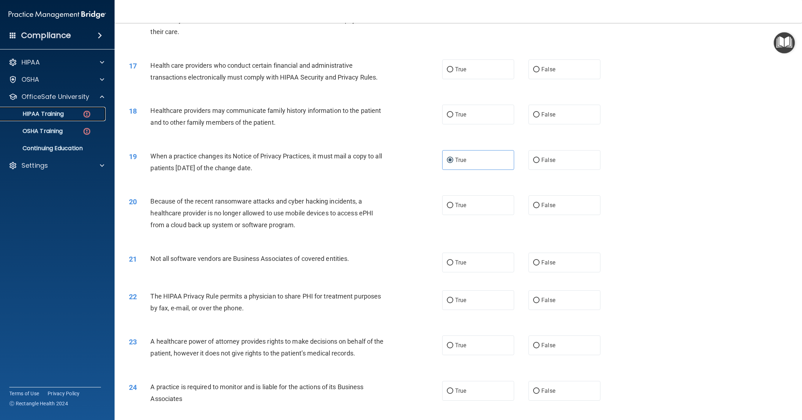
click at [55, 116] on p "HIPAA Training" at bounding box center [34, 113] width 59 height 7
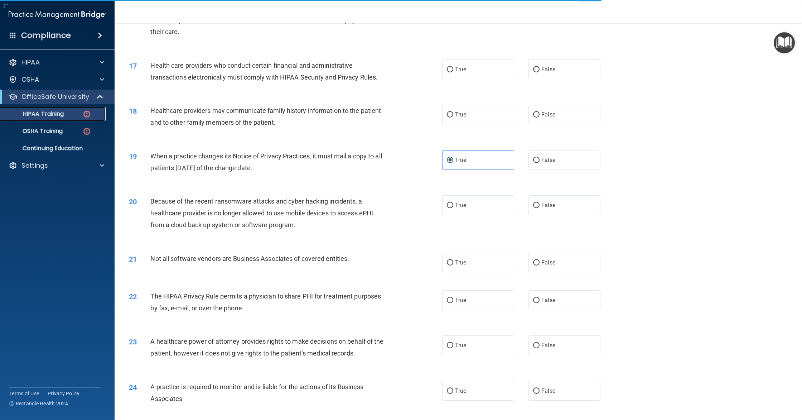
scroll to position [89, 0]
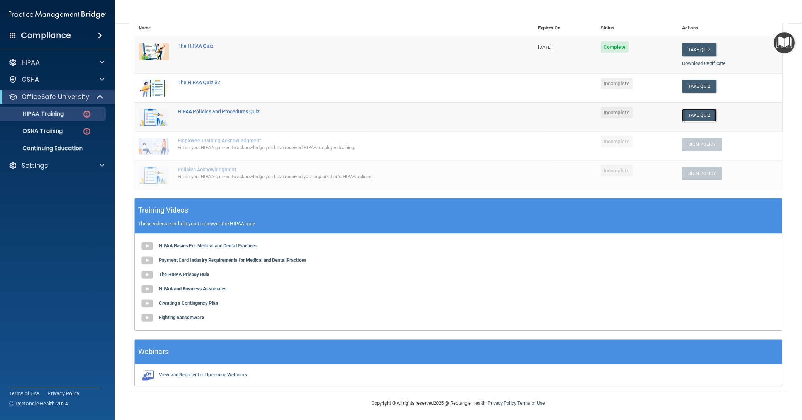
click at [698, 119] on button "Take Quiz" at bounding box center [699, 115] width 34 height 13
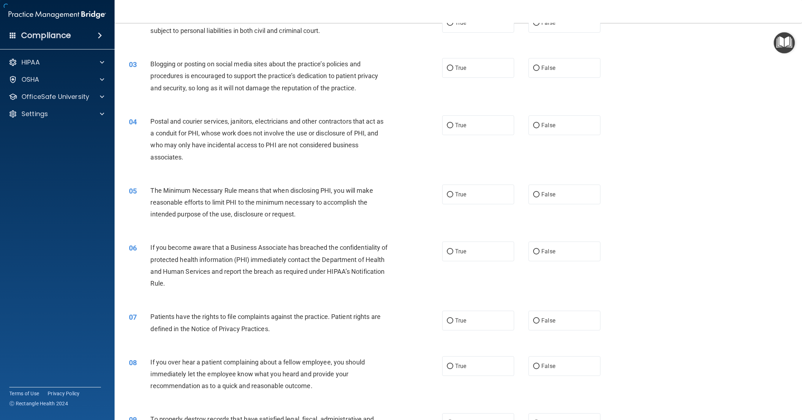
scroll to position [1192, 0]
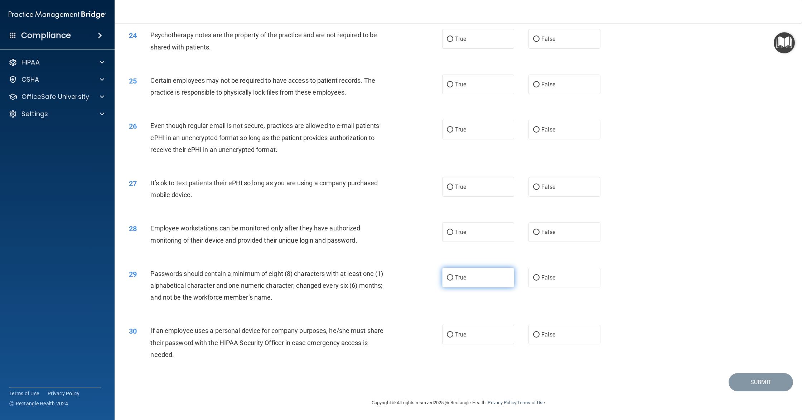
click at [478, 269] on label "True" at bounding box center [478, 278] width 72 height 20
click at [453, 275] on input "True" at bounding box center [450, 277] width 6 height 5
radio input "true"
click at [455, 47] on label "True" at bounding box center [478, 39] width 72 height 20
click at [453, 42] on input "True" at bounding box center [450, 39] width 6 height 5
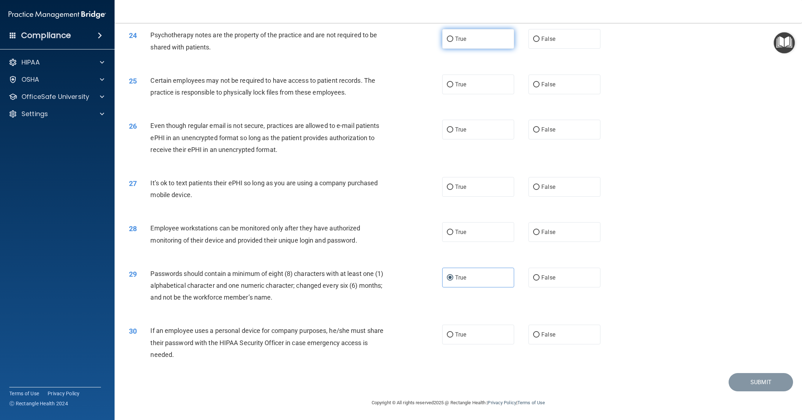
radio input "true"
click at [472, 91] on label "True" at bounding box center [478, 85] width 72 height 20
click at [453, 87] on input "True" at bounding box center [450, 84] width 6 height 5
radio input "true"
click at [462, 187] on span "True" at bounding box center [460, 186] width 11 height 7
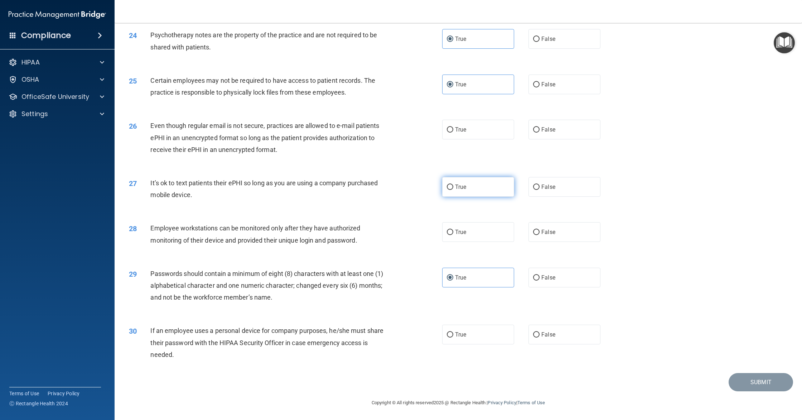
click at [453, 187] on input "True" at bounding box center [450, 186] width 6 height 5
radio input "true"
click at [545, 335] on span "False" at bounding box center [549, 334] width 14 height 7
click at [540, 335] on input "False" at bounding box center [536, 334] width 6 height 5
radio input "true"
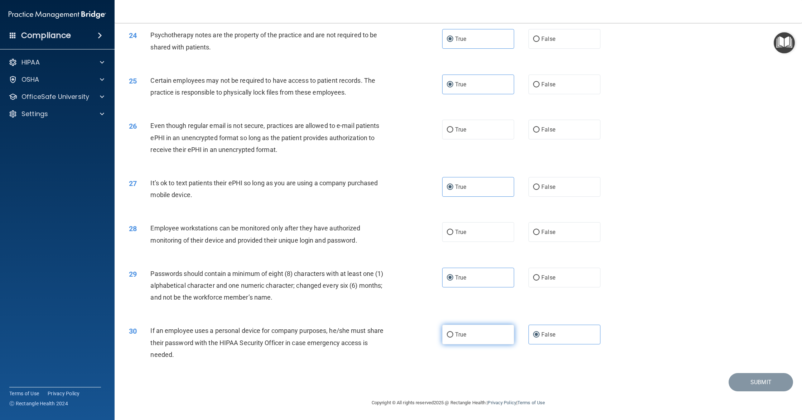
click at [489, 341] on label "True" at bounding box center [478, 335] width 72 height 20
click at [453, 337] on input "True" at bounding box center [450, 334] width 6 height 5
radio input "true"
radio input "false"
click at [482, 230] on label "True" at bounding box center [478, 232] width 72 height 20
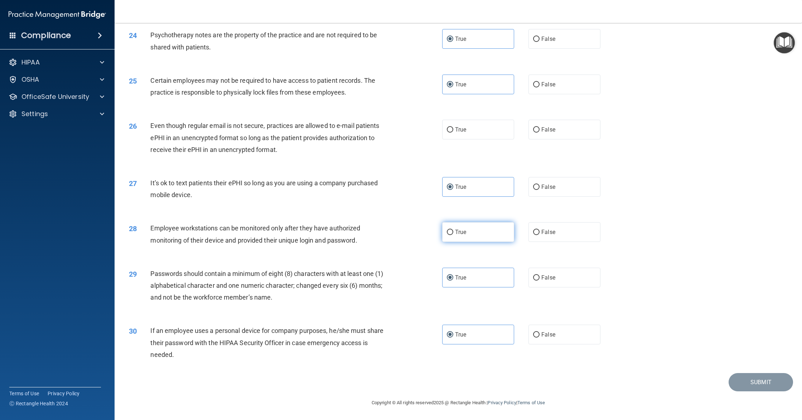
click at [453, 230] on input "True" at bounding box center [450, 232] width 6 height 5
radio input "true"
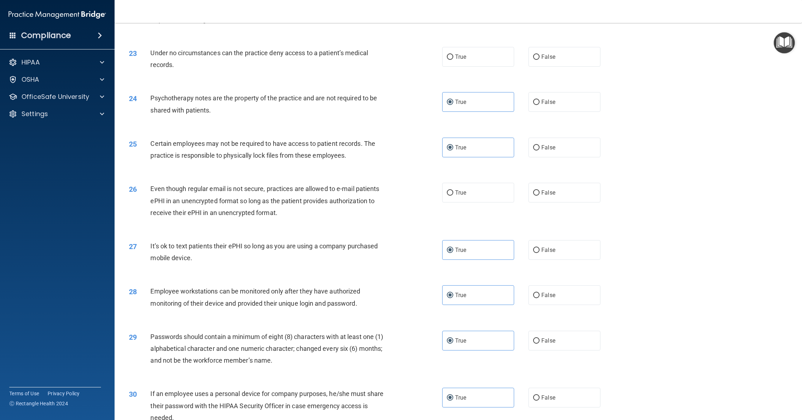
scroll to position [1128, 0]
click at [456, 199] on label "True" at bounding box center [478, 194] width 72 height 20
click at [453, 197] on input "True" at bounding box center [450, 194] width 6 height 5
radio input "true"
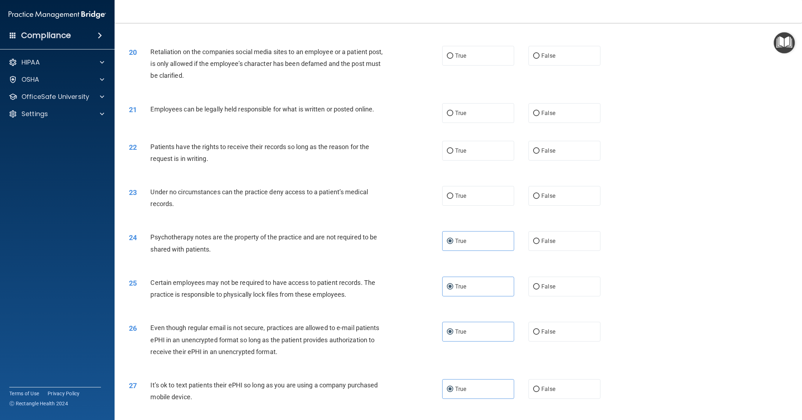
scroll to position [980, 0]
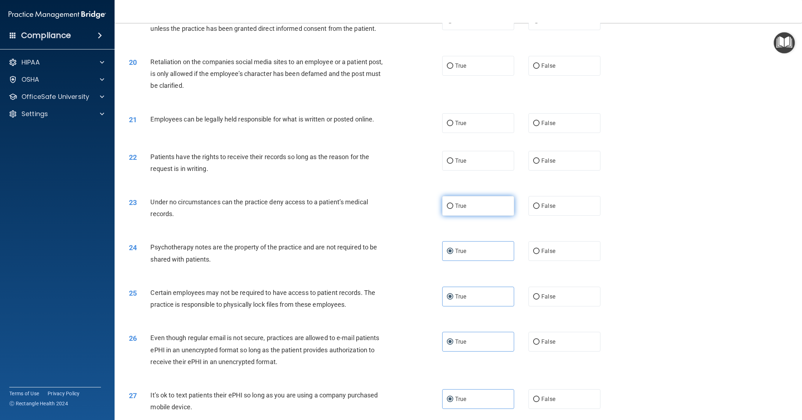
click at [456, 203] on span "True" at bounding box center [460, 205] width 11 height 7
click at [453, 203] on input "True" at bounding box center [450, 205] width 6 height 5
radio input "true"
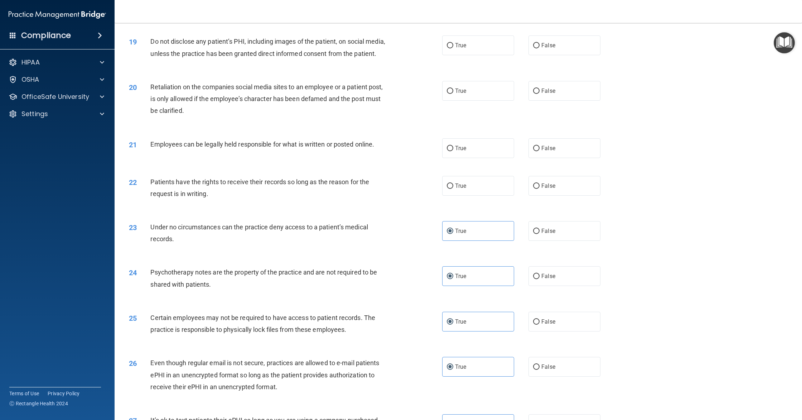
scroll to position [955, 0]
click at [469, 187] on label "True" at bounding box center [478, 187] width 72 height 20
click at [453, 187] on input "True" at bounding box center [450, 186] width 6 height 5
radio input "true"
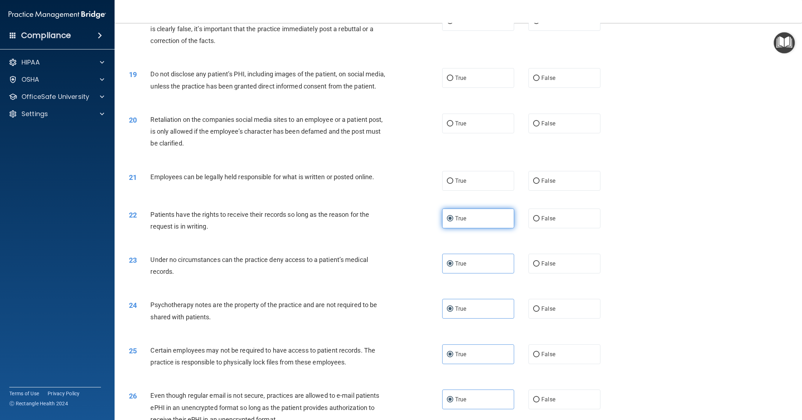
scroll to position [914, 0]
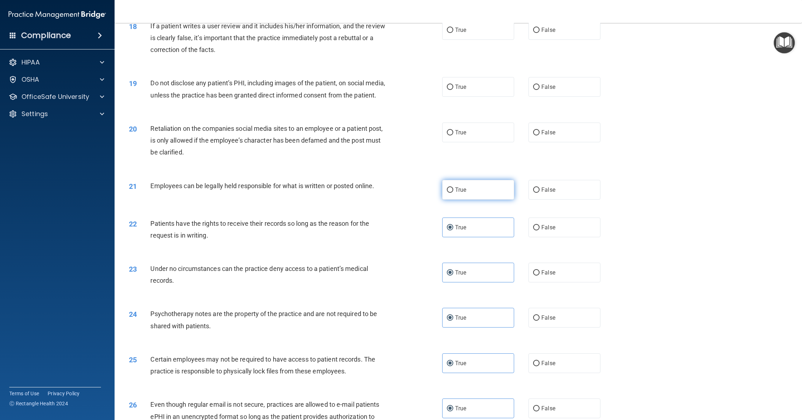
click at [451, 193] on label "True" at bounding box center [478, 190] width 72 height 20
click at [451, 193] on input "True" at bounding box center [450, 189] width 6 height 5
radio input "true"
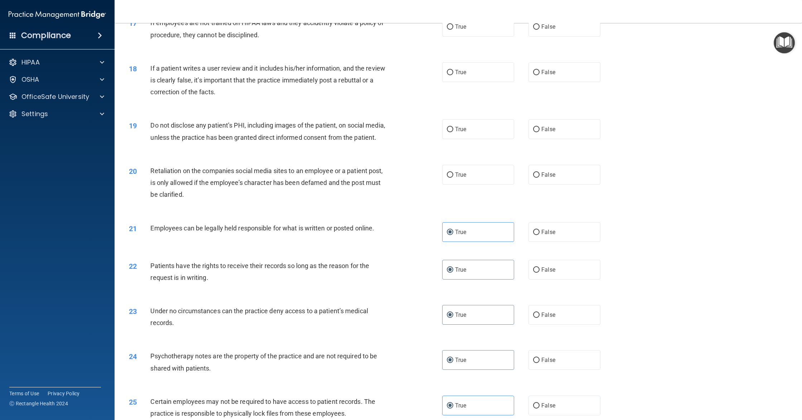
scroll to position [873, 0]
click at [538, 180] on label "False" at bounding box center [565, 174] width 72 height 20
click at [538, 177] on input "False" at bounding box center [536, 173] width 6 height 5
radio input "true"
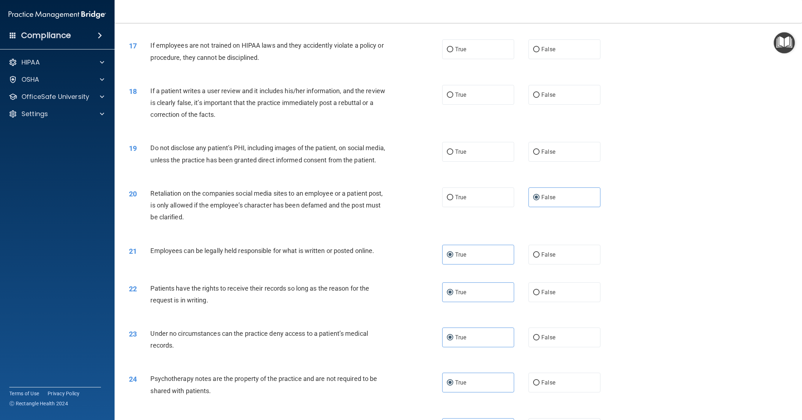
scroll to position [846, 0]
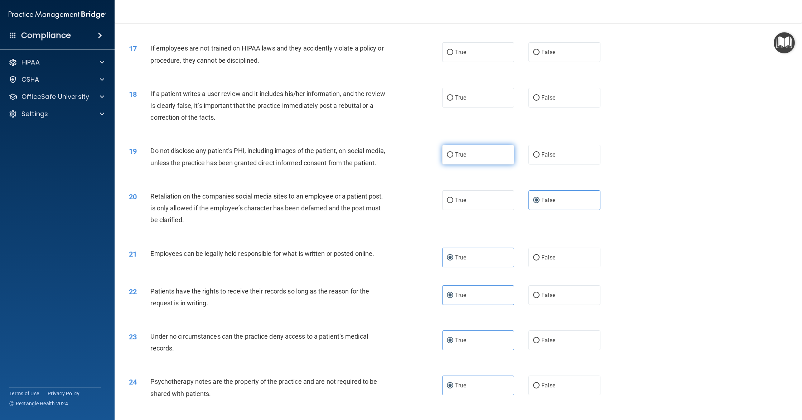
click at [483, 160] on label "True" at bounding box center [478, 155] width 72 height 20
click at [453, 158] on input "True" at bounding box center [450, 154] width 6 height 5
radio input "true"
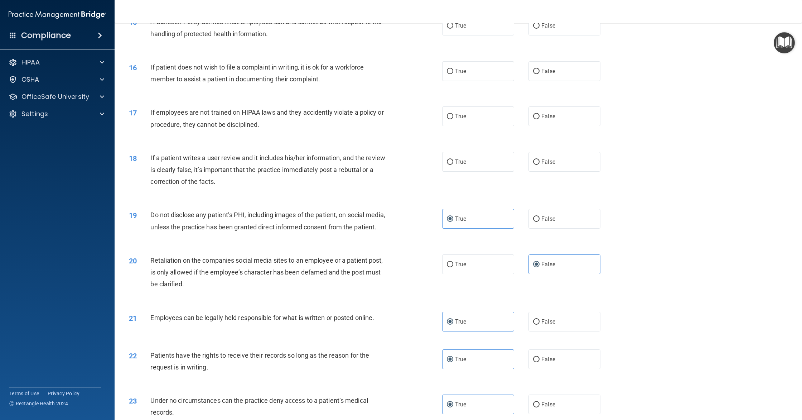
scroll to position [780, 0]
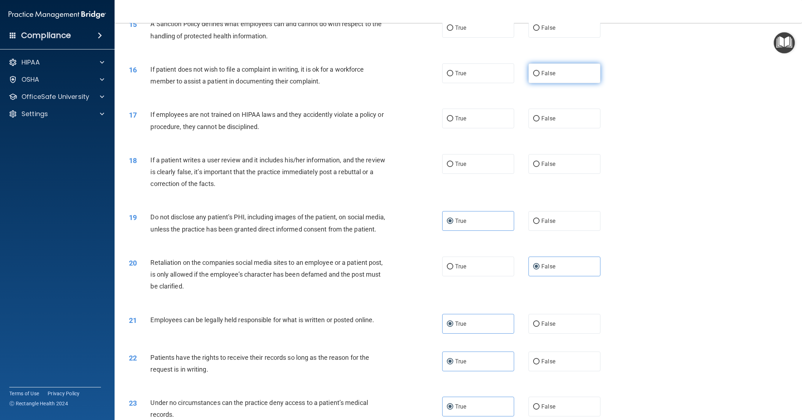
click at [542, 69] on label "False" at bounding box center [565, 73] width 72 height 20
click at [540, 71] on input "False" at bounding box center [536, 73] width 6 height 5
radio input "true"
click at [548, 126] on label "False" at bounding box center [565, 119] width 72 height 20
click at [540, 121] on input "False" at bounding box center [536, 118] width 6 height 5
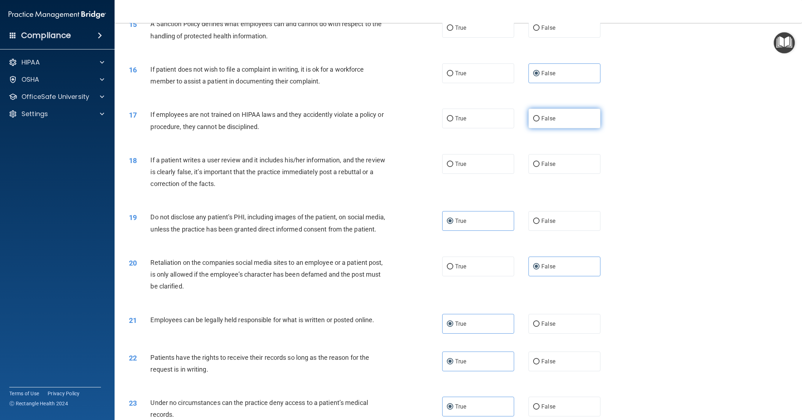
radio input "true"
click at [461, 165] on span "True" at bounding box center [460, 163] width 11 height 7
click at [453, 165] on input "True" at bounding box center [450, 164] width 6 height 5
radio input "true"
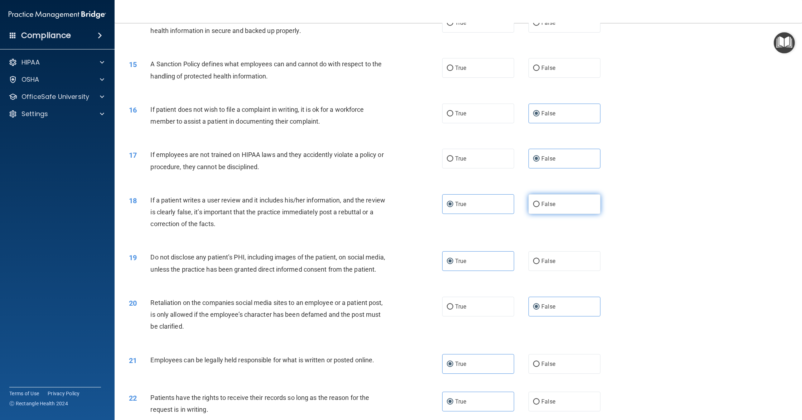
click at [552, 204] on span "False" at bounding box center [549, 204] width 14 height 7
click at [540, 204] on input "False" at bounding box center [536, 204] width 6 height 5
radio input "true"
radio input "false"
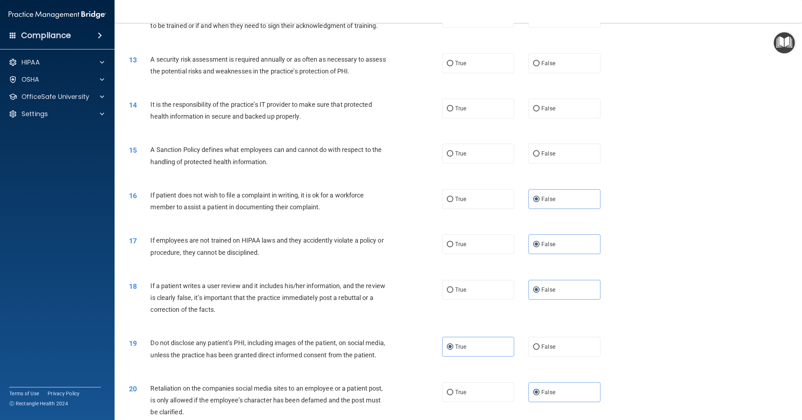
scroll to position [653, 0]
click at [466, 162] on label "True" at bounding box center [478, 155] width 72 height 20
click at [453, 158] on input "True" at bounding box center [450, 155] width 6 height 5
radio input "true"
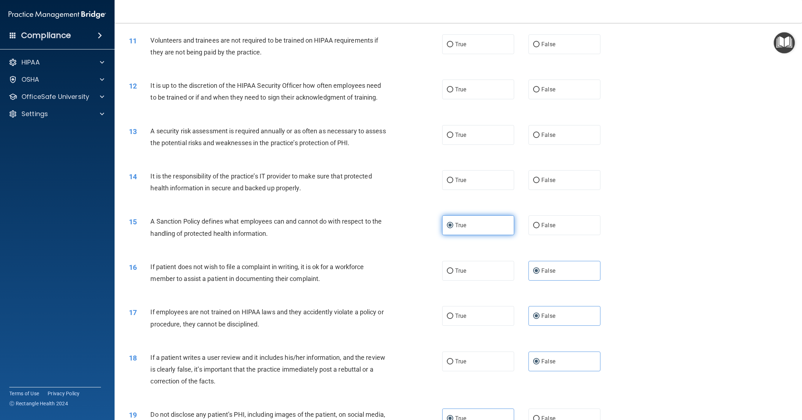
scroll to position [583, 0]
click at [483, 188] on label "True" at bounding box center [478, 179] width 72 height 20
click at [453, 182] on input "True" at bounding box center [450, 179] width 6 height 5
radio input "true"
click at [564, 45] on label "False" at bounding box center [565, 43] width 72 height 20
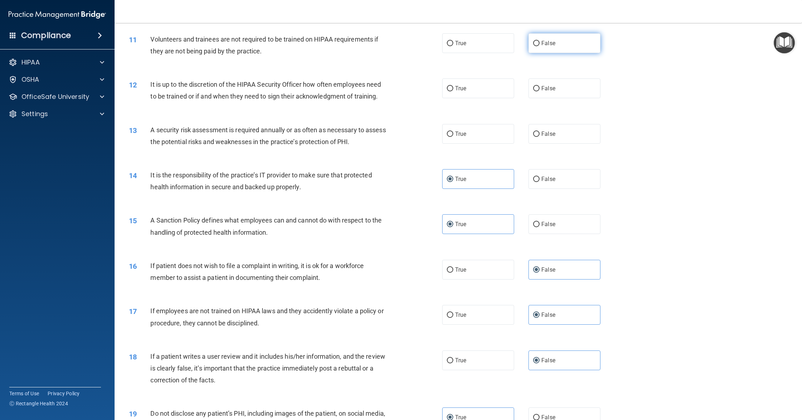
click at [540, 45] on input "False" at bounding box center [536, 43] width 6 height 5
radio input "true"
click at [585, 86] on label "False" at bounding box center [565, 88] width 72 height 20
click at [540, 86] on input "False" at bounding box center [536, 88] width 6 height 5
radio input "true"
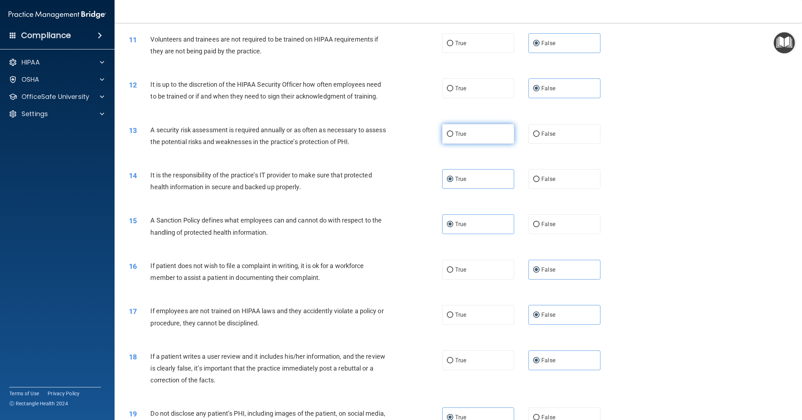
click at [477, 129] on label "True" at bounding box center [478, 134] width 72 height 20
click at [453, 131] on input "True" at bounding box center [450, 133] width 6 height 5
radio input "true"
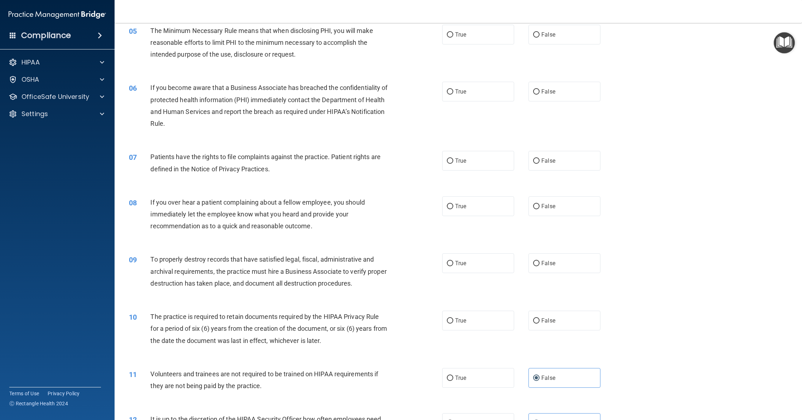
scroll to position [250, 0]
click at [453, 156] on label "True" at bounding box center [478, 159] width 72 height 20
click at [453, 157] on input "True" at bounding box center [450, 159] width 6 height 5
radio input "true"
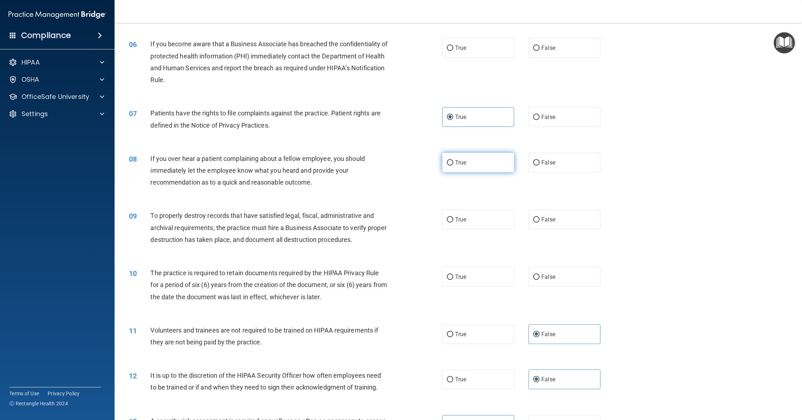
scroll to position [302, 0]
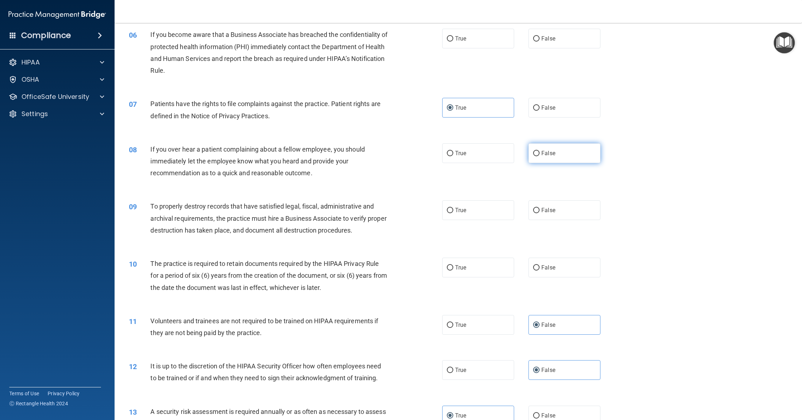
click at [541, 160] on label "False" at bounding box center [565, 153] width 72 height 20
click at [540, 156] on input "False" at bounding box center [536, 153] width 6 height 5
radio input "true"
click at [469, 212] on label "True" at bounding box center [478, 210] width 72 height 20
click at [453, 212] on input "True" at bounding box center [450, 210] width 6 height 5
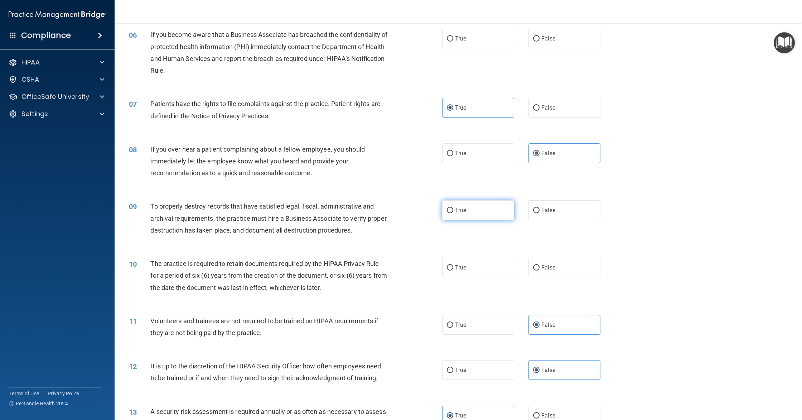
radio input "true"
click at [471, 275] on label "True" at bounding box center [478, 268] width 72 height 20
click at [453, 270] on input "True" at bounding box center [450, 267] width 6 height 5
radio input "true"
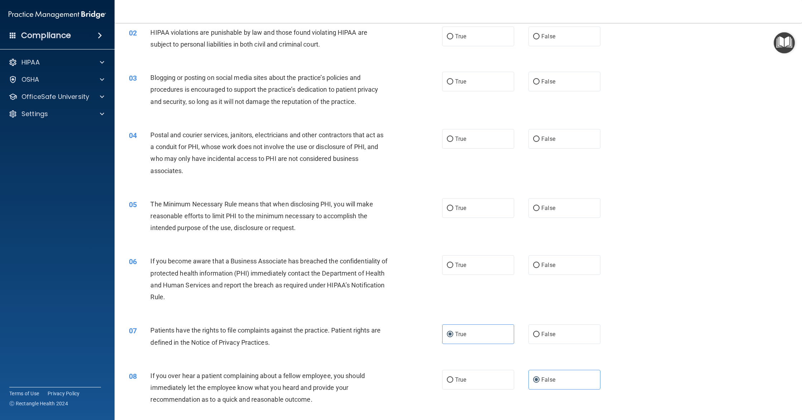
scroll to position [45, 0]
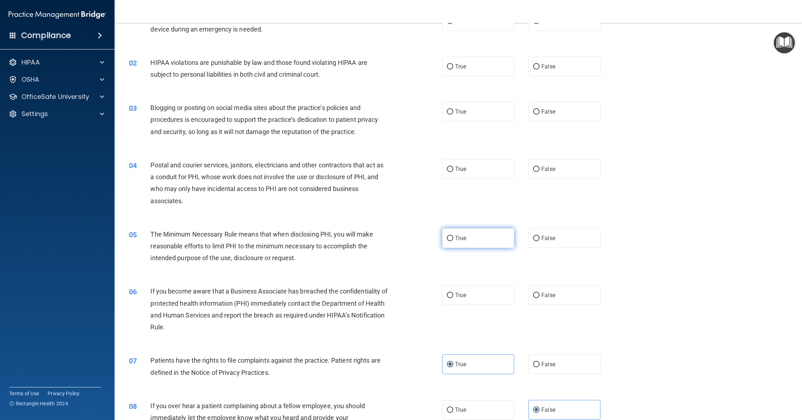
click at [460, 235] on span "True" at bounding box center [460, 238] width 11 height 7
click at [453, 236] on input "True" at bounding box center [450, 238] width 6 height 5
radio input "true"
click at [462, 303] on label "True" at bounding box center [478, 295] width 72 height 20
click at [453, 298] on input "True" at bounding box center [450, 295] width 6 height 5
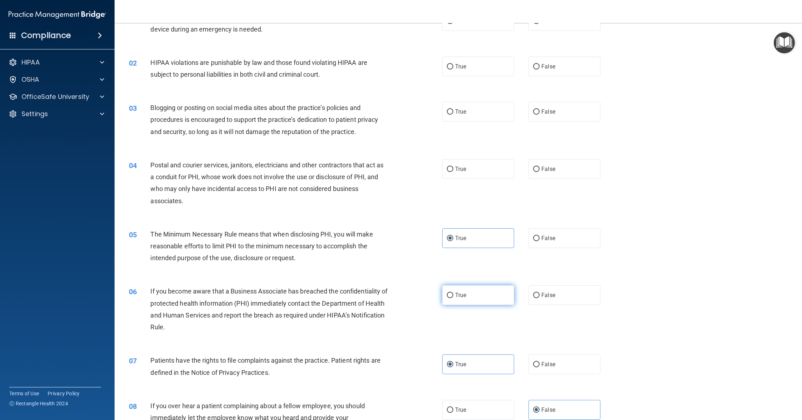
radio input "true"
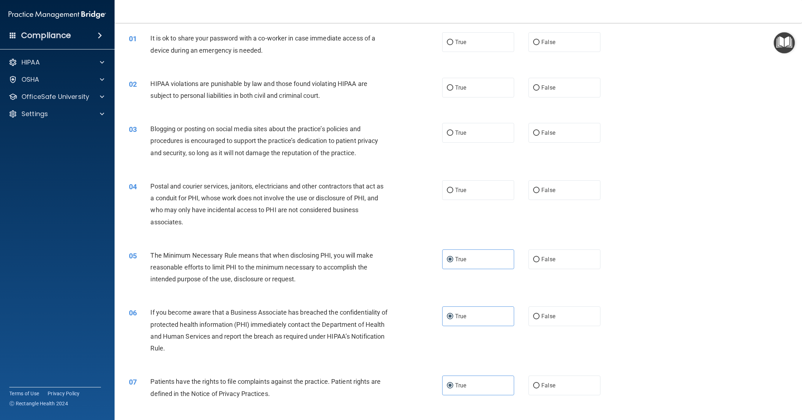
scroll to position [0, 0]
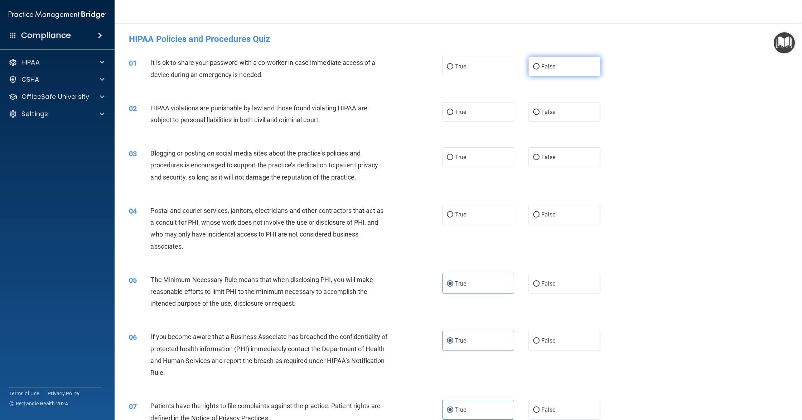
click at [572, 71] on label "False" at bounding box center [565, 67] width 72 height 20
click at [540, 69] on input "False" at bounding box center [536, 66] width 6 height 5
radio input "true"
click at [467, 114] on label "True" at bounding box center [478, 112] width 72 height 20
click at [453, 114] on input "True" at bounding box center [450, 112] width 6 height 5
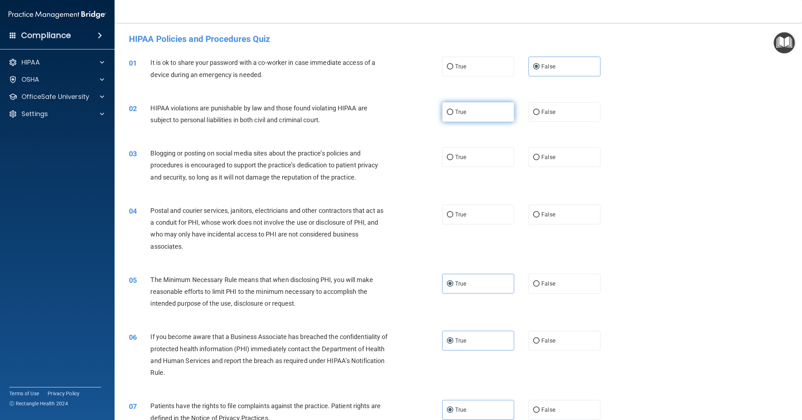
radio input "true"
click at [549, 159] on span "False" at bounding box center [549, 157] width 14 height 7
click at [540, 159] on input "False" at bounding box center [536, 157] width 6 height 5
radio input "true"
click at [478, 207] on label "True" at bounding box center [478, 215] width 72 height 20
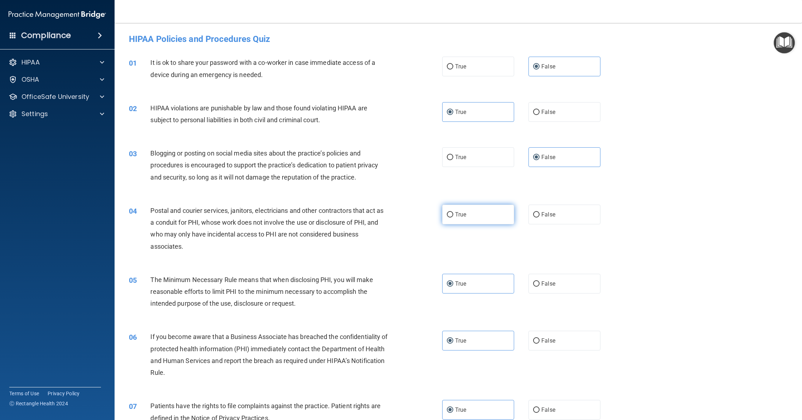
click at [453, 212] on input "True" at bounding box center [450, 214] width 6 height 5
radio input "true"
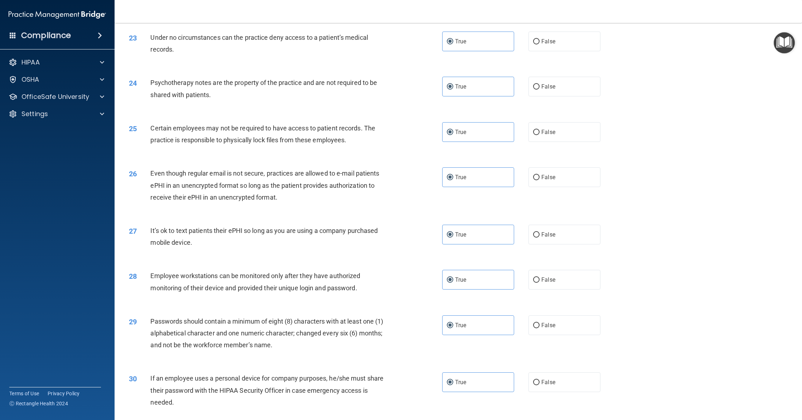
scroll to position [1192, 0]
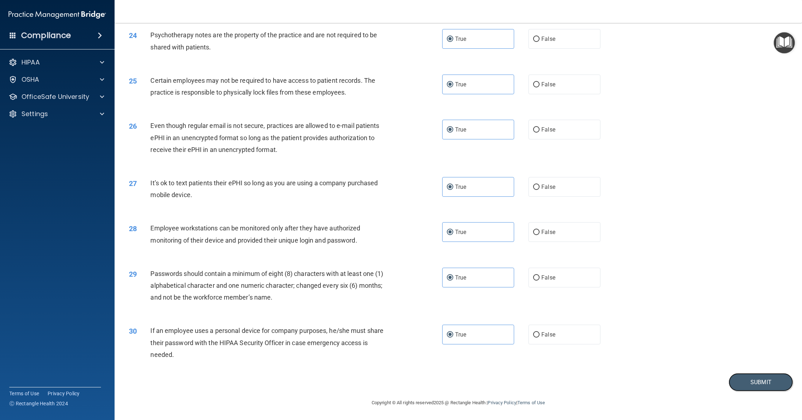
drag, startPoint x: 754, startPoint y: 381, endPoint x: 669, endPoint y: 301, distance: 116.0
click at [752, 378] on button "Submit" at bounding box center [761, 382] width 64 height 18
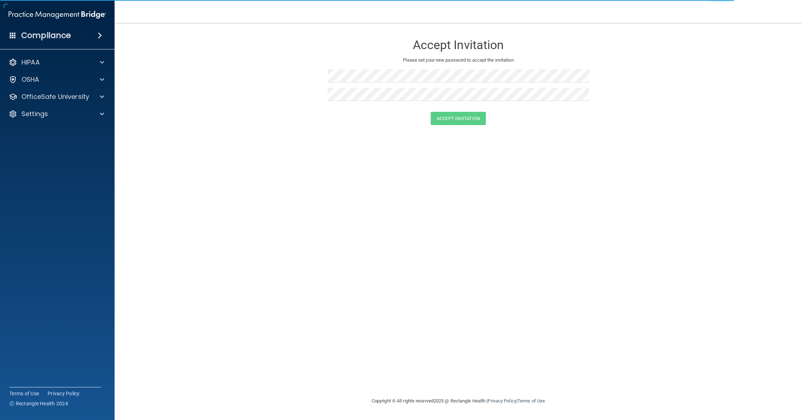
click at [26, 32] on h4 "Compliance" at bounding box center [46, 35] width 50 height 10
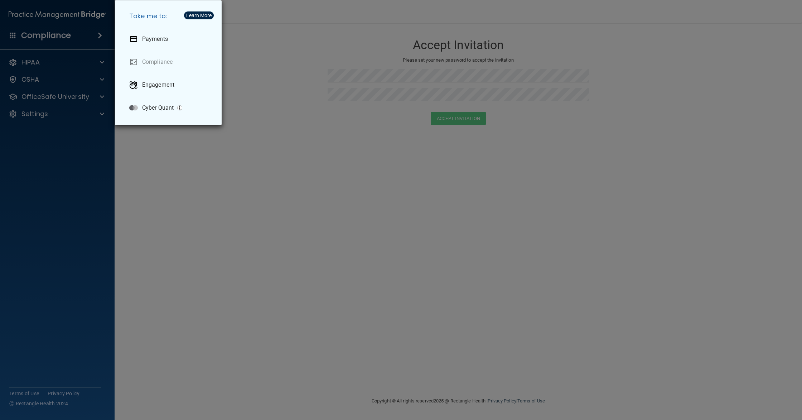
click at [260, 59] on div "Take me to: Payments Compliance Engagement Cyber Quant" at bounding box center [401, 210] width 802 height 420
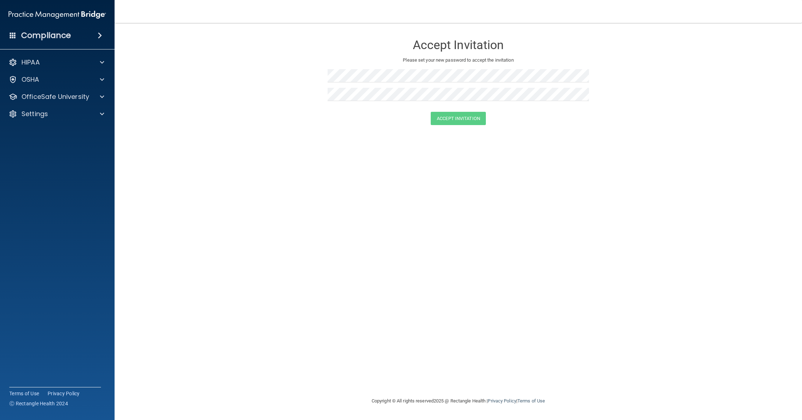
click at [54, 13] on img at bounding box center [57, 15] width 97 height 14
click at [71, 96] on p "OfficeSafe University" at bounding box center [55, 96] width 68 height 9
click at [80, 115] on div "HIPAA Training" at bounding box center [54, 113] width 98 height 7
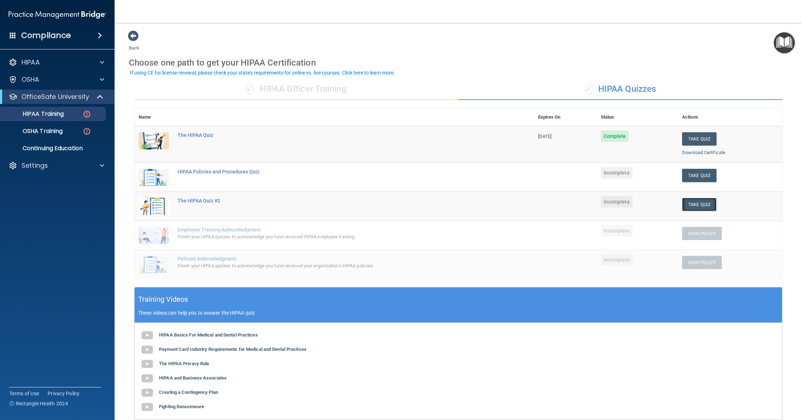
click at [697, 208] on button "Take Quiz" at bounding box center [699, 204] width 34 height 13
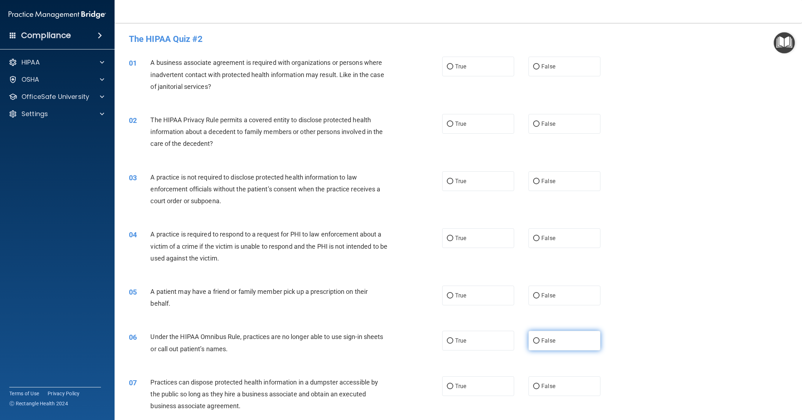
click at [566, 342] on label "False" at bounding box center [565, 341] width 72 height 20
click at [540, 342] on input "False" at bounding box center [536, 340] width 6 height 5
radio input "true"
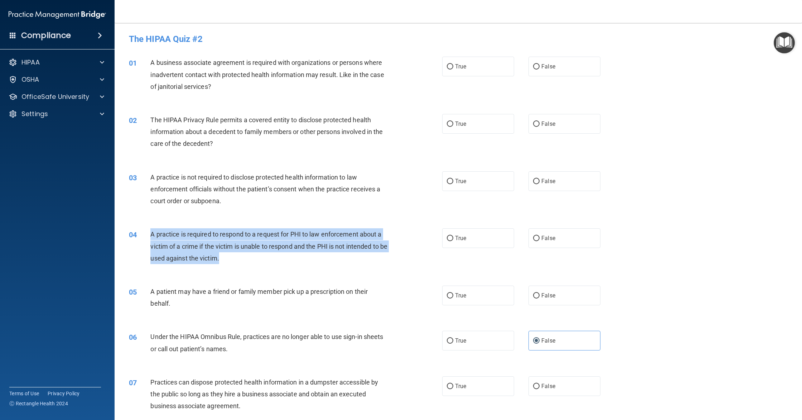
drag, startPoint x: 152, startPoint y: 234, endPoint x: 241, endPoint y: 255, distance: 91.4
click at [241, 255] on div "A practice is required to respond to a request for PHI to law enforcement about…" at bounding box center [271, 246] width 243 height 36
copy span "A practice is required to respond to a request for PHI to law enforcement about…"
click at [252, 261] on div "A practice is required to respond to a request for PHI to law enforcement about…" at bounding box center [271, 246] width 243 height 36
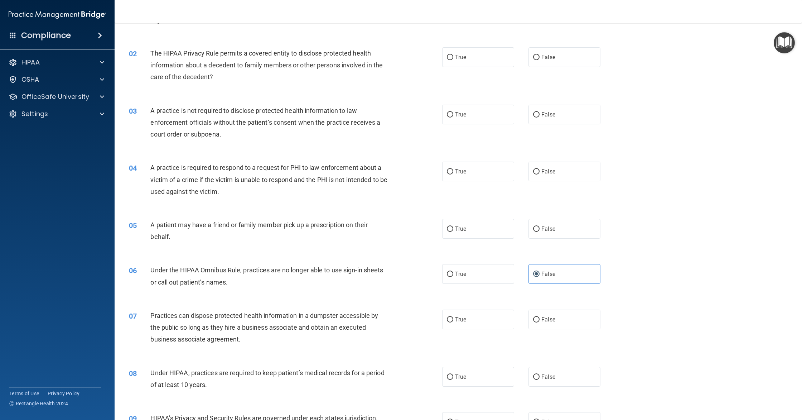
scroll to position [53, 0]
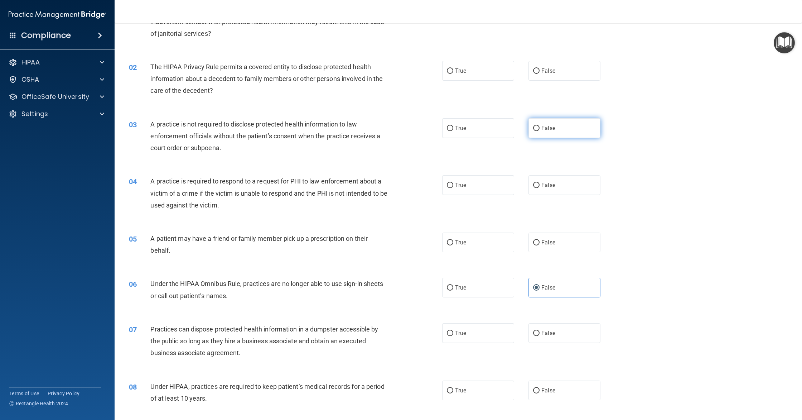
click at [562, 131] on label "False" at bounding box center [565, 128] width 72 height 20
click at [540, 131] on input "False" at bounding box center [536, 128] width 6 height 5
radio input "true"
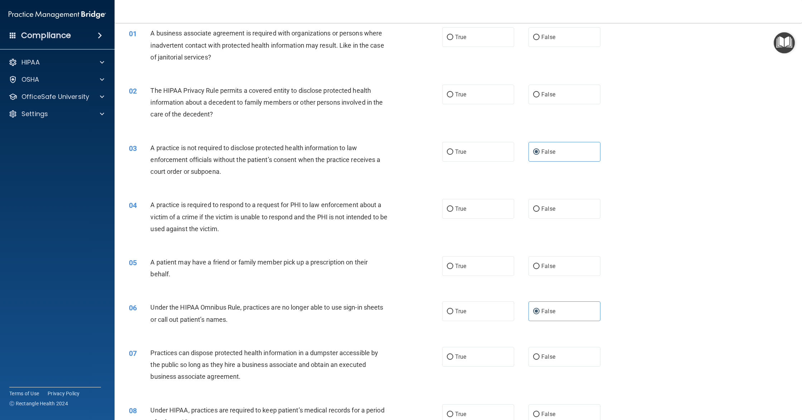
scroll to position [30, 0]
click at [223, 101] on span "The HIPAA Privacy Rule permits a covered entity to disclose protected health in…" at bounding box center [266, 101] width 232 height 31
copy span "decedent"
click at [218, 91] on span "The HIPAA Privacy Rule permits a covered entity to disclose protected health in…" at bounding box center [266, 101] width 232 height 31
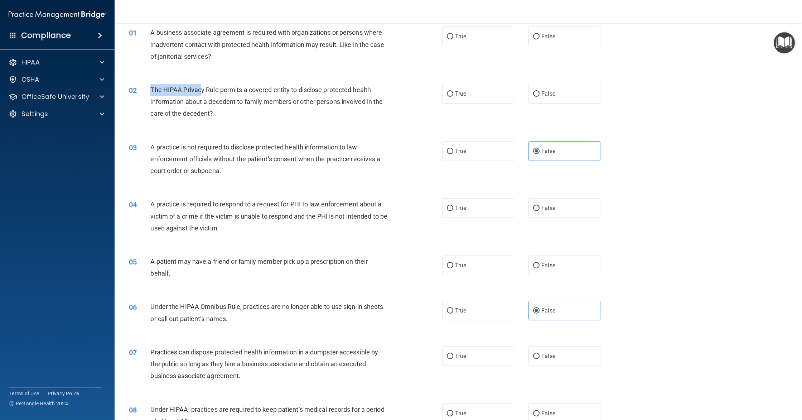
drag, startPoint x: 152, startPoint y: 89, endPoint x: 202, endPoint y: 93, distance: 51.1
click at [202, 93] on div "The HIPAA Privacy Rule permits a covered entity to disclose protected health in…" at bounding box center [271, 102] width 243 height 36
click at [456, 102] on label "True" at bounding box center [478, 94] width 72 height 20
click at [453, 97] on input "True" at bounding box center [450, 93] width 6 height 5
radio input "true"
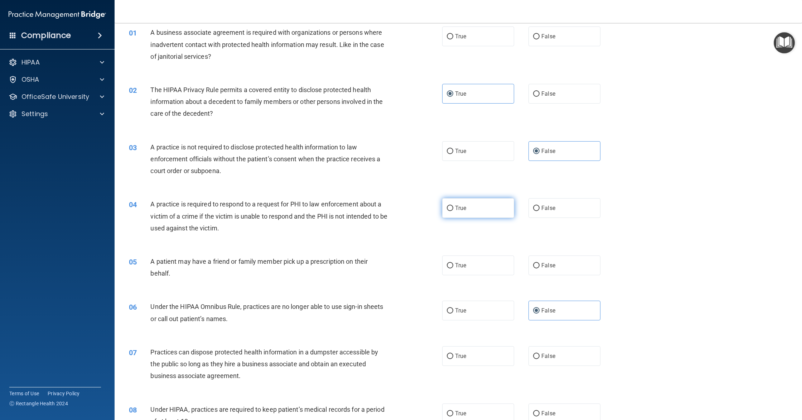
click at [470, 215] on label "True" at bounding box center [478, 208] width 72 height 20
click at [453, 211] on input "True" at bounding box center [450, 208] width 6 height 5
radio input "true"
click at [478, 267] on label "True" at bounding box center [478, 265] width 72 height 20
click at [453, 267] on input "True" at bounding box center [450, 265] width 6 height 5
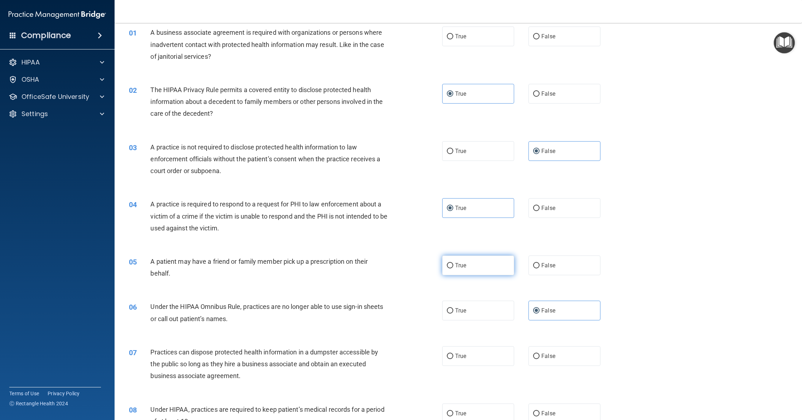
radio input "true"
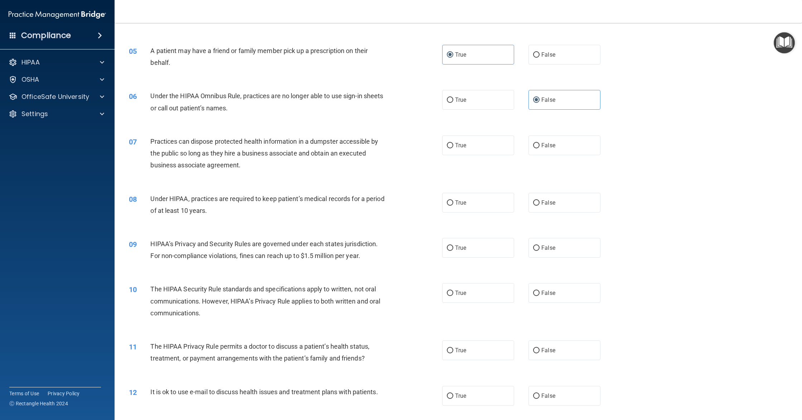
scroll to position [243, 0]
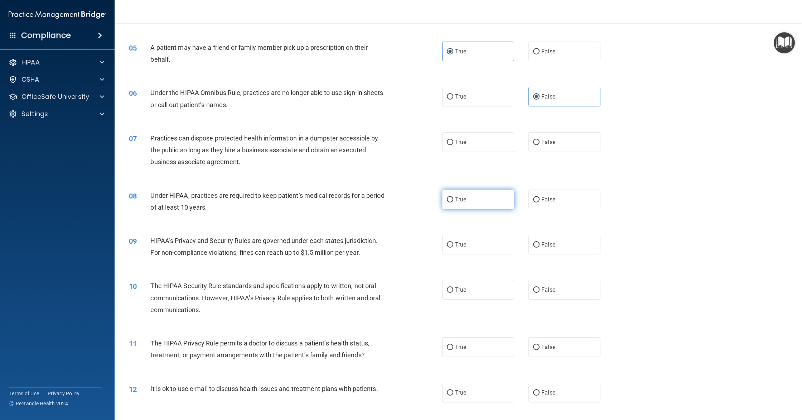
click at [471, 198] on label "True" at bounding box center [478, 199] width 72 height 20
click at [453, 198] on input "True" at bounding box center [450, 199] width 6 height 5
radio input "true"
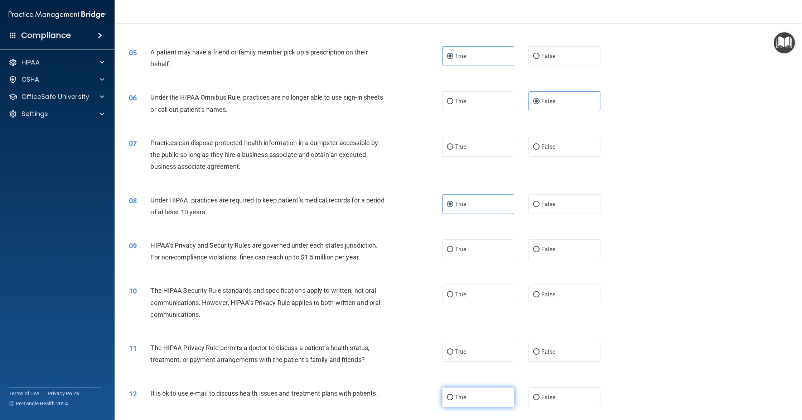
click at [481, 404] on label "True" at bounding box center [478, 397] width 72 height 20
click at [453, 400] on input "True" at bounding box center [450, 397] width 6 height 5
radio input "true"
click at [544, 357] on label "False" at bounding box center [565, 352] width 72 height 20
click at [540, 355] on input "False" at bounding box center [536, 351] width 6 height 5
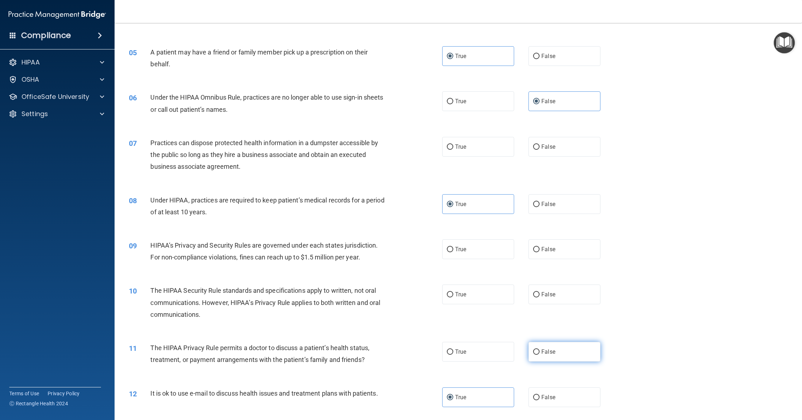
radio input "true"
click at [500, 300] on label "True" at bounding box center [478, 294] width 72 height 20
click at [453, 297] on input "True" at bounding box center [450, 294] width 6 height 5
radio input "true"
click at [575, 250] on label "False" at bounding box center [565, 249] width 72 height 20
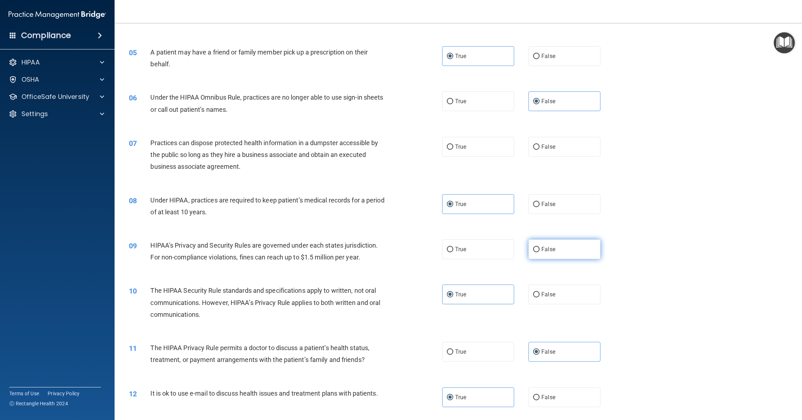
click at [540, 250] on input "False" at bounding box center [536, 249] width 6 height 5
radio input "true"
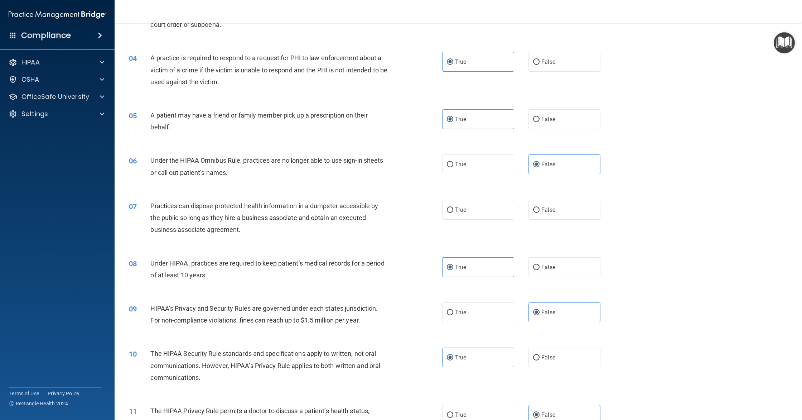
scroll to position [176, 0]
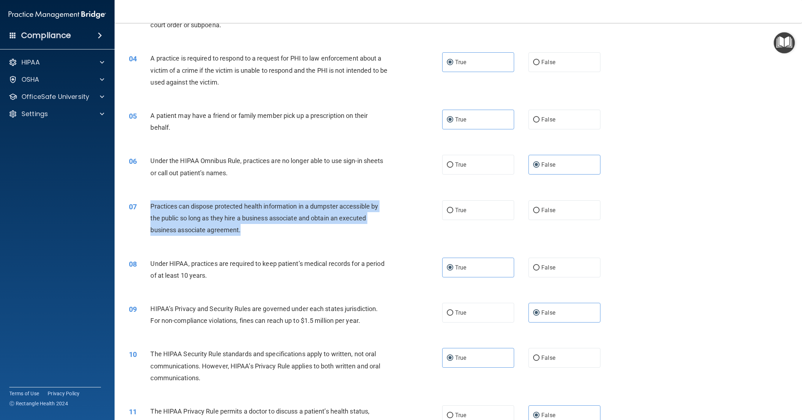
drag, startPoint x: 150, startPoint y: 206, endPoint x: 258, endPoint y: 236, distance: 111.7
click at [258, 236] on div "Practices can dispose protected health information in a dumpster accessible by …" at bounding box center [271, 218] width 243 height 36
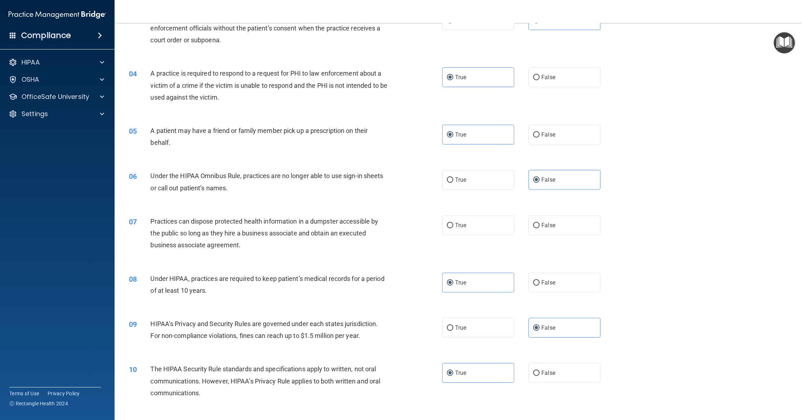
scroll to position [163, 0]
click at [264, 253] on div "07 Practices can dispose protected health information in a dumpster accessible …" at bounding box center [459, 232] width 670 height 57
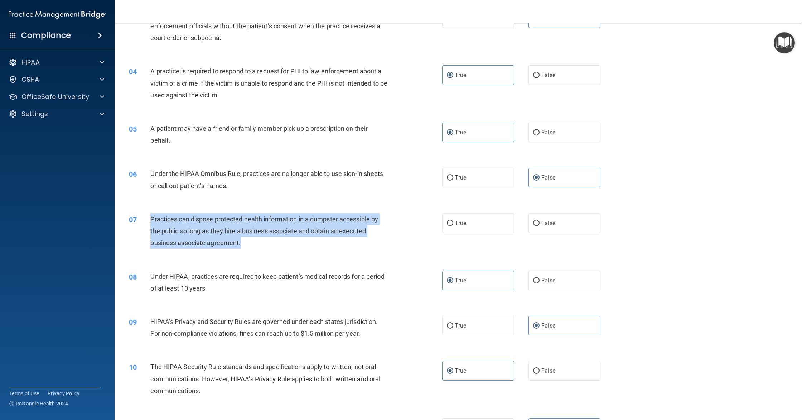
drag, startPoint x: 256, startPoint y: 247, endPoint x: 150, endPoint y: 220, distance: 109.6
click at [150, 220] on div "07 Practices can dispose protected health information in a dumpster accessible …" at bounding box center [285, 232] width 335 height 39
copy div "Practices can dispose protected health information in a dumpster accessible by …"
click at [308, 252] on div "07 Practices can dispose protected health information in a dumpster accessible …" at bounding box center [285, 232] width 335 height 39
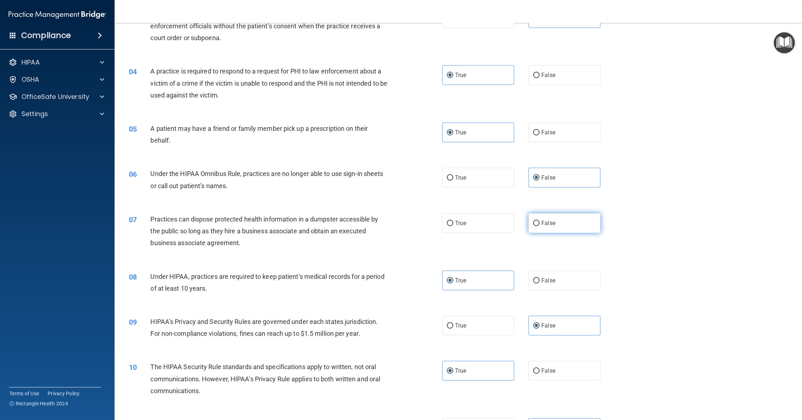
click at [580, 217] on label "False" at bounding box center [565, 223] width 72 height 20
click at [540, 221] on input "False" at bounding box center [536, 223] width 6 height 5
radio input "true"
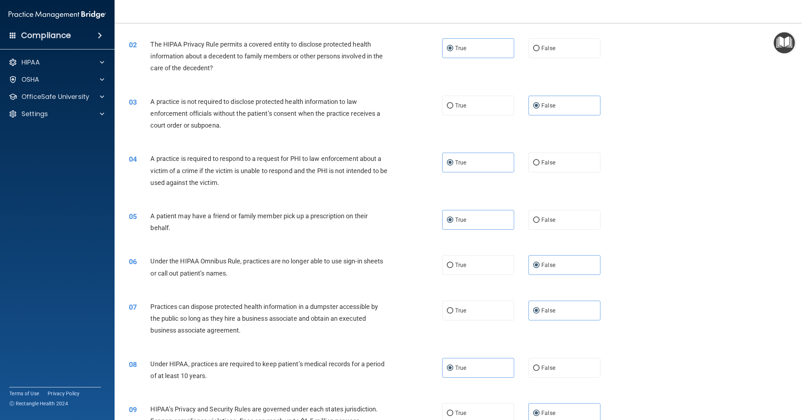
scroll to position [0, 0]
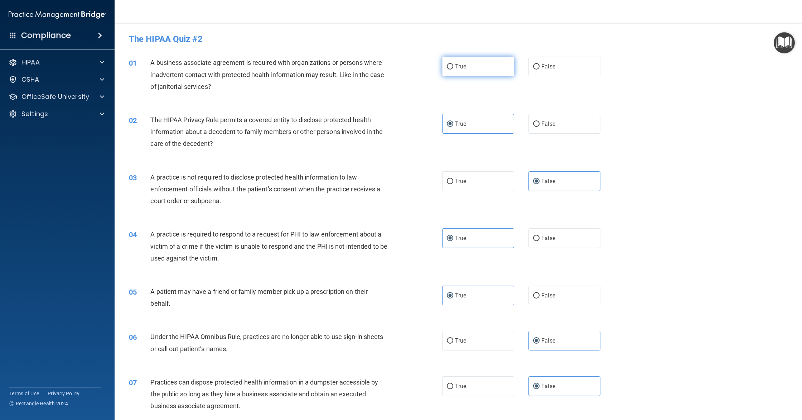
click at [468, 69] on label "True" at bounding box center [478, 67] width 72 height 20
click at [453, 69] on input "True" at bounding box center [450, 66] width 6 height 5
radio input "true"
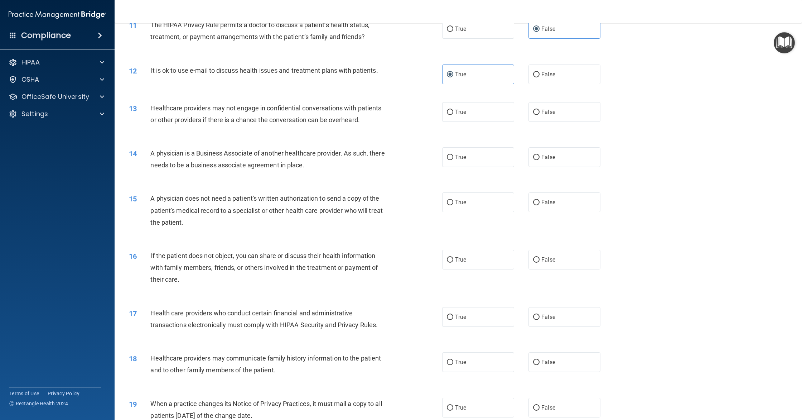
scroll to position [566, 0]
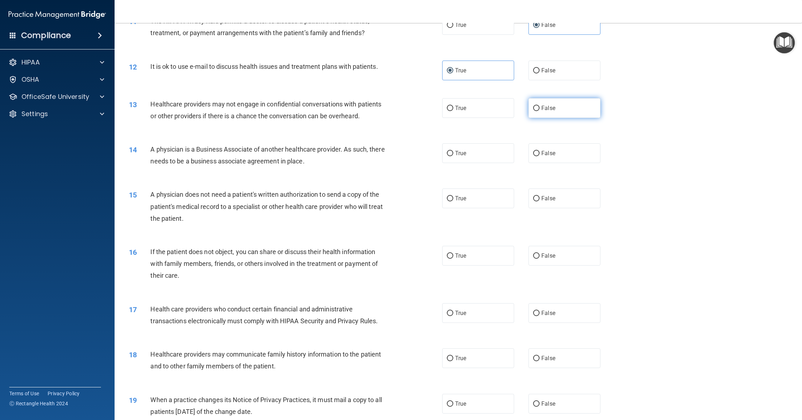
click at [552, 114] on label "False" at bounding box center [565, 108] width 72 height 20
click at [540, 111] on input "False" at bounding box center [536, 108] width 6 height 5
radio input "true"
click at [554, 159] on label "False" at bounding box center [565, 153] width 72 height 20
click at [540, 156] on input "False" at bounding box center [536, 153] width 6 height 5
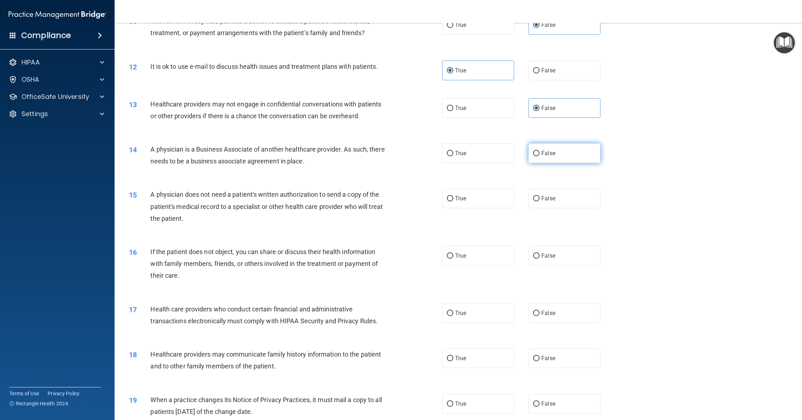
radio input "true"
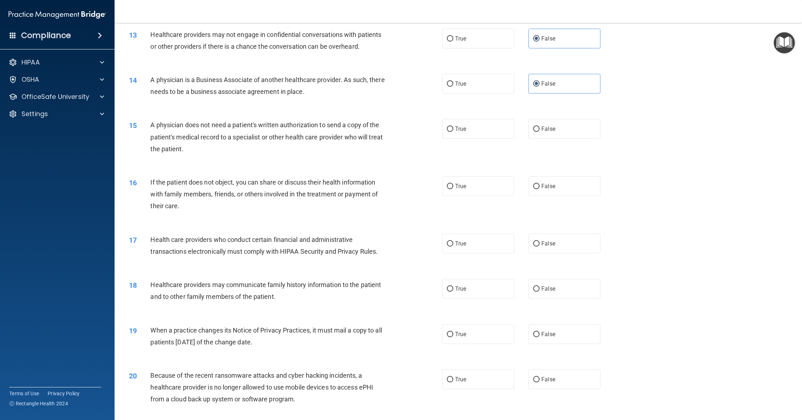
scroll to position [638, 0]
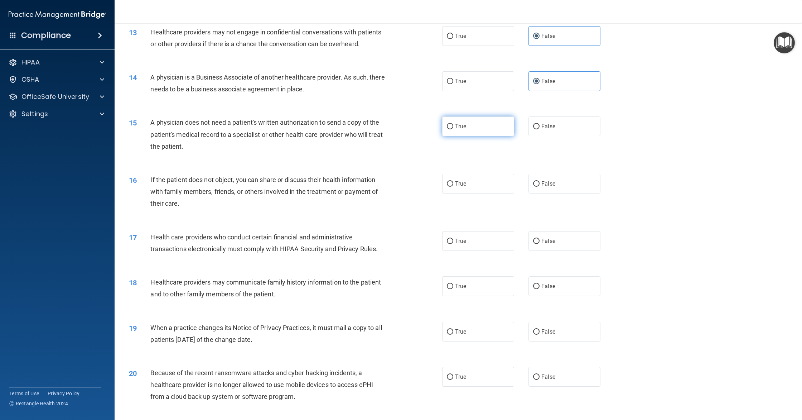
click at [460, 131] on label "True" at bounding box center [478, 126] width 72 height 20
click at [453, 129] on input "True" at bounding box center [450, 126] width 6 height 5
radio input "true"
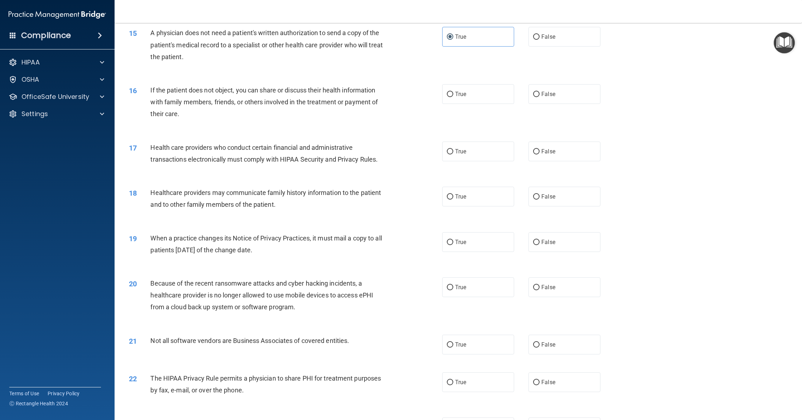
scroll to position [729, 0]
click at [464, 100] on label "True" at bounding box center [478, 93] width 72 height 20
click at [453, 96] on input "True" at bounding box center [450, 93] width 6 height 5
radio input "true"
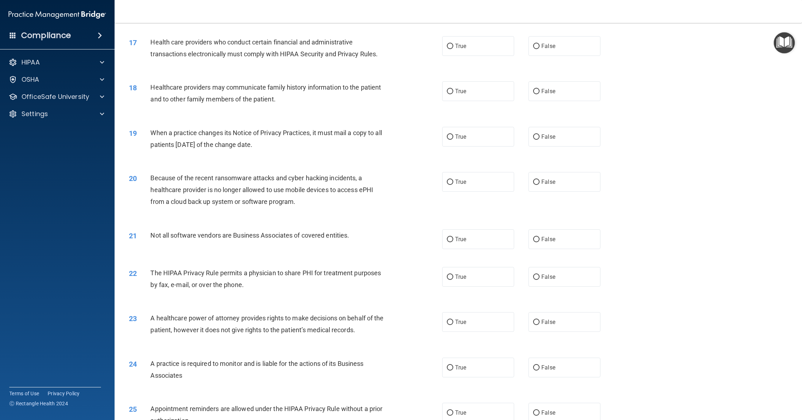
scroll to position [841, 0]
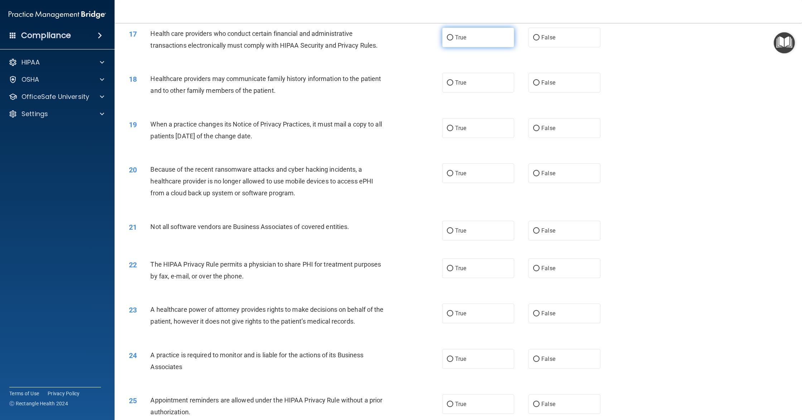
click at [475, 42] on label "True" at bounding box center [478, 38] width 72 height 20
click at [453, 40] on input "True" at bounding box center [450, 37] width 6 height 5
radio input "true"
click at [545, 88] on label "False" at bounding box center [565, 83] width 72 height 20
click at [540, 86] on input "False" at bounding box center [536, 82] width 6 height 5
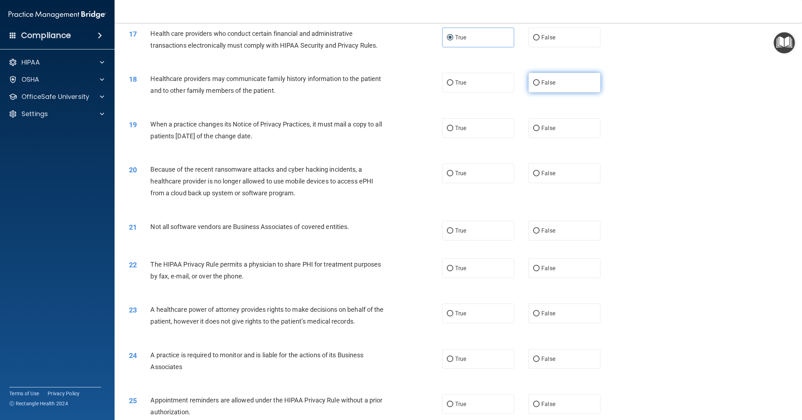
radio input "true"
drag, startPoint x: 275, startPoint y: 136, endPoint x: 158, endPoint y: 119, distance: 117.6
click at [158, 119] on div "When a practice changes its Notice of Privacy Practices, it must mail a copy to…" at bounding box center [271, 129] width 243 height 24
click at [158, 119] on div "19 When a practice changes its Notice of Privacy Practices, it must mail a copy…" at bounding box center [459, 133] width 670 height 45
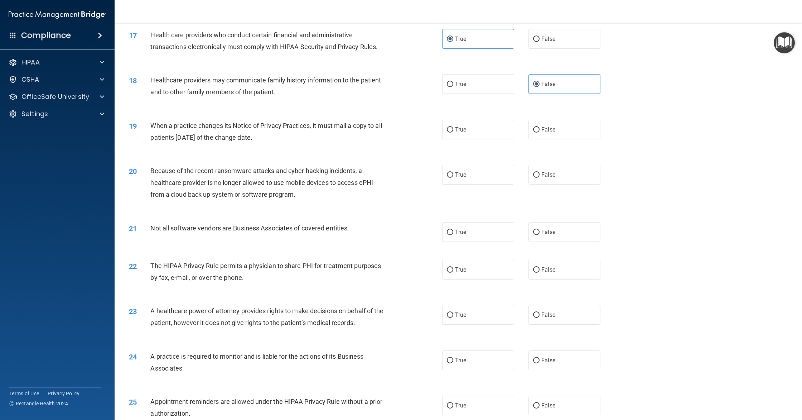
scroll to position [839, 0]
click at [475, 266] on label "True" at bounding box center [478, 271] width 72 height 20
click at [453, 268] on input "True" at bounding box center [450, 270] width 6 height 5
radio input "true"
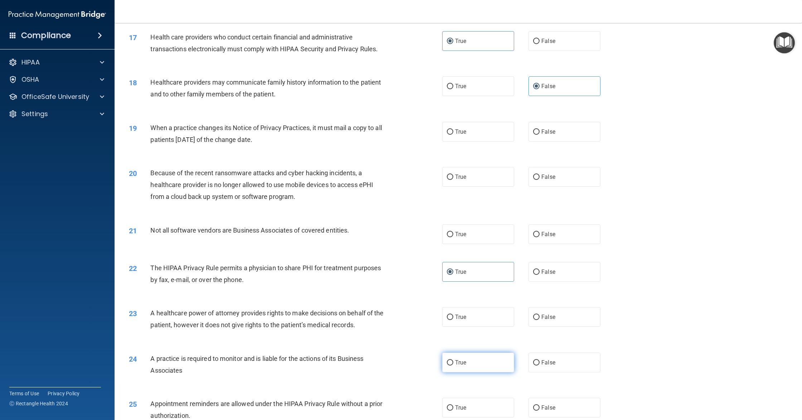
click at [474, 360] on label "True" at bounding box center [478, 362] width 72 height 20
click at [453, 360] on input "True" at bounding box center [450, 362] width 6 height 5
radio input "true"
click at [571, 405] on label "False" at bounding box center [565, 408] width 72 height 20
click at [540, 405] on input "False" at bounding box center [536, 407] width 6 height 5
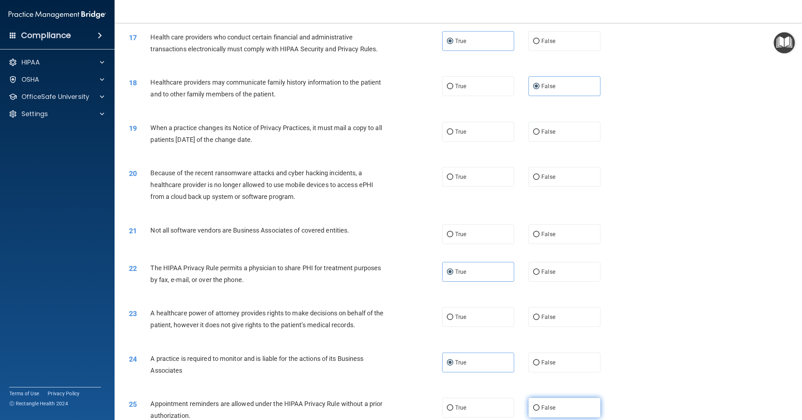
radio input "true"
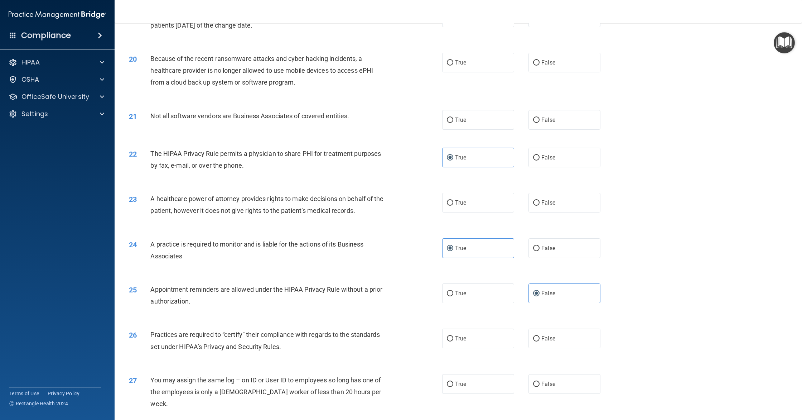
scroll to position [953, 0]
click at [501, 336] on label "True" at bounding box center [478, 338] width 72 height 20
click at [453, 336] on input "True" at bounding box center [450, 337] width 6 height 5
radio input "true"
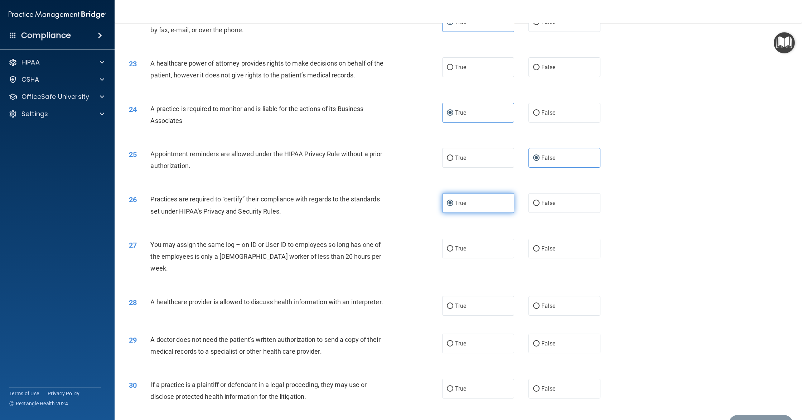
scroll to position [1088, 0]
click at [470, 299] on label "True" at bounding box center [478, 305] width 72 height 20
click at [453, 303] on input "True" at bounding box center [450, 305] width 6 height 5
radio input "true"
click at [559, 337] on label "False" at bounding box center [565, 343] width 72 height 20
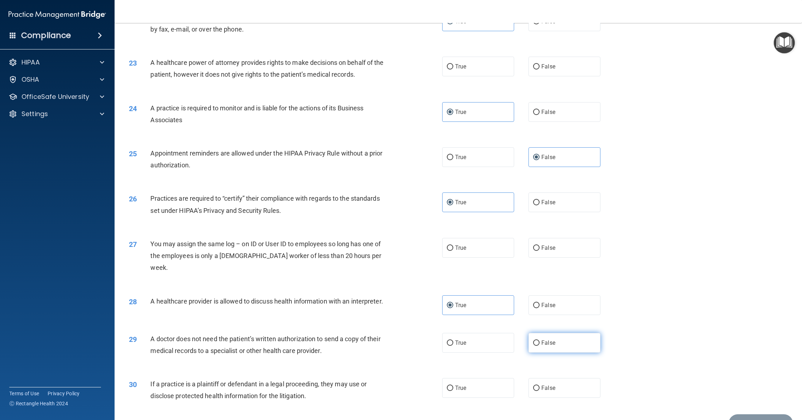
click at [540, 340] on input "False" at bounding box center [536, 342] width 6 height 5
radio input "true"
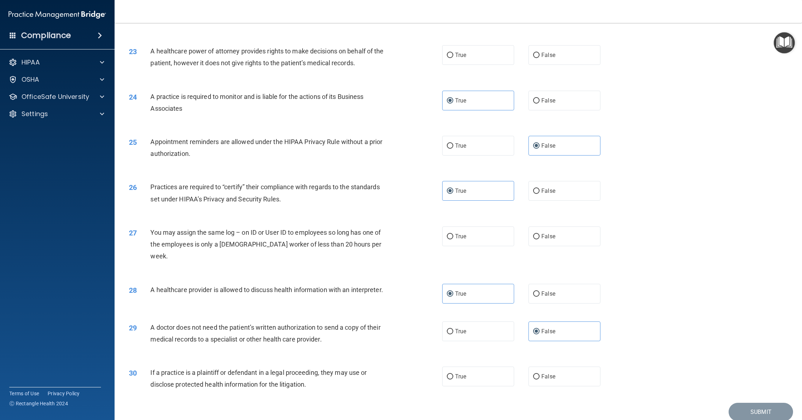
scroll to position [1118, 0]
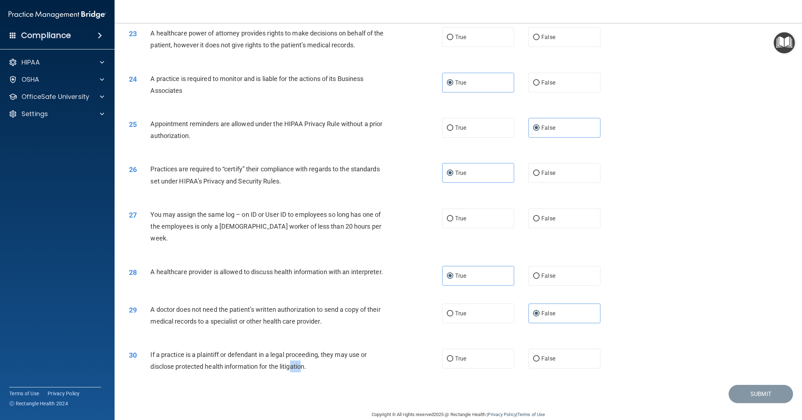
click at [301, 356] on span "If a practice is a plaintiff or defendant in a legal proceeding, they may use o…" at bounding box center [258, 360] width 216 height 19
drag, startPoint x: 312, startPoint y: 358, endPoint x: 307, endPoint y: 356, distance: 5.7
click at [307, 356] on div "If a practice is a plaintiff or defendant in a legal proceeding, they may use o…" at bounding box center [271, 361] width 243 height 24
click at [312, 356] on div "If a practice is a plaintiff or defendant in a legal proceeding, they may use o…" at bounding box center [271, 361] width 243 height 24
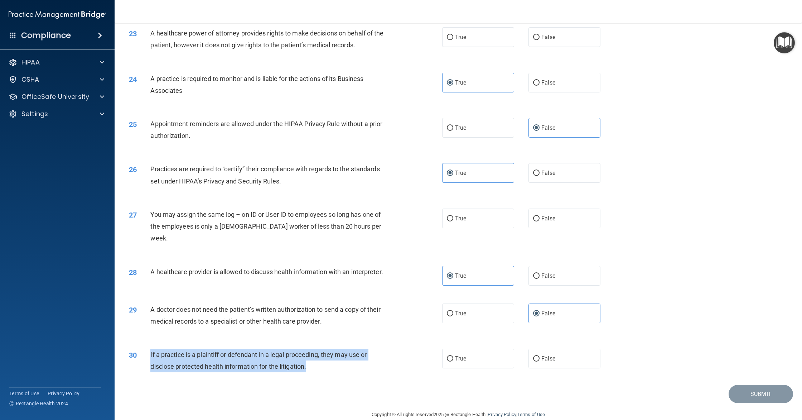
drag, startPoint x: 317, startPoint y: 357, endPoint x: 148, endPoint y: 345, distance: 169.9
click at [148, 349] on div "30 If a practice is a plaintiff or defendant in a legal proceeding, they may us…" at bounding box center [285, 362] width 335 height 27
copy div "If a practice is a plaintiff or defendant in a legal proceeding, they may use o…"
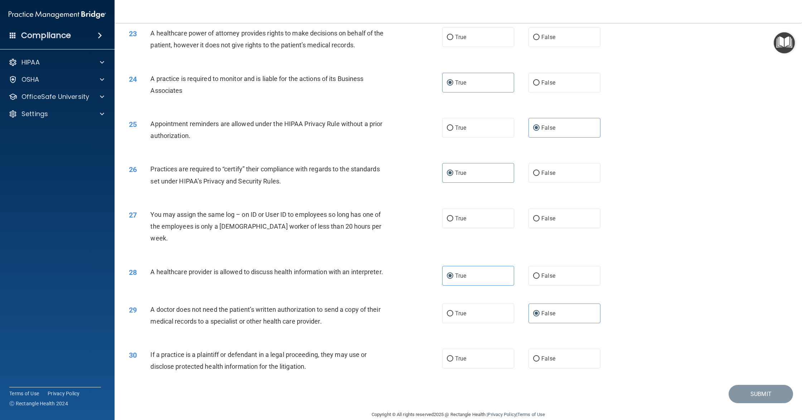
click at [293, 311] on span "A doctor does not need the patient’s written authorization to send a copy of th…" at bounding box center [265, 315] width 230 height 19
click at [499, 340] on div "30 If a practice is a plaintiff or defendant in a legal proceeding, they may us…" at bounding box center [459, 362] width 670 height 45
click at [490, 349] on label "True" at bounding box center [478, 359] width 72 height 20
click at [453, 356] on input "True" at bounding box center [450, 358] width 6 height 5
radio input "true"
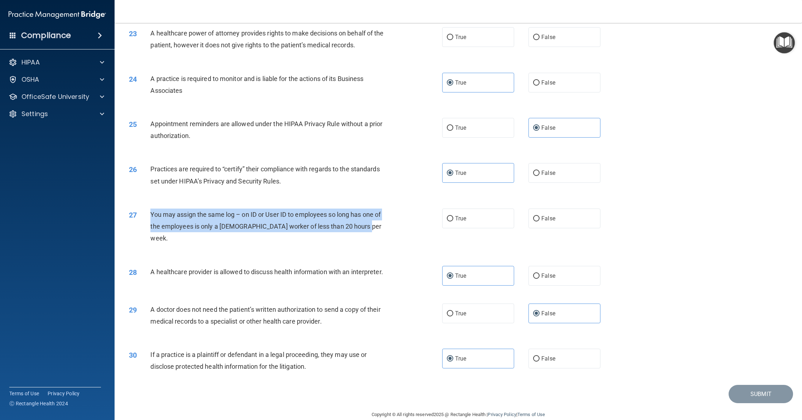
drag, startPoint x: 366, startPoint y: 229, endPoint x: 138, endPoint y: 220, distance: 227.6
click at [138, 220] on div "27 You may assign the same log – on ID or User ID to employees so long has one …" at bounding box center [285, 227] width 335 height 39
copy div "You may assign the same log – on ID or User ID to employees so long has one of …"
click at [193, 232] on div "You may assign the same log – on ID or User ID to employees so long has one of …" at bounding box center [271, 226] width 243 height 36
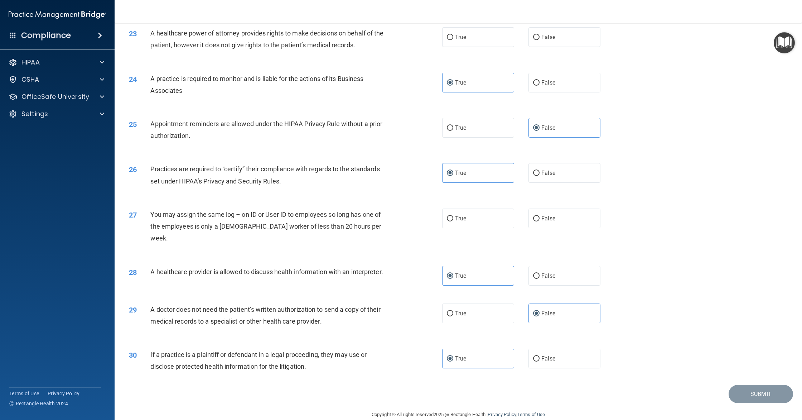
scroll to position [1117, 0]
click at [568, 215] on label "False" at bounding box center [565, 219] width 72 height 20
click at [540, 216] on input "False" at bounding box center [536, 218] width 6 height 5
radio input "true"
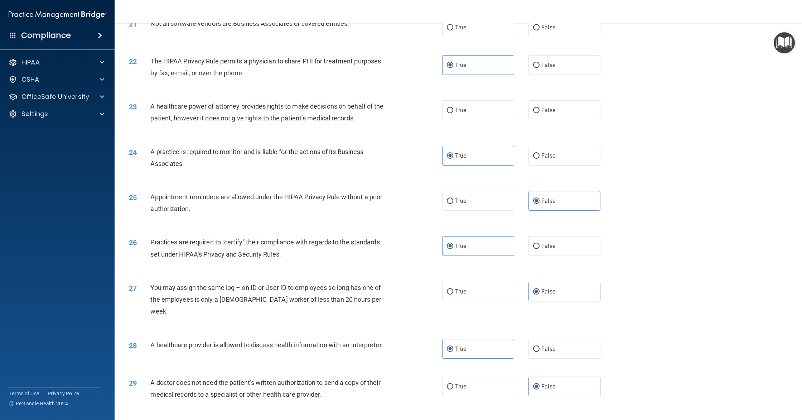
scroll to position [1041, 0]
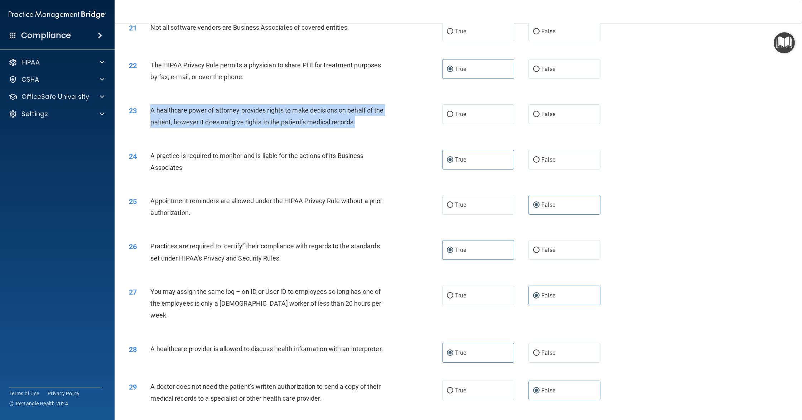
drag, startPoint x: 151, startPoint y: 110, endPoint x: 365, endPoint y: 128, distance: 215.3
click at [365, 128] on div "A healthcare power of attorney provides rights to make decisions on behalf of t…" at bounding box center [271, 116] width 243 height 24
copy span "A healthcare power of attorney provides rights to make decisions on behalf of t…"
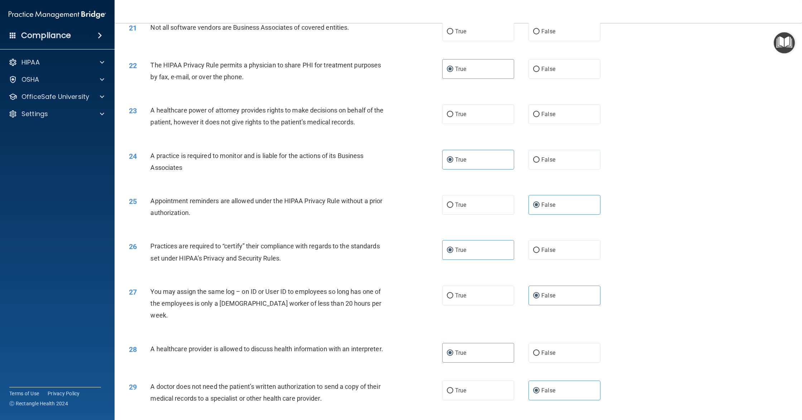
drag, startPoint x: 365, startPoint y: 128, endPoint x: 368, endPoint y: 98, distance: 29.9
click at [365, 127] on div "A healthcare power of attorney provides rights to make decisions on behalf of t…" at bounding box center [271, 116] width 243 height 24
click at [552, 125] on div "23 A healthcare power of attorney provides rights to make decisions on behalf o…" at bounding box center [459, 117] width 670 height 45
click at [548, 119] on label "False" at bounding box center [565, 114] width 72 height 20
click at [540, 117] on input "False" at bounding box center [536, 114] width 6 height 5
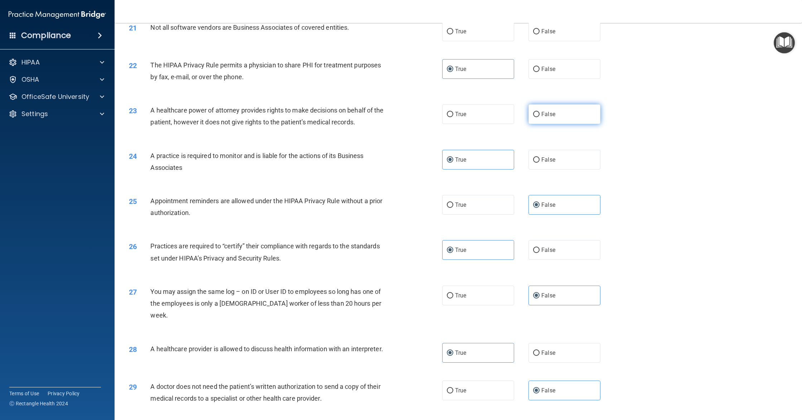
radio input "true"
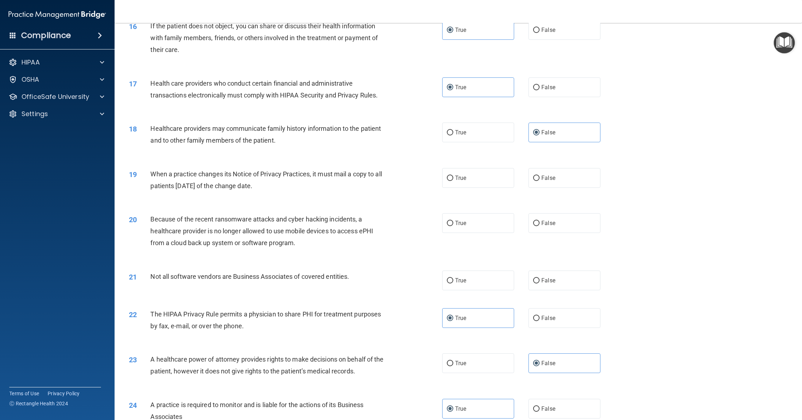
scroll to position [797, 0]
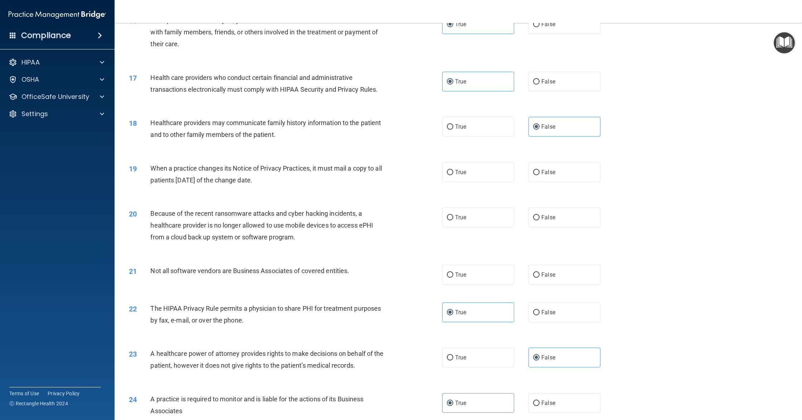
drag, startPoint x: 150, startPoint y: 168, endPoint x: 285, endPoint y: 176, distance: 135.3
click at [285, 176] on div "19 When a practice changes its Notice of Privacy Practices, it must mail a copy…" at bounding box center [285, 175] width 335 height 27
copy div "When a practice changes its Notice of Privacy Practices, it must mail a copy to…"
click at [474, 172] on label "True" at bounding box center [478, 172] width 72 height 20
click at [453, 172] on input "True" at bounding box center [450, 172] width 6 height 5
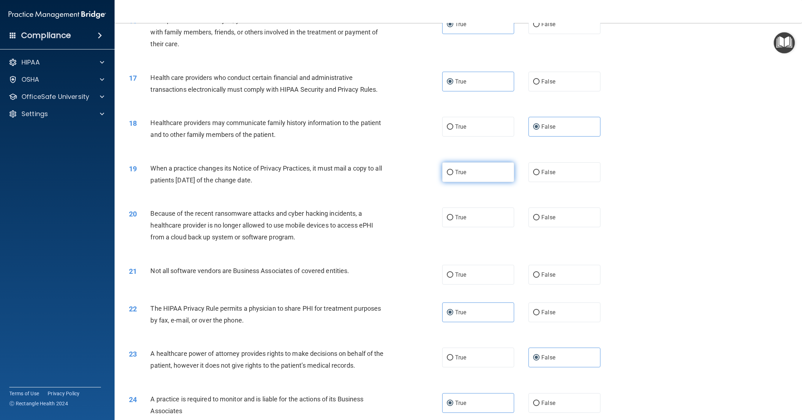
radio input "true"
drag, startPoint x: 468, startPoint y: 214, endPoint x: 465, endPoint y: 249, distance: 35.5
click at [468, 215] on label "True" at bounding box center [478, 217] width 72 height 20
click at [453, 215] on input "True" at bounding box center [450, 217] width 6 height 5
radio input "true"
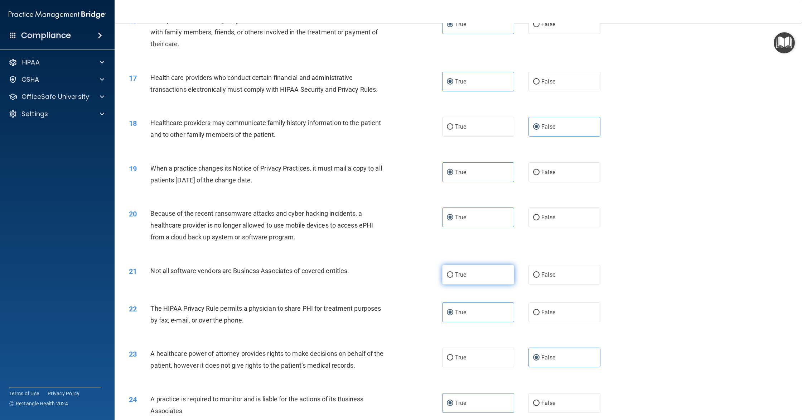
click at [505, 276] on label "True" at bounding box center [478, 275] width 72 height 20
click at [453, 276] on input "True" at bounding box center [450, 274] width 6 height 5
radio input "true"
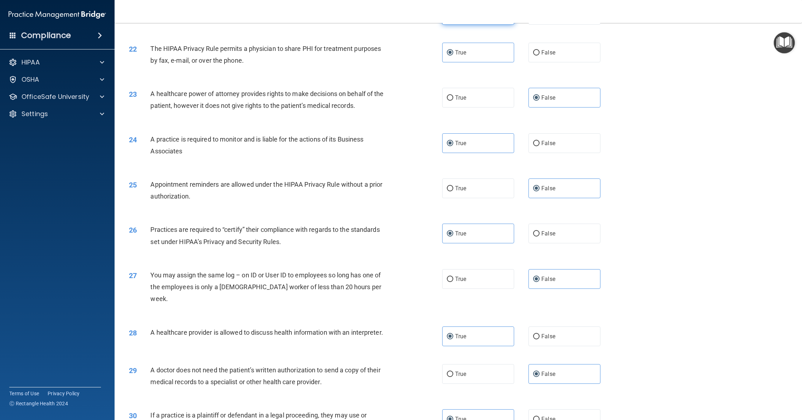
scroll to position [1118, 0]
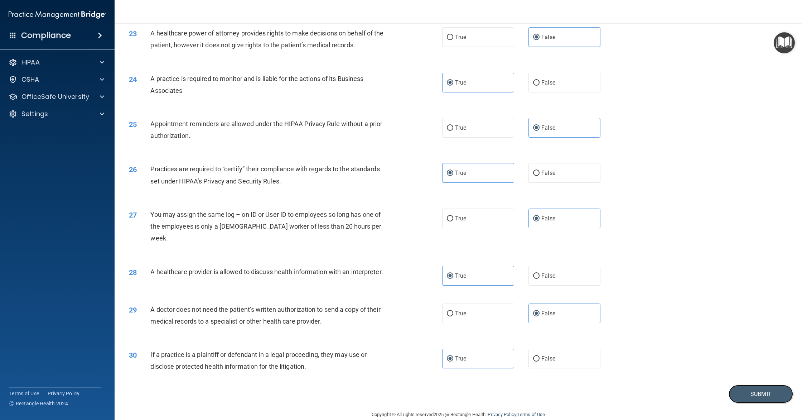
drag, startPoint x: 775, startPoint y: 385, endPoint x: 620, endPoint y: 274, distance: 190.7
click at [775, 385] on button "Submit" at bounding box center [761, 394] width 64 height 18
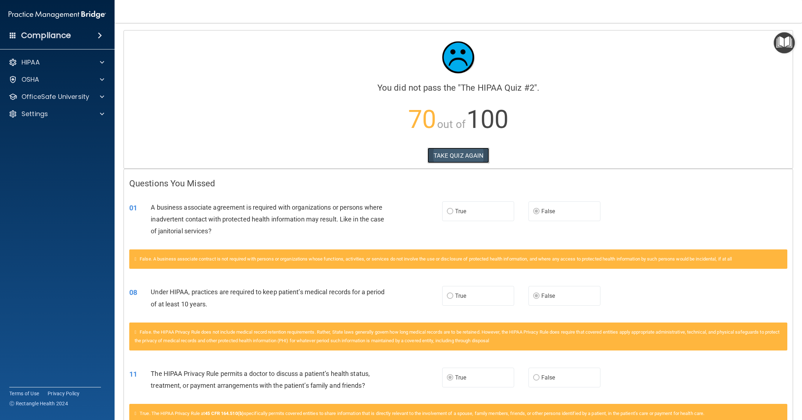
click at [482, 155] on button "TAKE QUIZ AGAIN" at bounding box center [459, 156] width 62 height 16
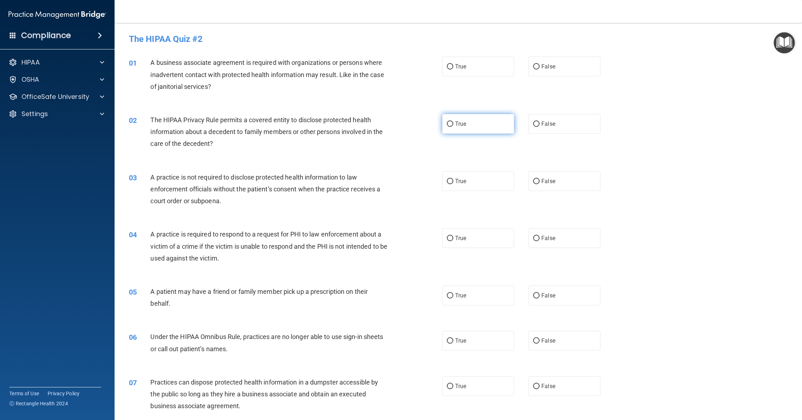
click at [463, 129] on label "True" at bounding box center [478, 124] width 72 height 20
click at [453, 127] on input "True" at bounding box center [450, 123] width 6 height 5
radio input "true"
click at [91, 91] on div "OfficeSafe University" at bounding box center [57, 97] width 115 height 14
click at [106, 99] on div at bounding box center [101, 96] width 18 height 9
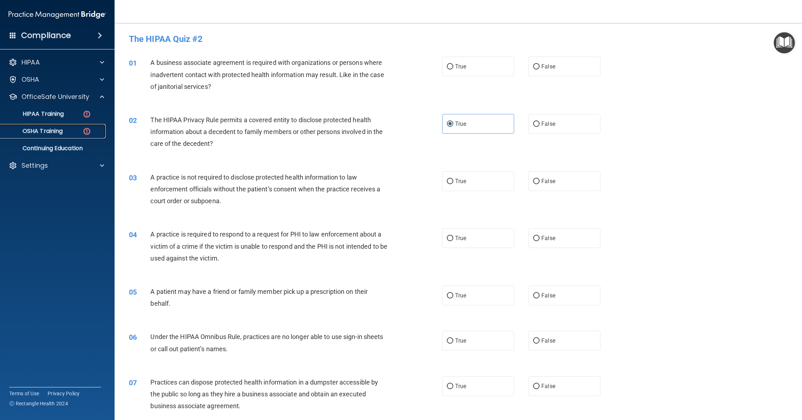
click at [53, 130] on p "OSHA Training" at bounding box center [34, 131] width 58 height 7
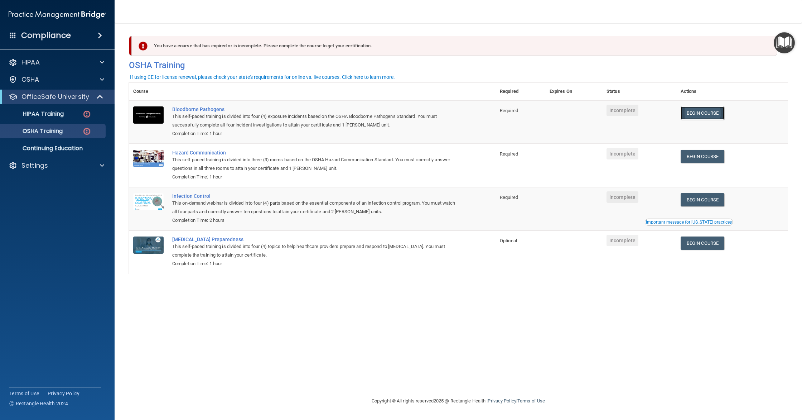
click at [714, 116] on link "Begin Course" at bounding box center [703, 112] width 44 height 13
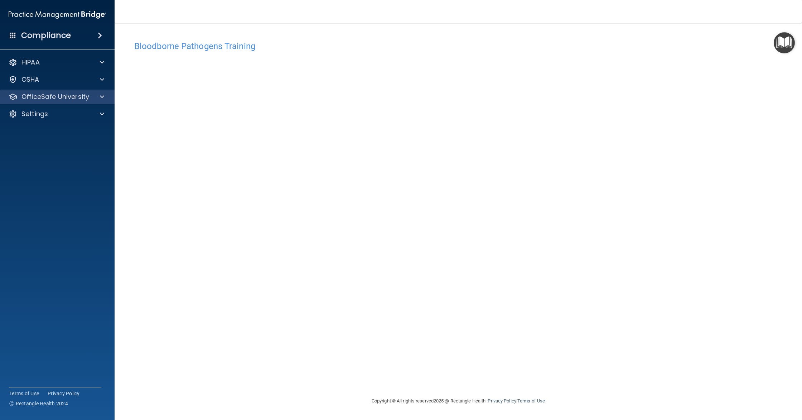
drag, startPoint x: 117, startPoint y: 97, endPoint x: 110, endPoint y: 99, distance: 7.7
click at [115, 97] on main "Bloodborne Pathogens Training This course doesn’t expire until . Are you sure y…" at bounding box center [459, 221] width 688 height 397
click at [110, 99] on div "OfficeSafe University" at bounding box center [57, 97] width 115 height 14
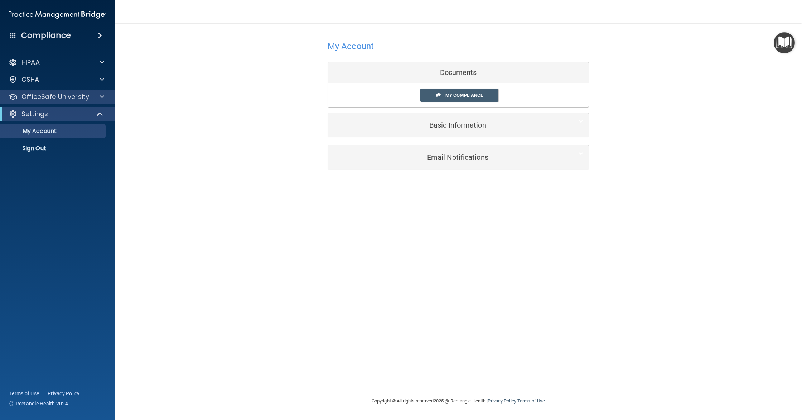
click at [62, 102] on div "OfficeSafe University" at bounding box center [57, 97] width 115 height 14
click at [100, 99] on span at bounding box center [102, 96] width 4 height 9
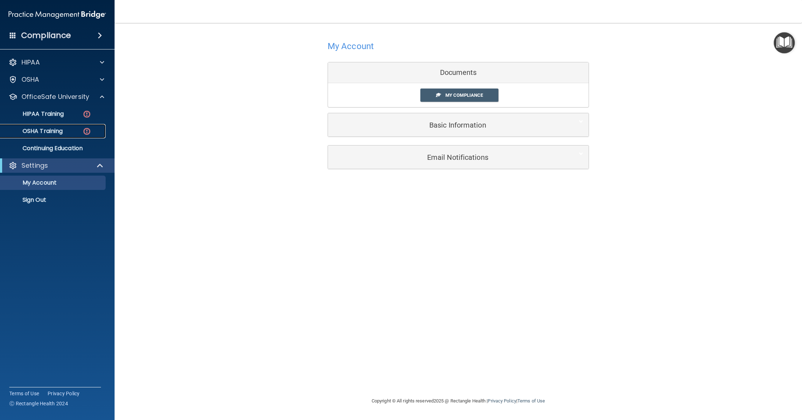
click at [50, 128] on p "OSHA Training" at bounding box center [34, 131] width 58 height 7
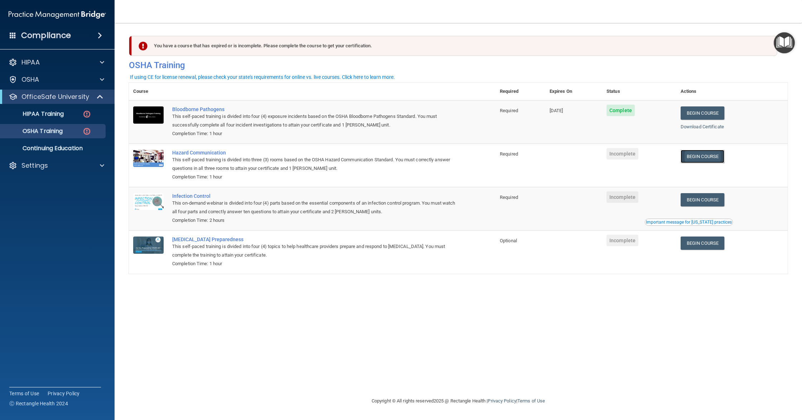
click at [725, 157] on link "Begin Course" at bounding box center [703, 156] width 44 height 13
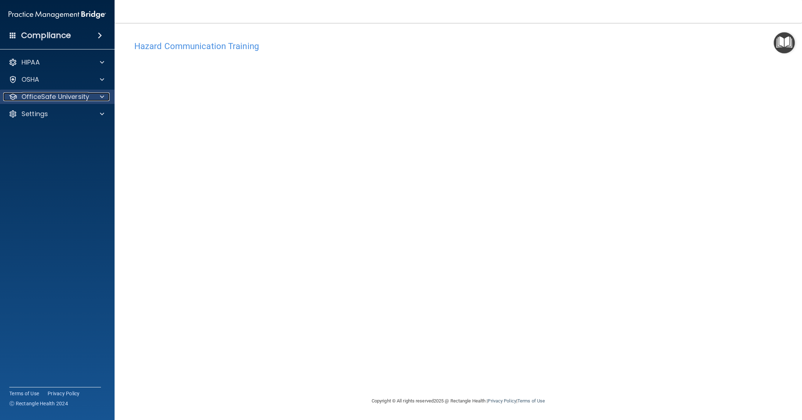
click at [101, 97] on span at bounding box center [102, 96] width 4 height 9
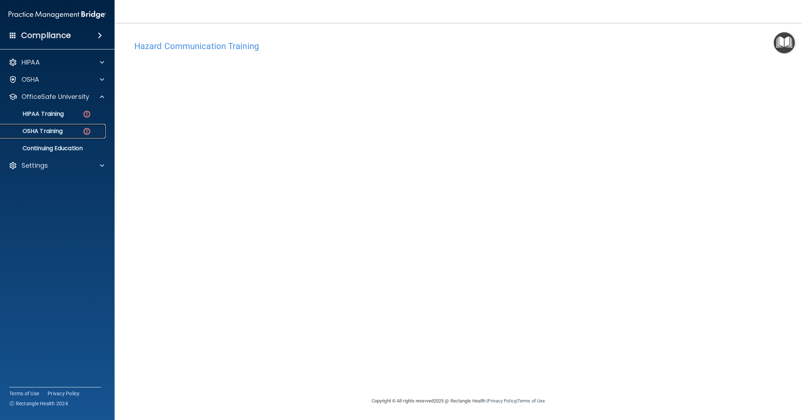
click at [67, 130] on div "OSHA Training" at bounding box center [54, 131] width 98 height 7
